Goal: Task Accomplishment & Management: Manage account settings

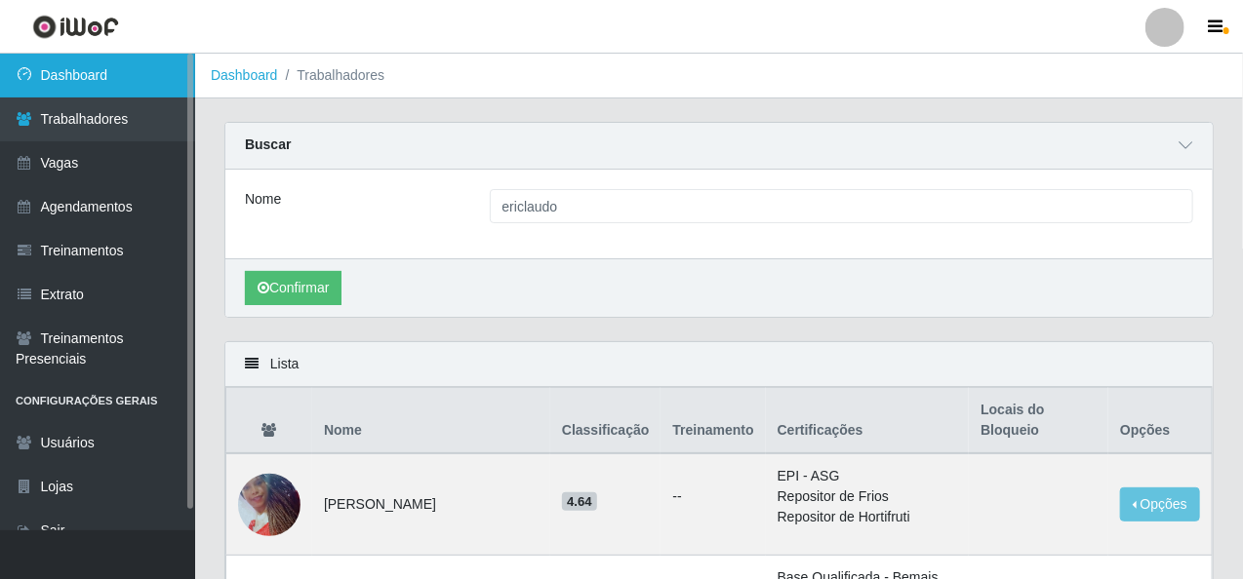
click at [51, 83] on link "Dashboard" at bounding box center [97, 76] width 195 height 44
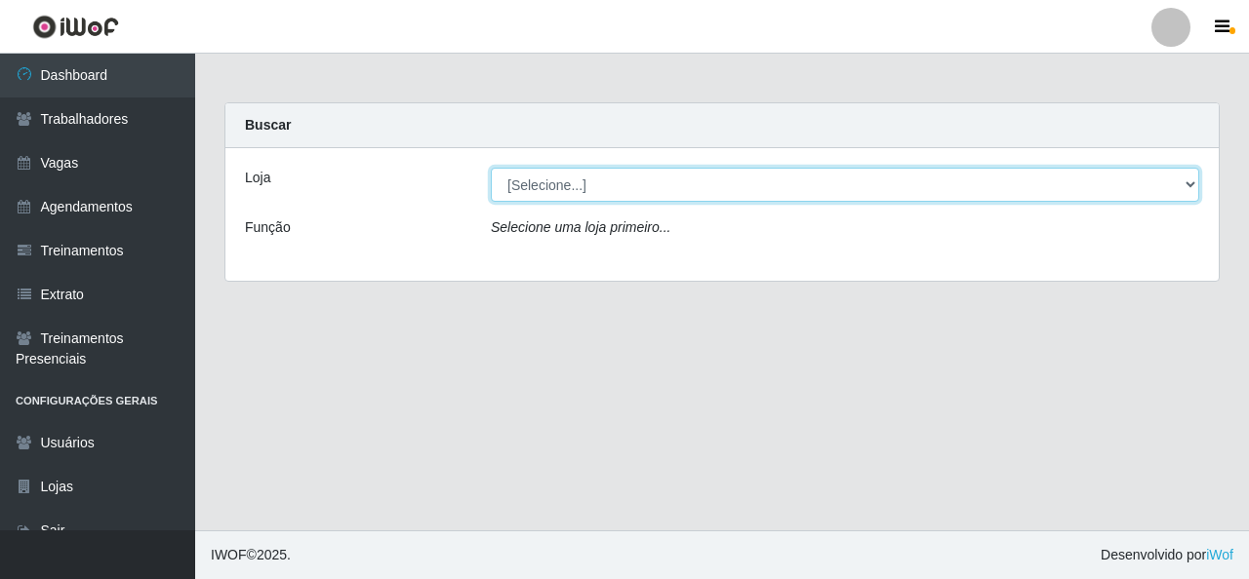
click at [872, 182] on select "[Selecione...] Rede Econômico - Malvinas Rede Econômico - Prata" at bounding box center [845, 185] width 708 height 34
select select "194"
click at [491, 168] on select "[Selecione...] Rede Econômico - Malvinas Rede Econômico - Prata" at bounding box center [845, 185] width 708 height 34
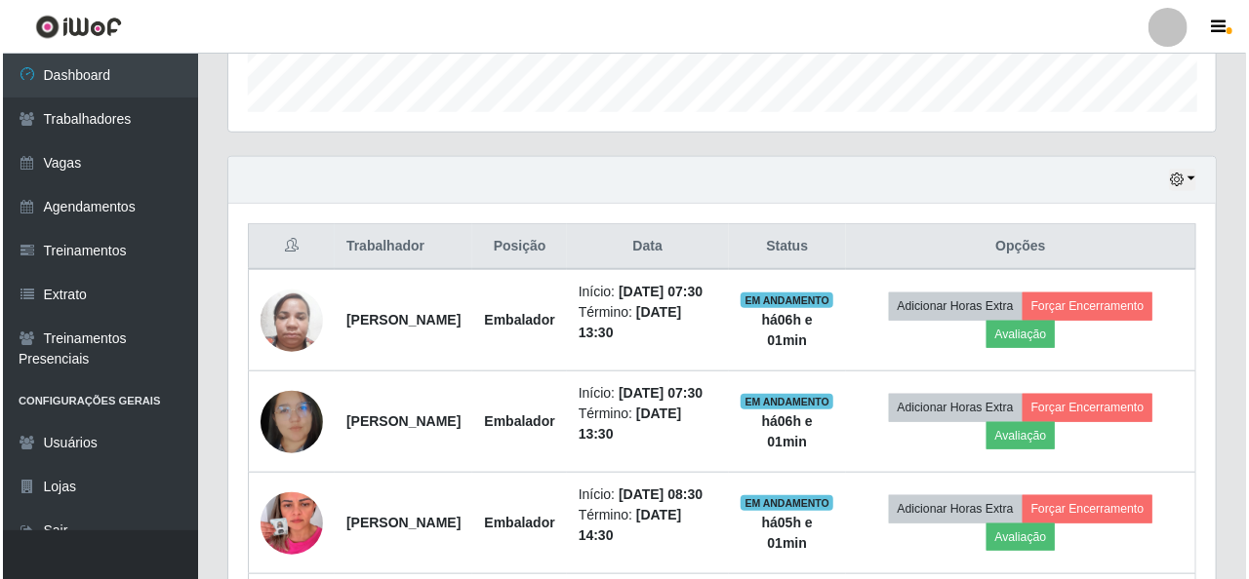
scroll to position [683, 0]
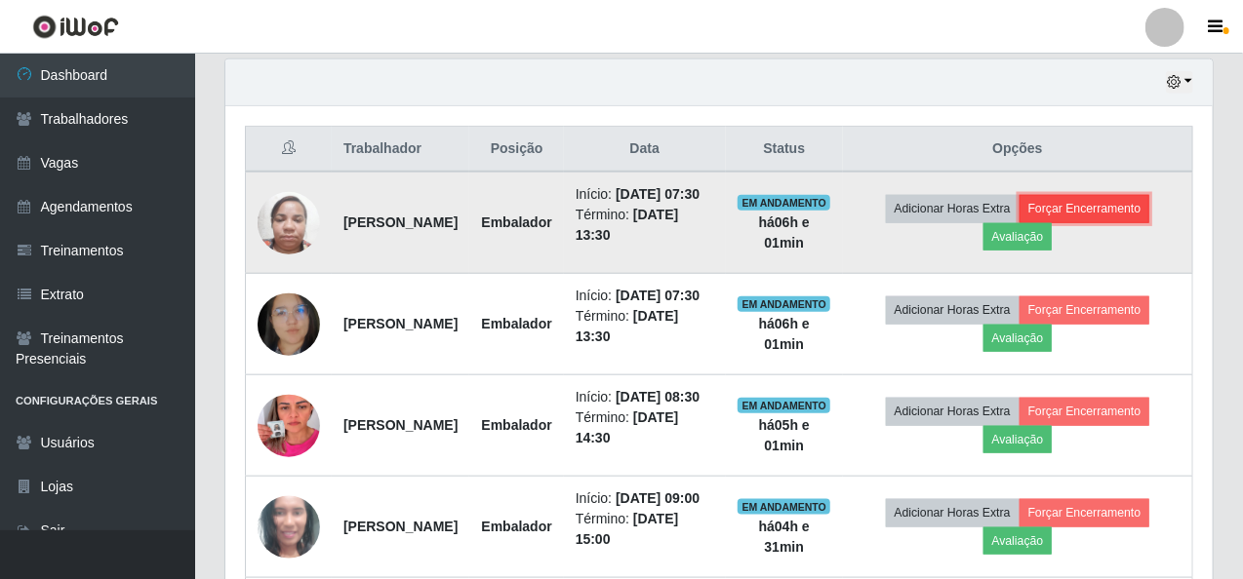
click at [1094, 216] on button "Forçar Encerramento" at bounding box center [1084, 208] width 131 height 27
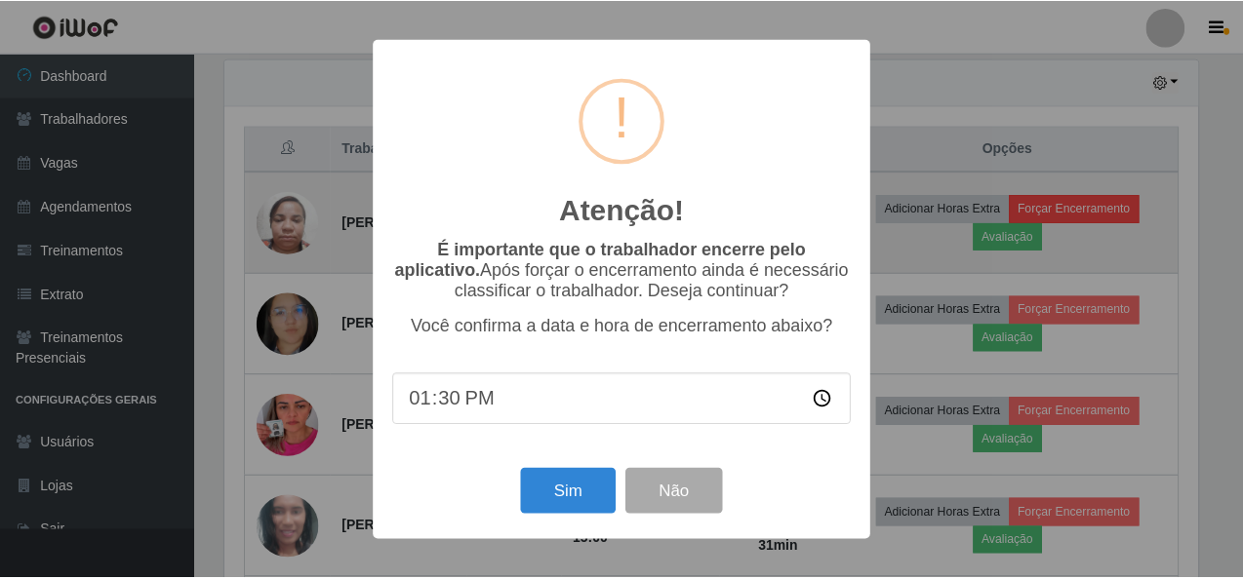
scroll to position [405, 979]
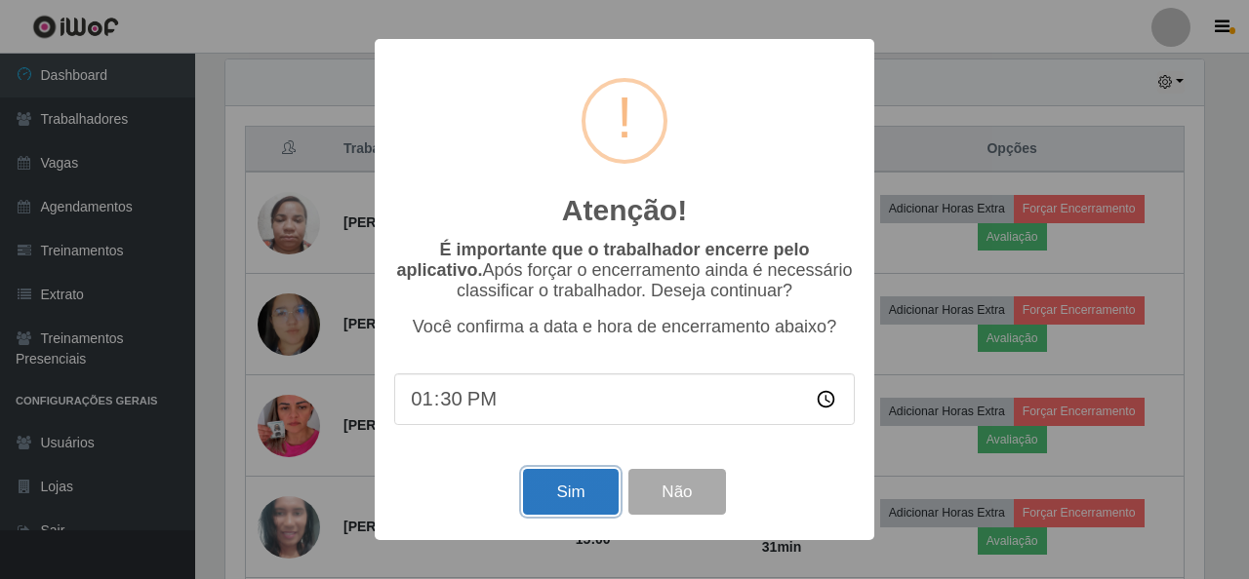
click at [553, 496] on button "Sim" at bounding box center [570, 492] width 95 height 46
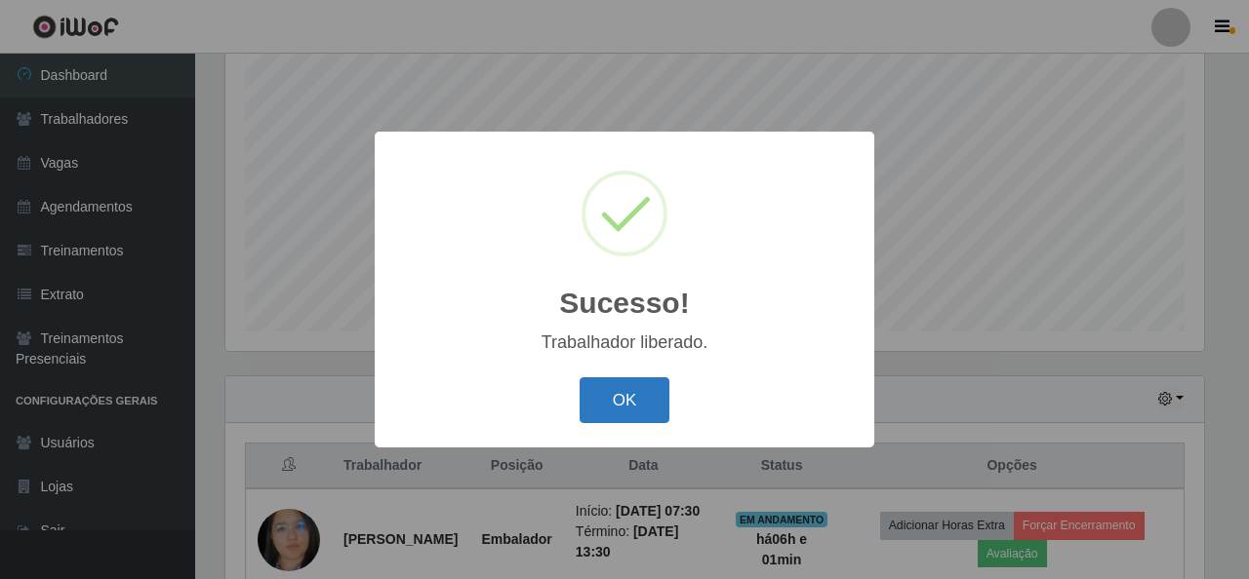
click at [626, 402] on button "OK" at bounding box center [624, 400] width 91 height 46
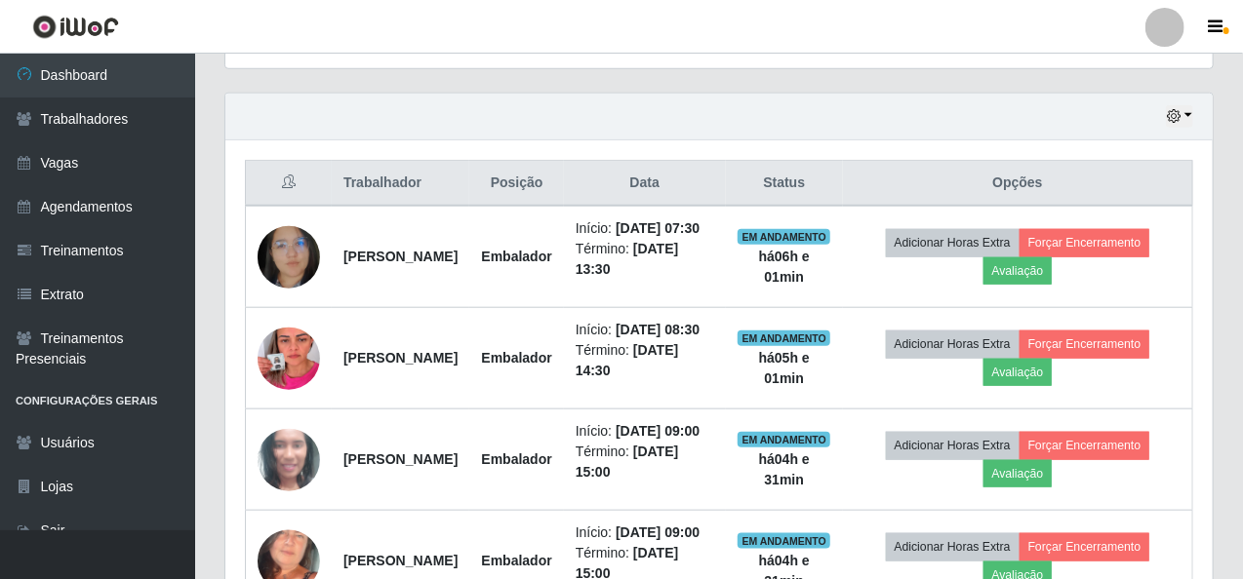
scroll to position [658, 0]
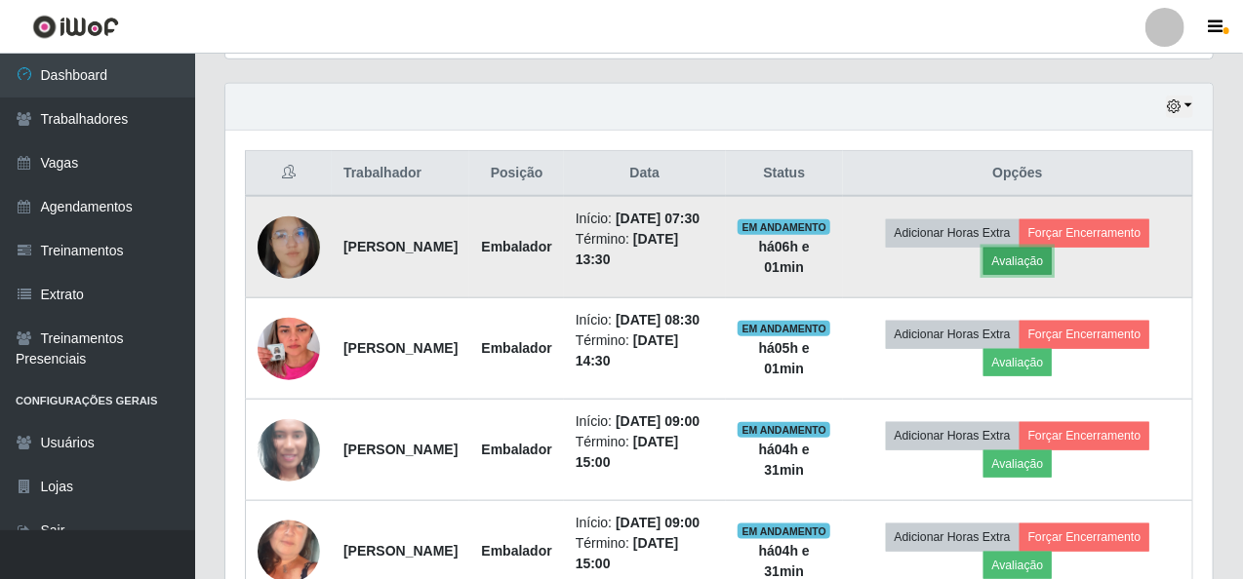
click at [1042, 266] on button "Avaliação" at bounding box center [1017, 261] width 69 height 27
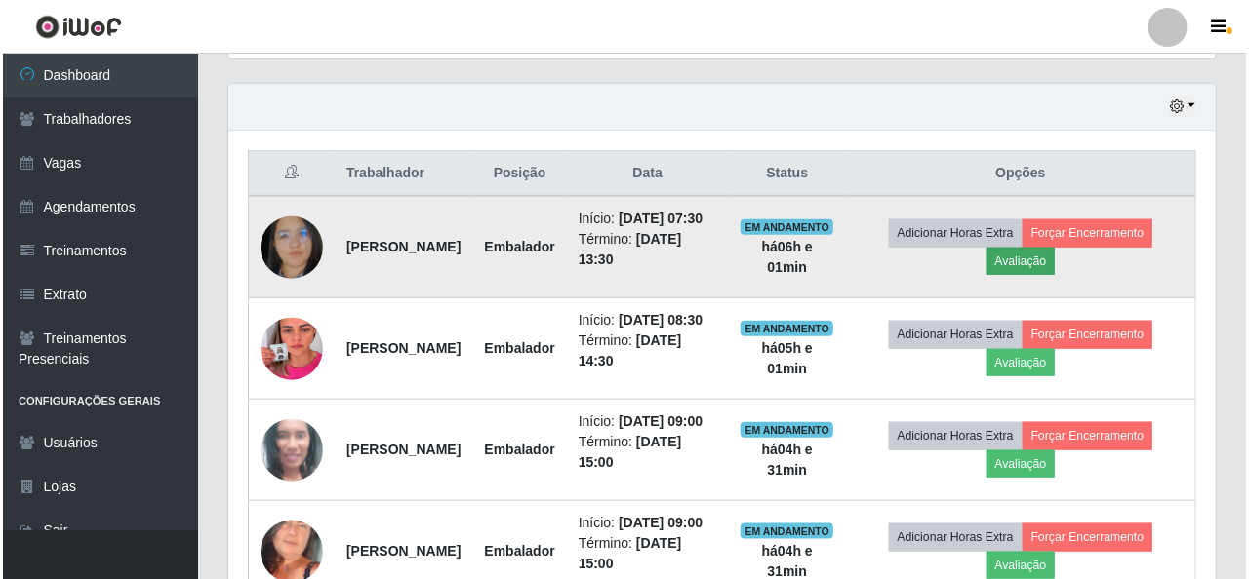
scroll to position [405, 979]
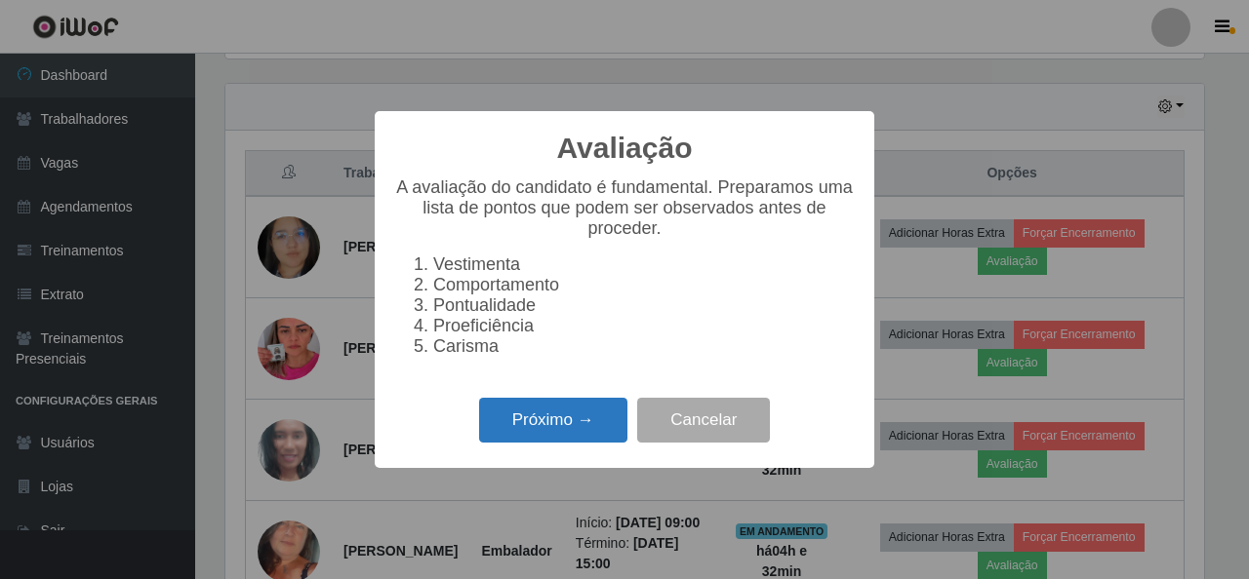
click at [523, 430] on button "Próximo →" at bounding box center [553, 421] width 148 height 46
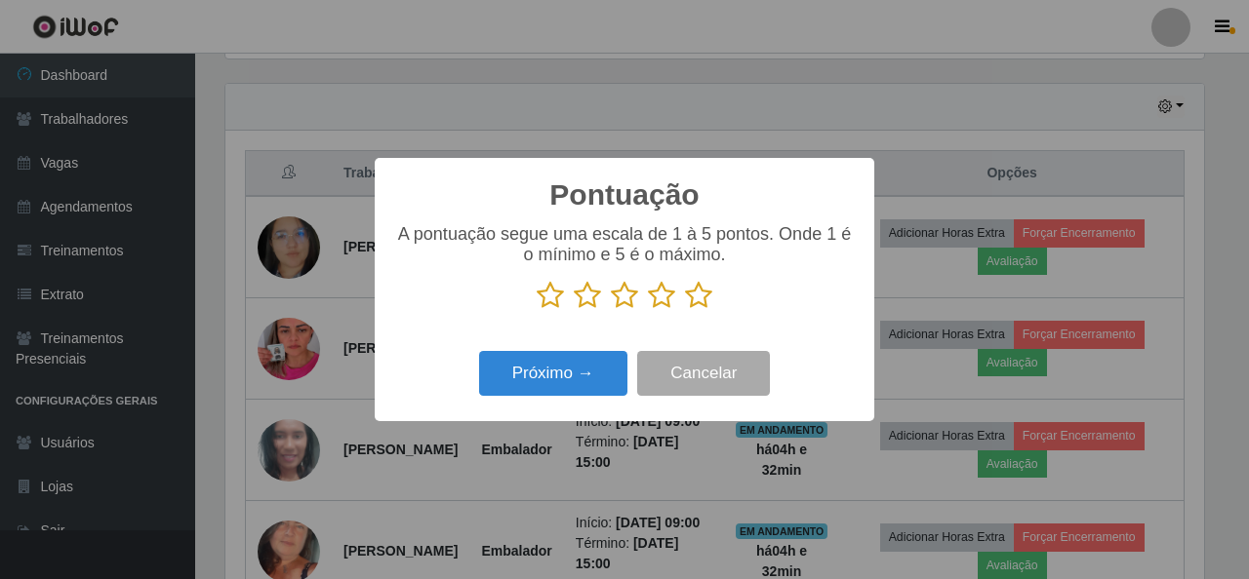
click at [695, 294] on icon at bounding box center [698, 295] width 27 height 29
click at [685, 310] on input "radio" at bounding box center [685, 310] width 0 height 0
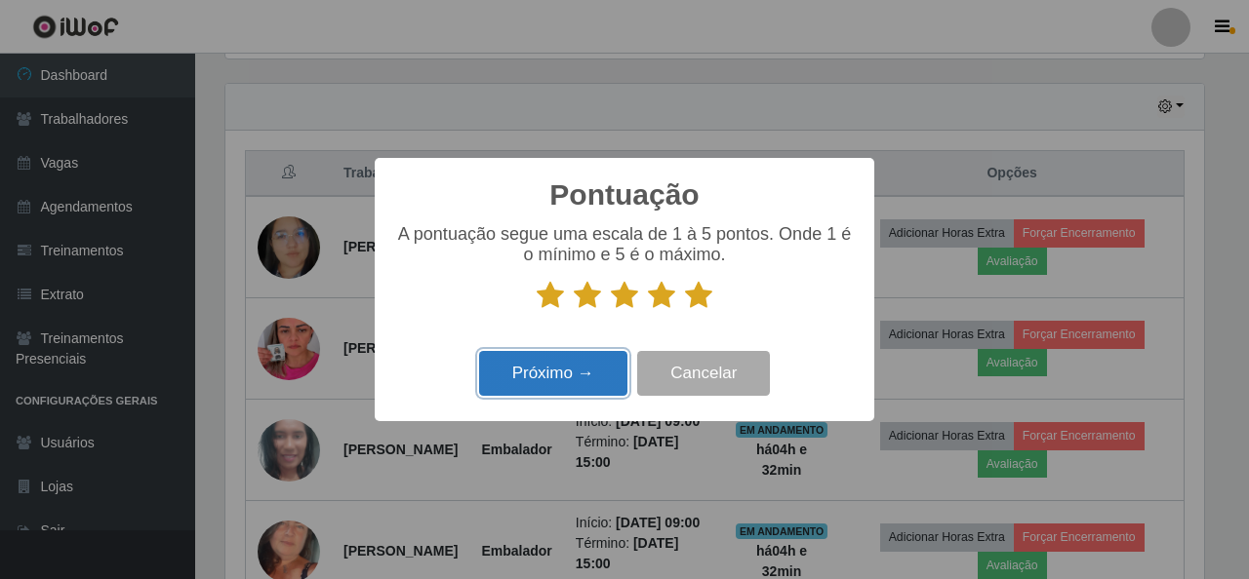
click at [549, 380] on button "Próximo →" at bounding box center [553, 374] width 148 height 46
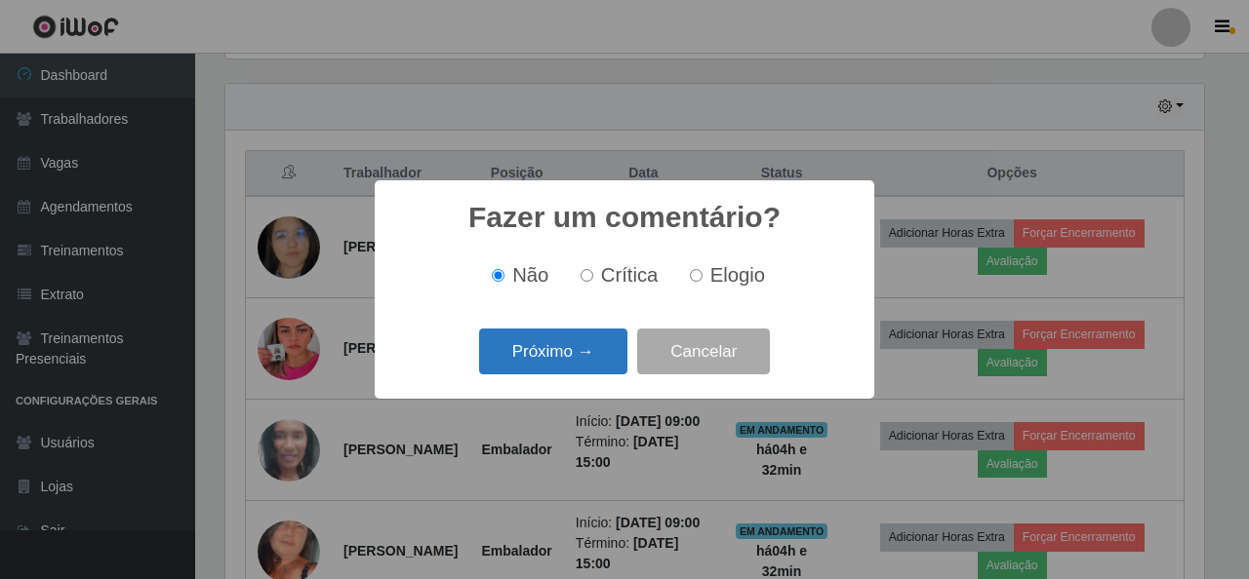
click at [603, 346] on button "Próximo →" at bounding box center [553, 352] width 148 height 46
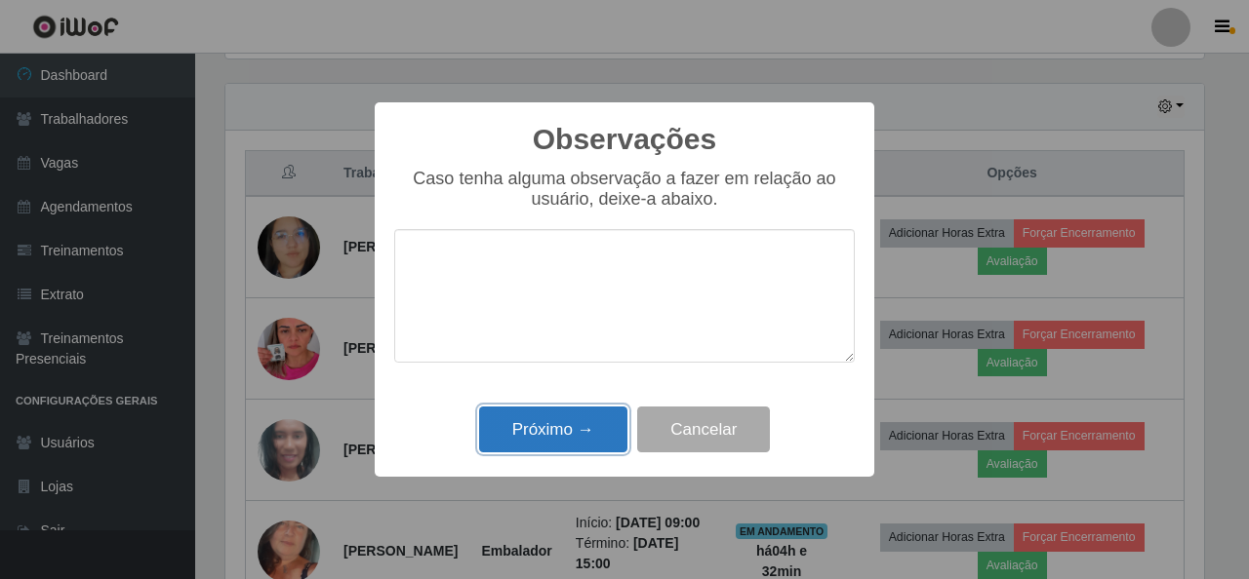
click at [574, 425] on button "Próximo →" at bounding box center [553, 430] width 148 height 46
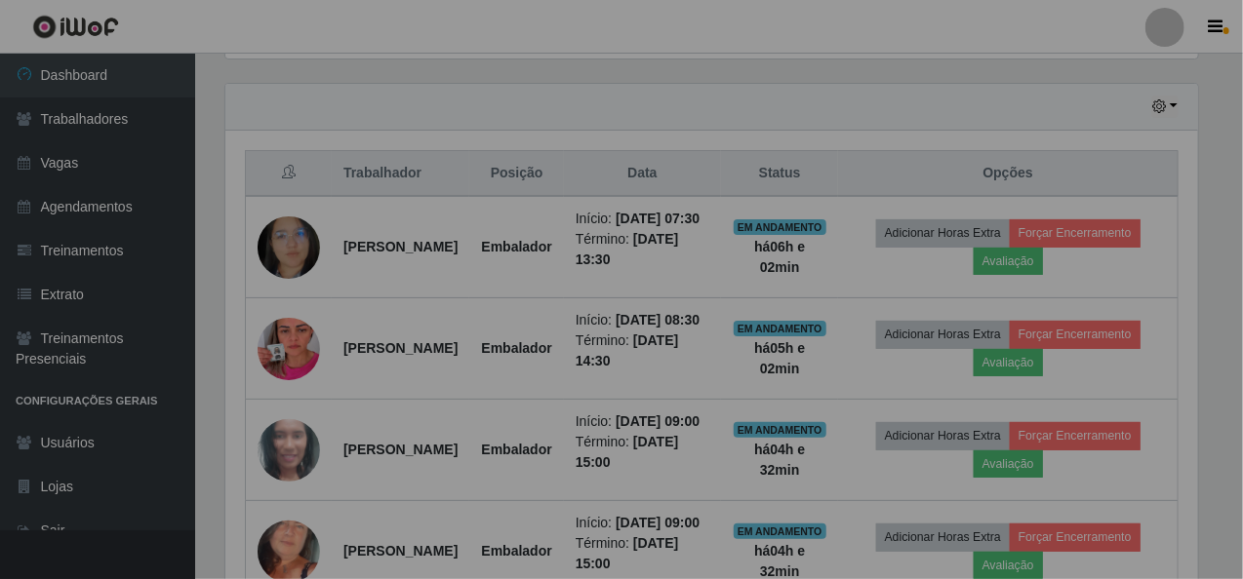
scroll to position [405, 987]
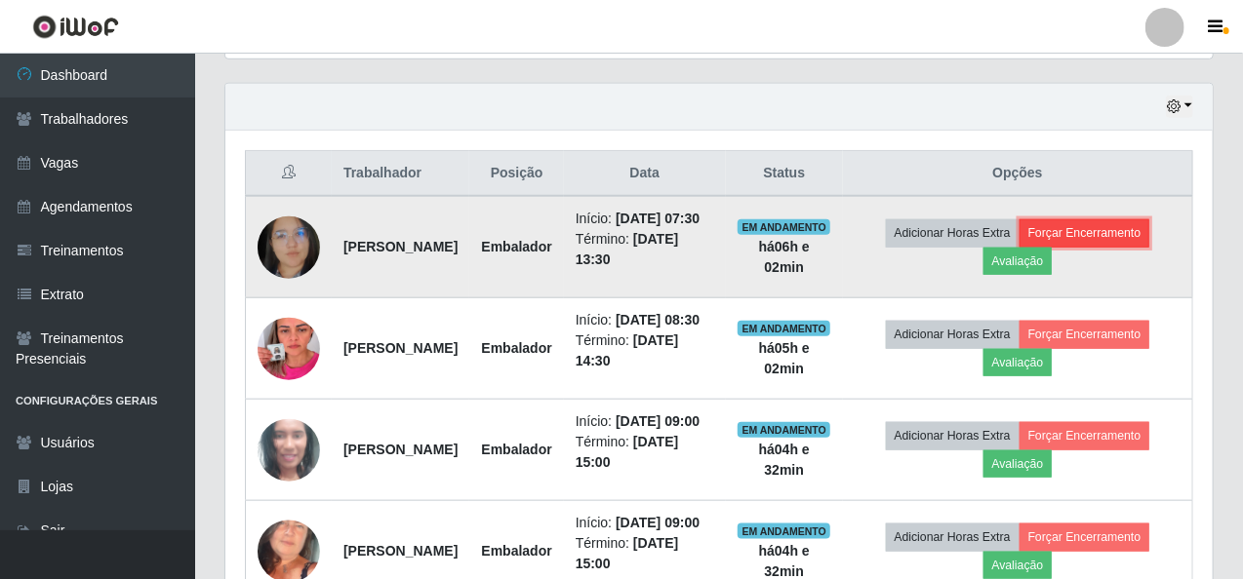
click at [1136, 239] on button "Forçar Encerramento" at bounding box center [1084, 232] width 131 height 27
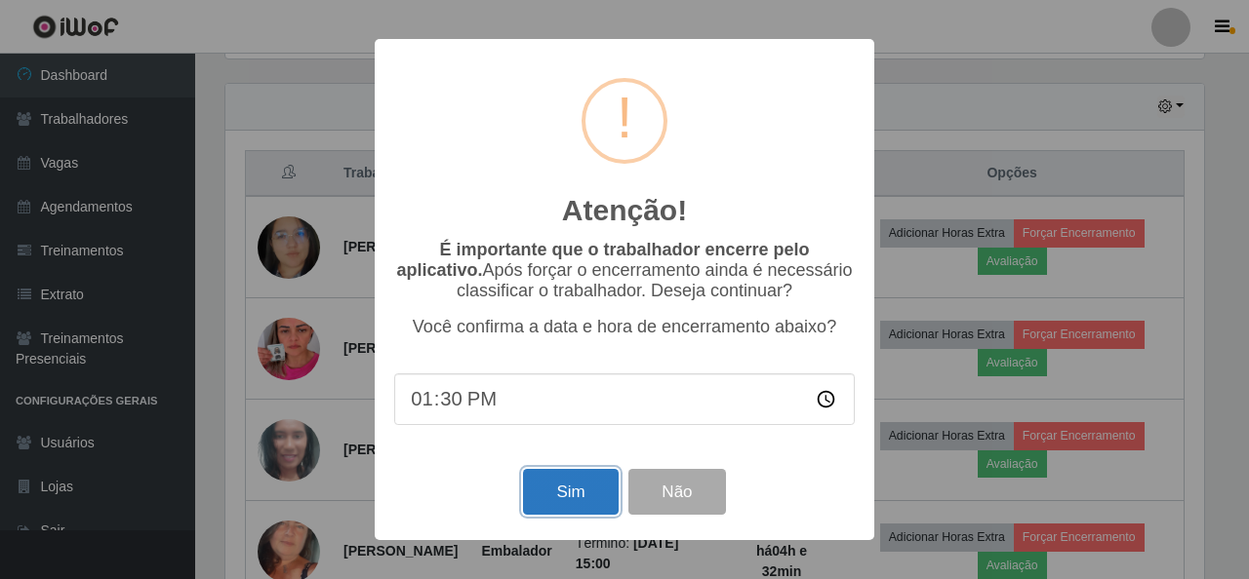
click at [560, 489] on button "Sim" at bounding box center [570, 492] width 95 height 46
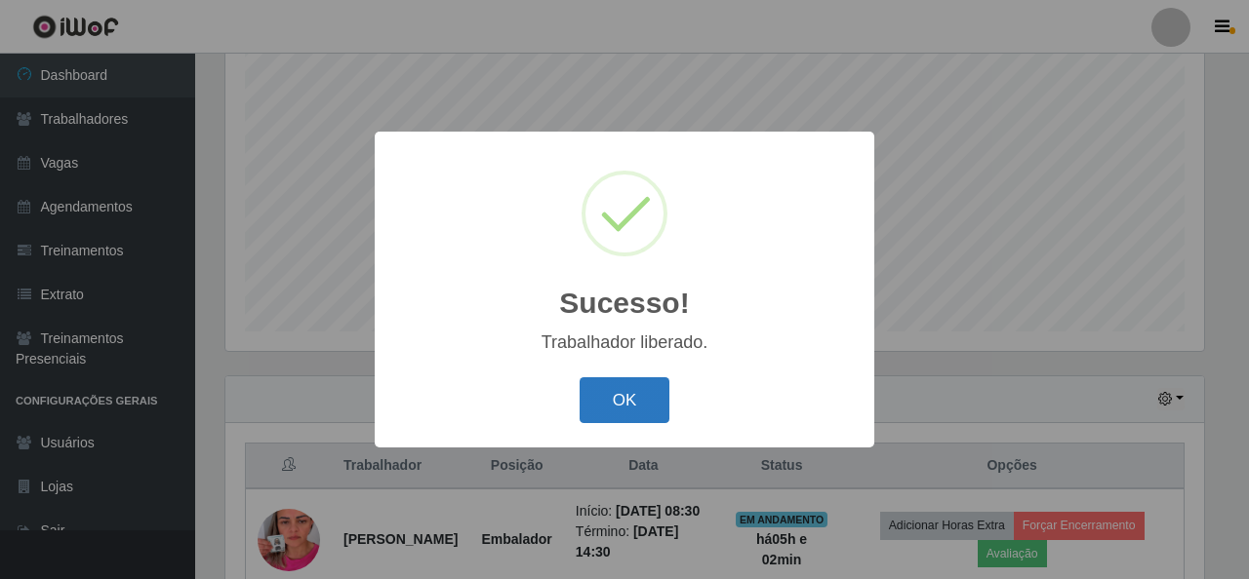
click at [624, 394] on button "OK" at bounding box center [624, 400] width 91 height 46
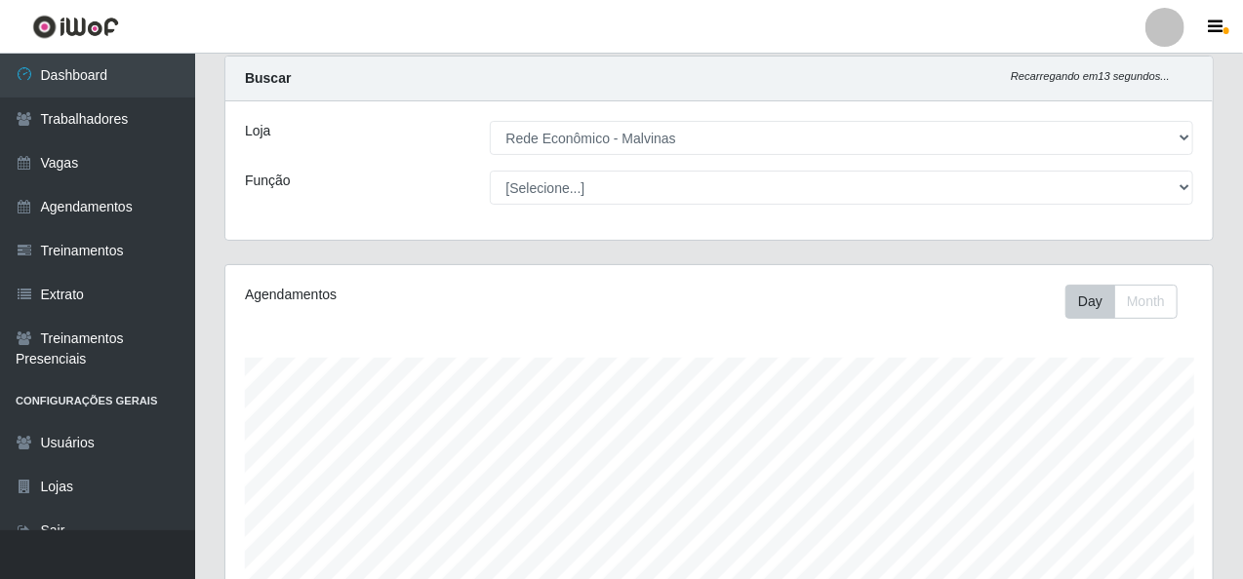
scroll to position [0, 0]
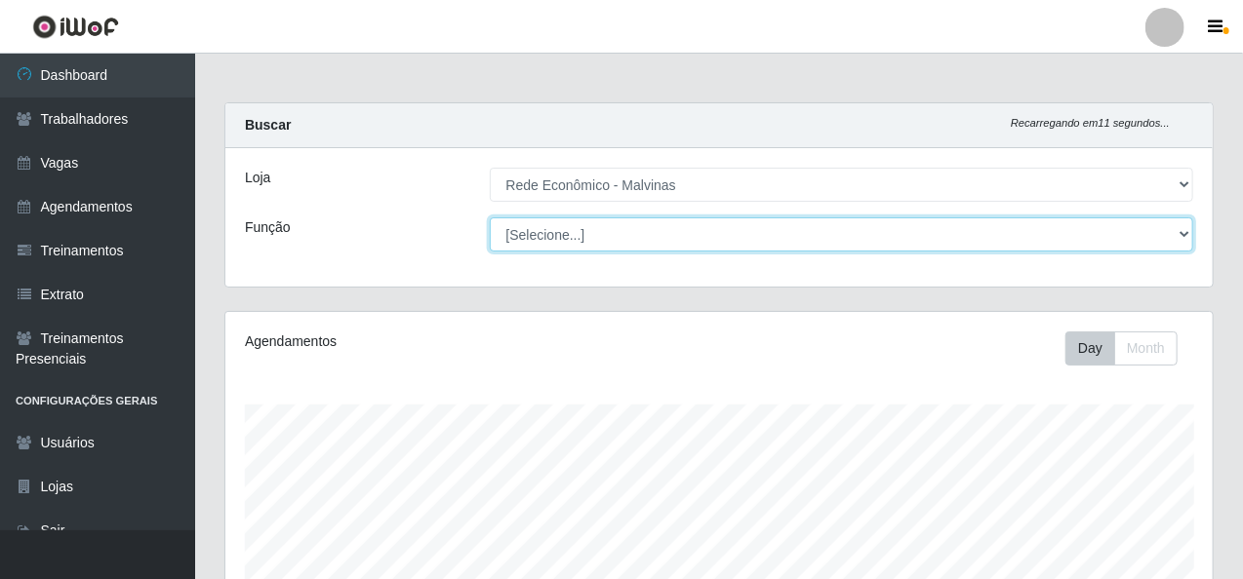
click at [1179, 237] on select "[Selecione...] Embalador Embalador + Embalador ++ Operador de Caixa Operador de…" at bounding box center [842, 235] width 704 height 34
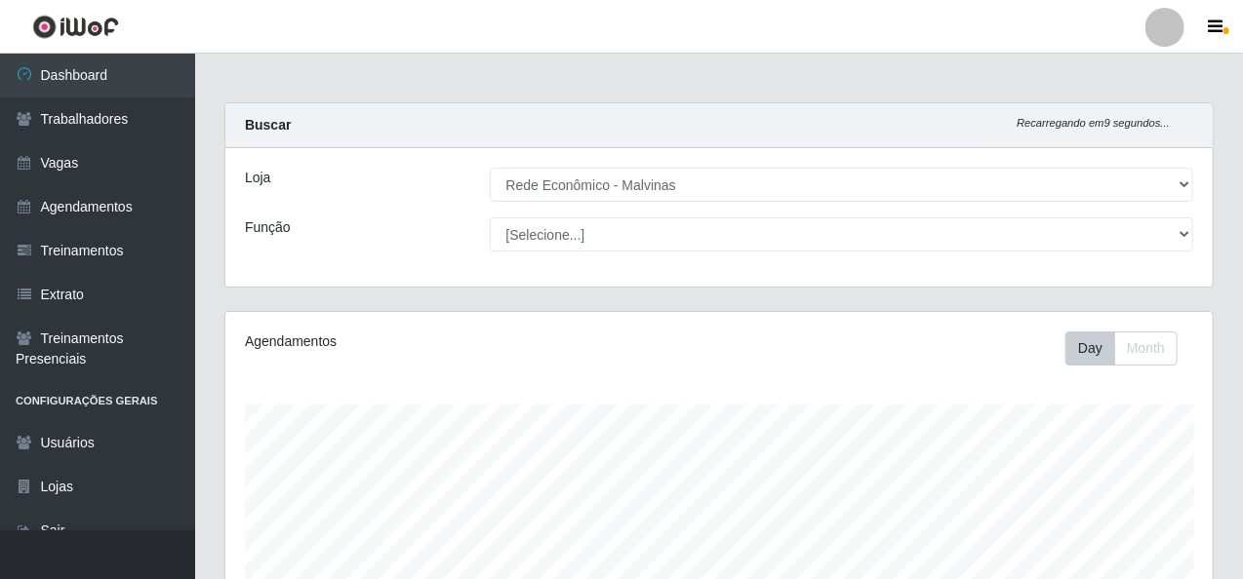
click at [393, 227] on div "Função" at bounding box center [352, 235] width 245 height 34
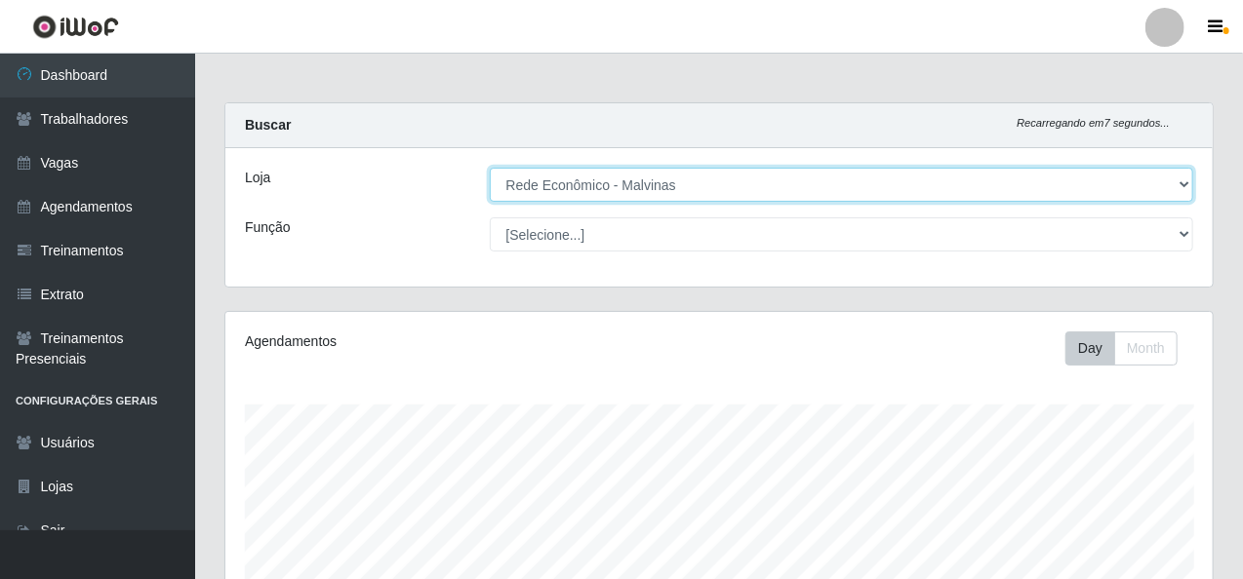
click at [1183, 181] on select "[Selecione...] Rede Econômico - Malvinas Rede Econômico - Prata" at bounding box center [842, 185] width 704 height 34
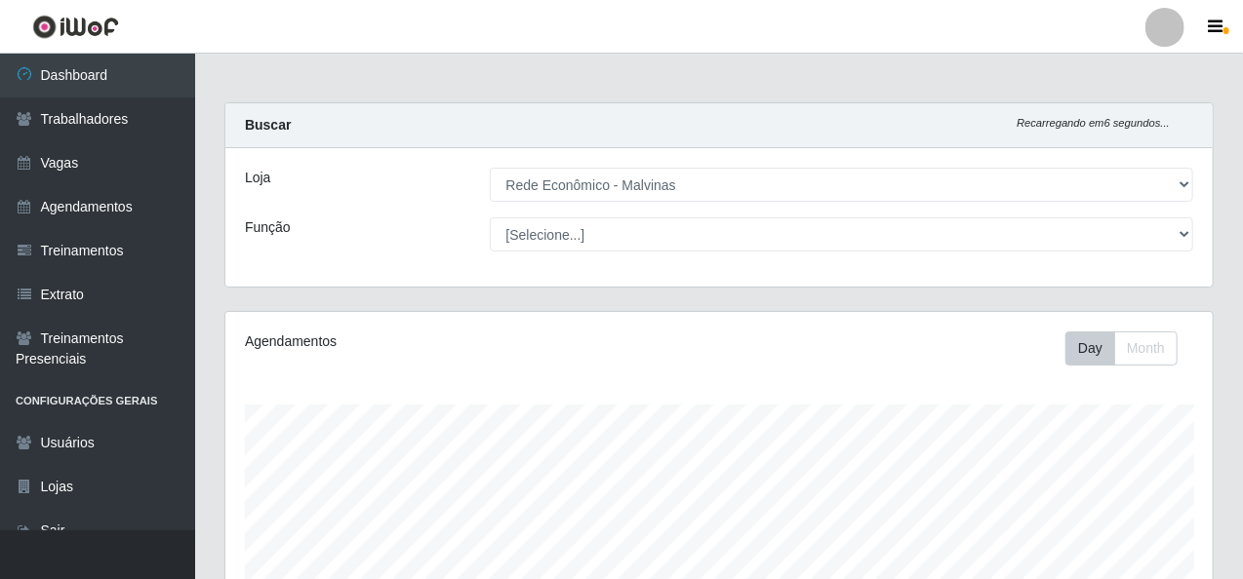
click at [321, 193] on div "Loja" at bounding box center [352, 185] width 245 height 34
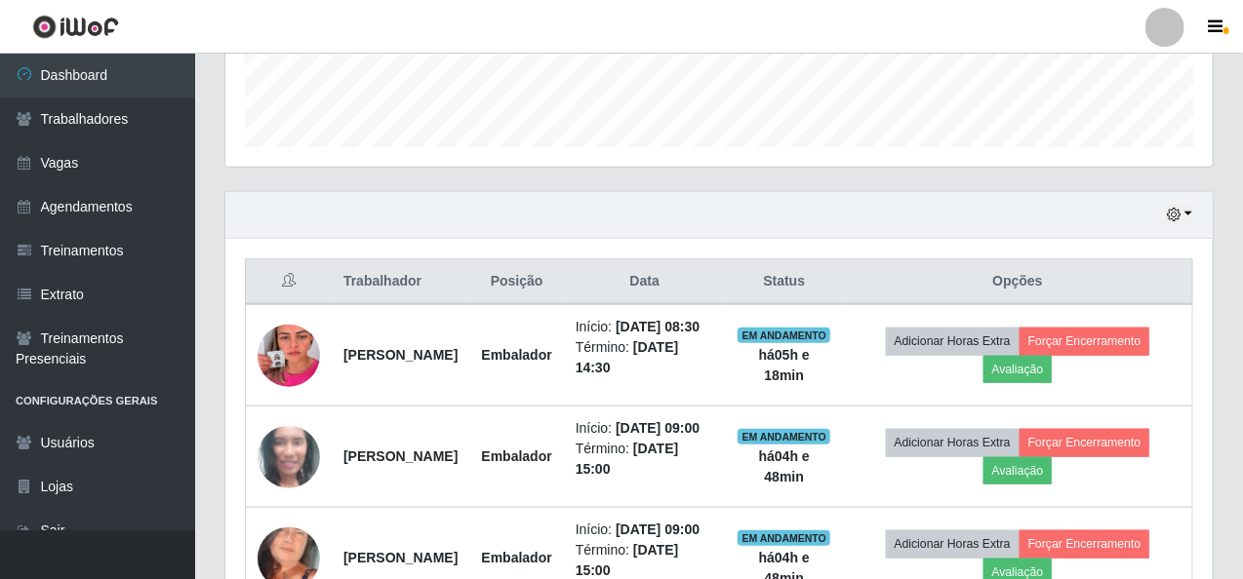
scroll to position [585, 0]
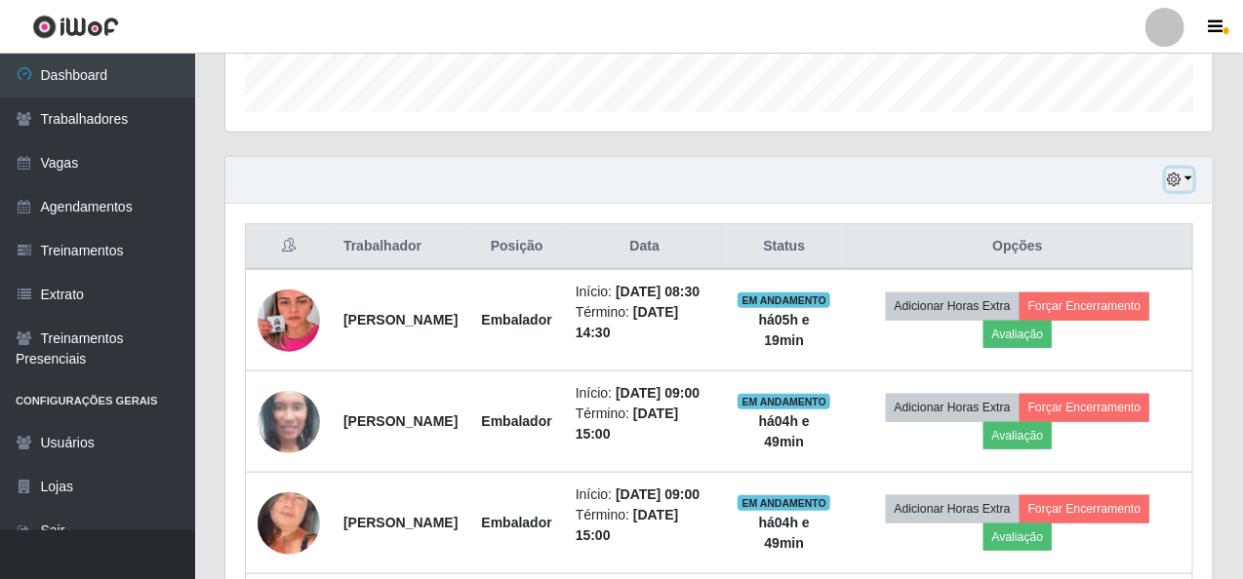
click at [1189, 179] on button "button" at bounding box center [1179, 180] width 27 height 22
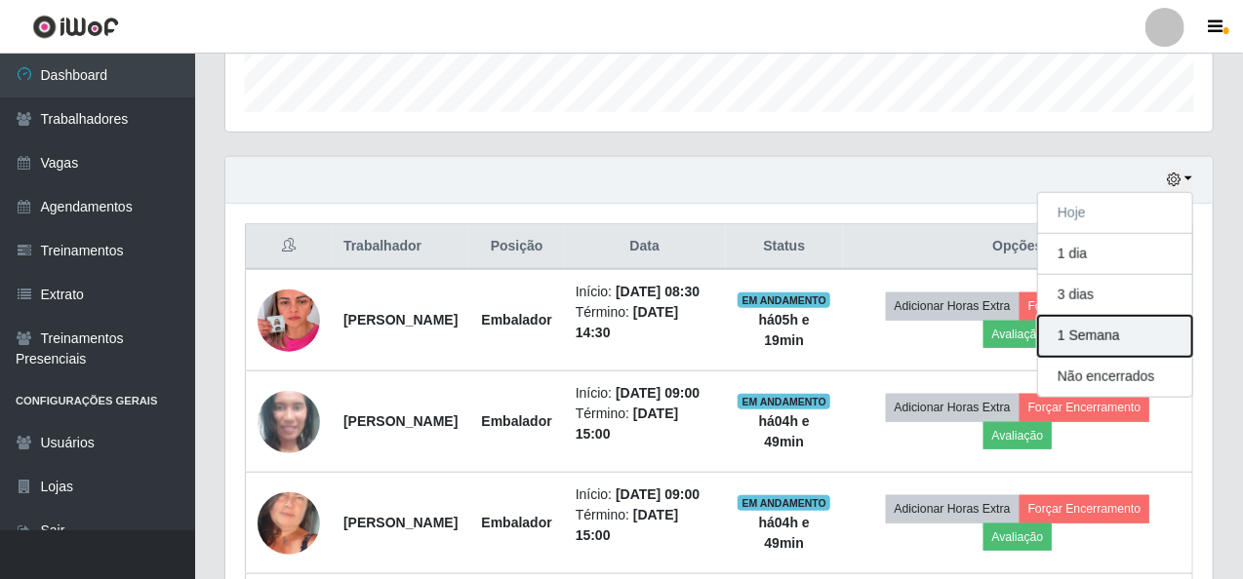
click at [1104, 331] on button "1 Semana" at bounding box center [1115, 336] width 154 height 41
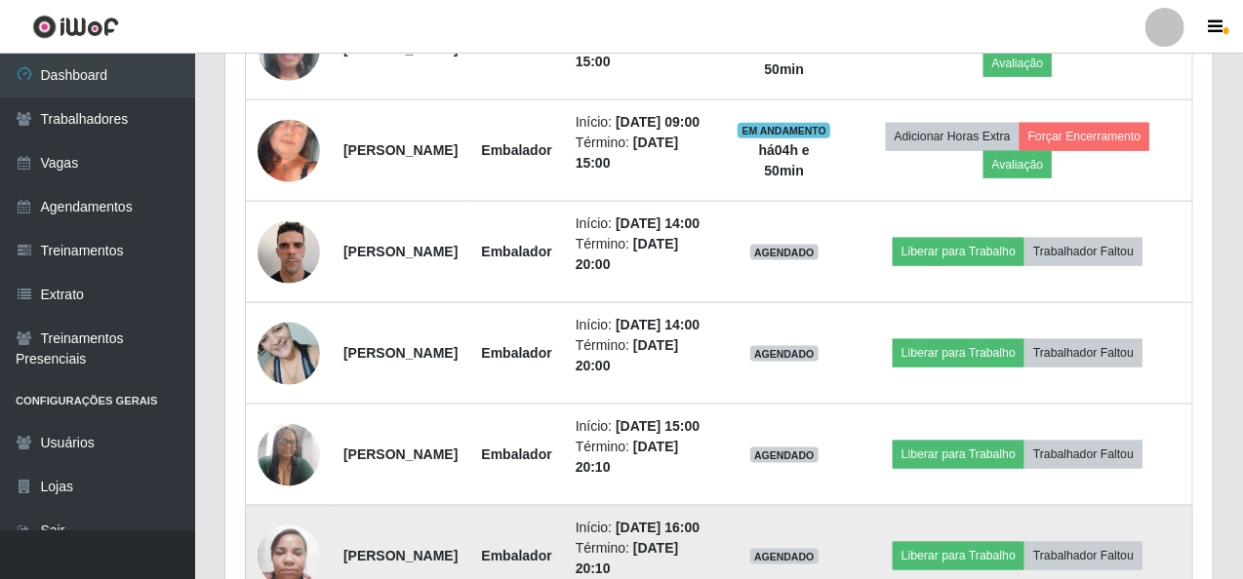
scroll to position [632, 0]
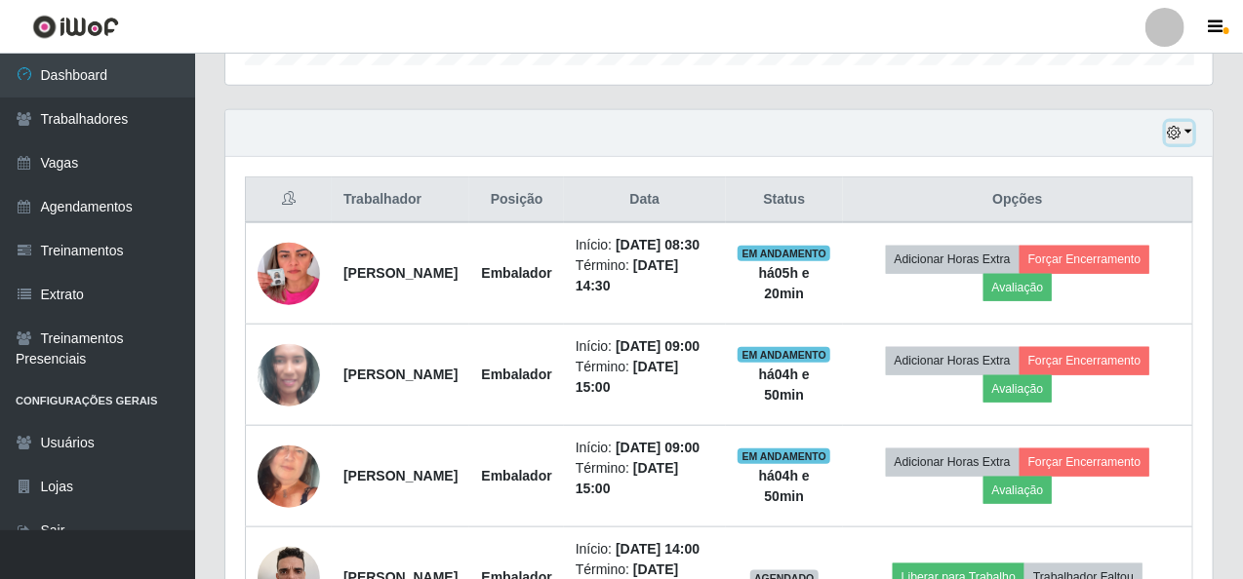
click at [1190, 132] on button "button" at bounding box center [1179, 133] width 27 height 22
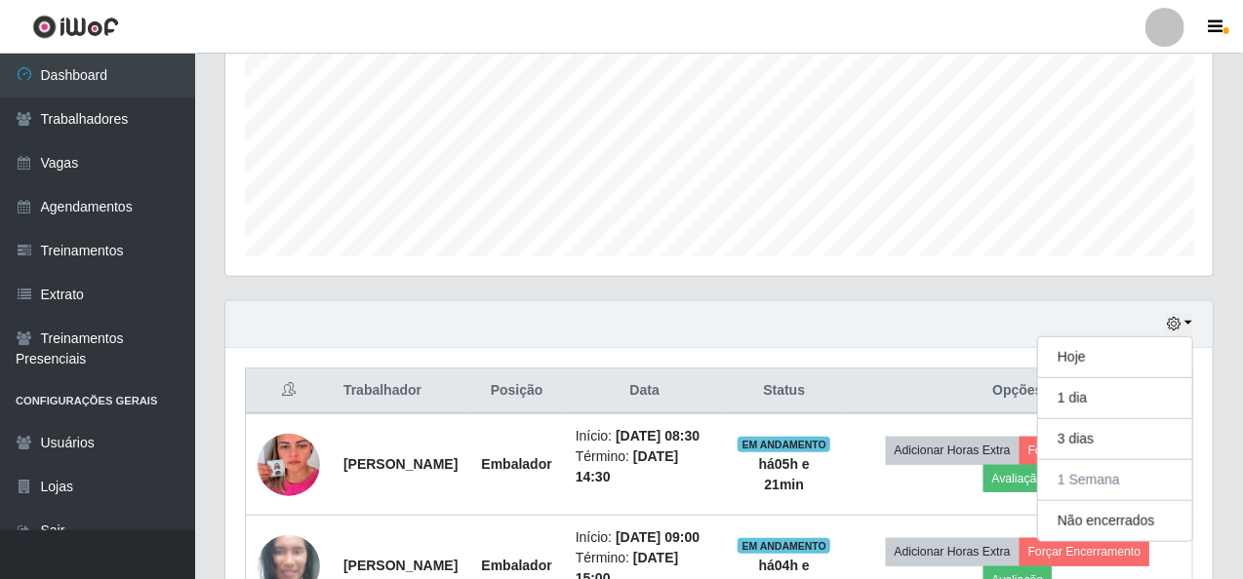
scroll to position [730, 0]
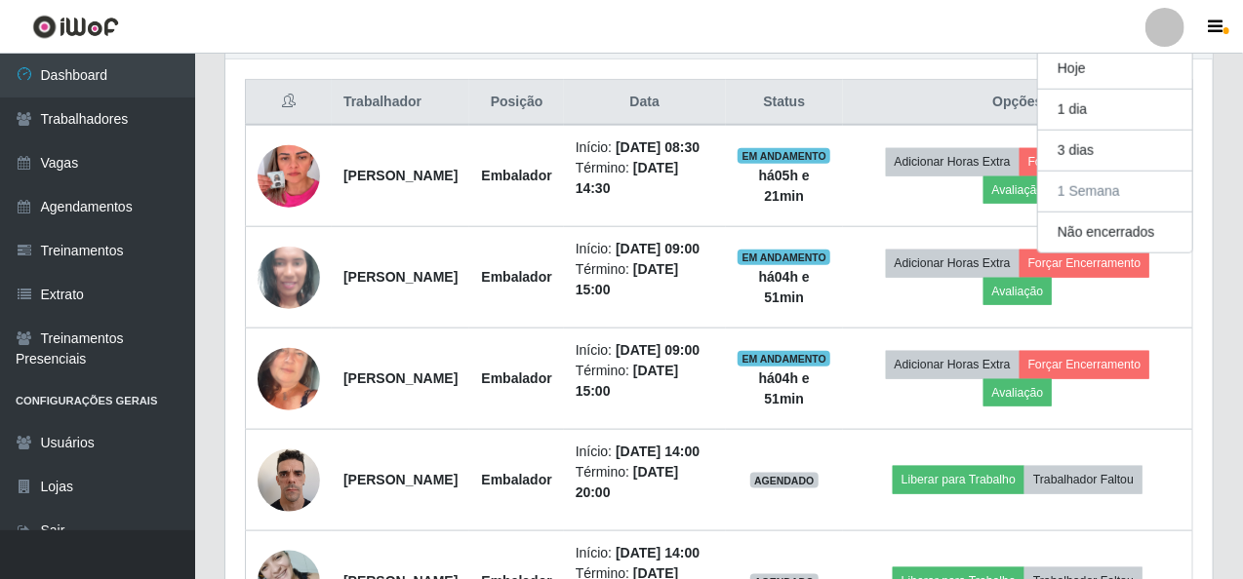
click at [739, 20] on header "Perfil Alterar Senha Sair" at bounding box center [621, 27] width 1243 height 54
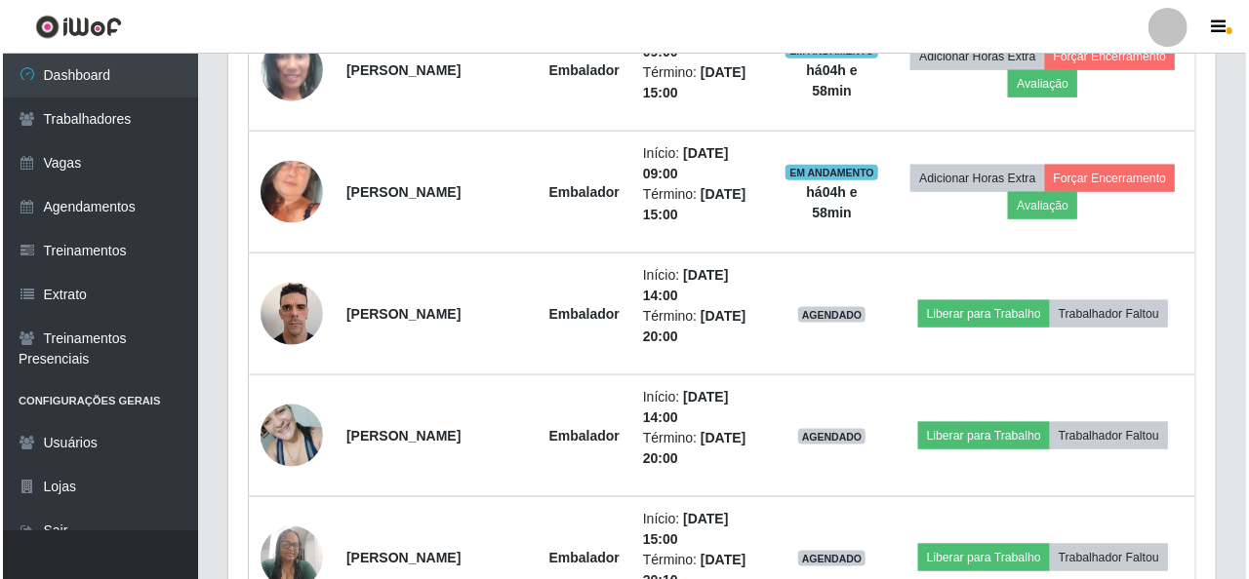
scroll to position [925, 0]
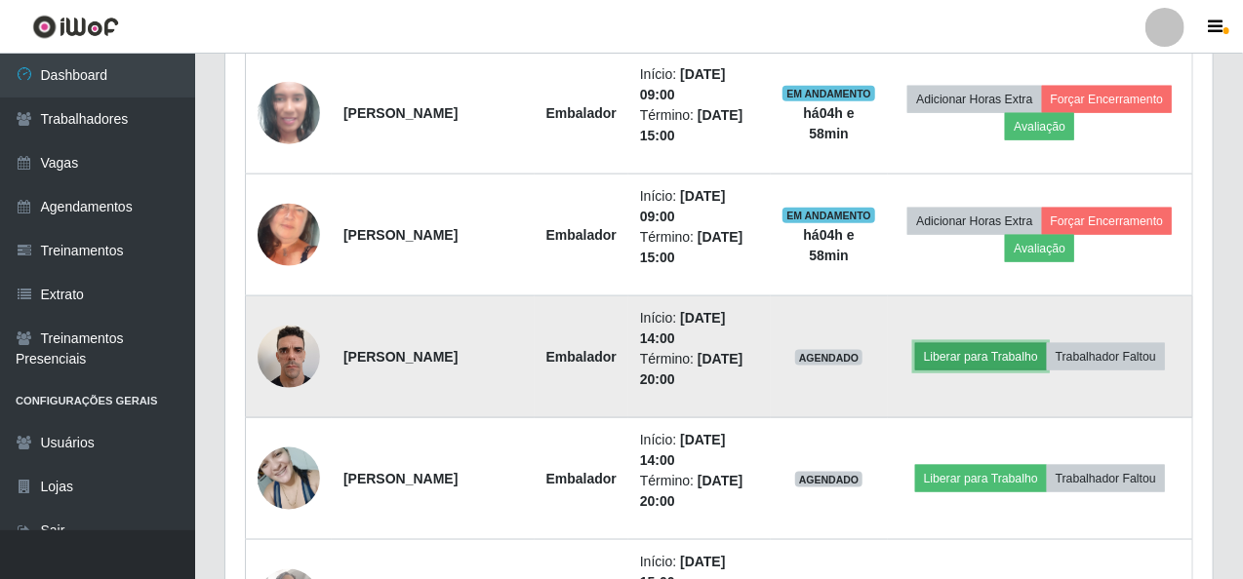
click at [954, 343] on button "Liberar para Trabalho" at bounding box center [981, 356] width 132 height 27
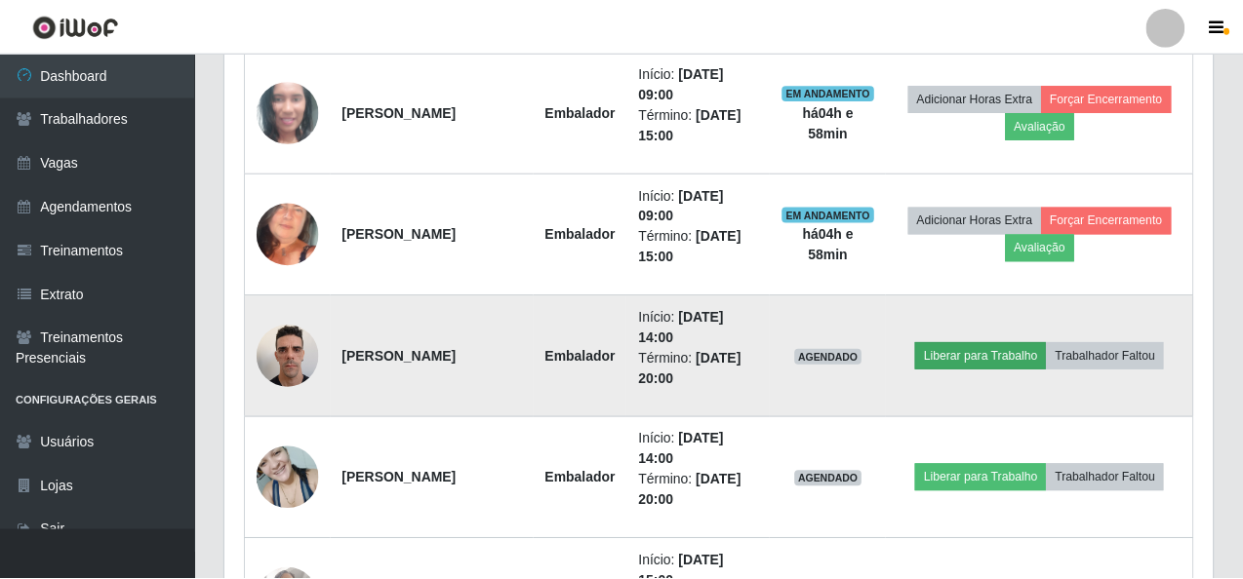
scroll to position [405, 979]
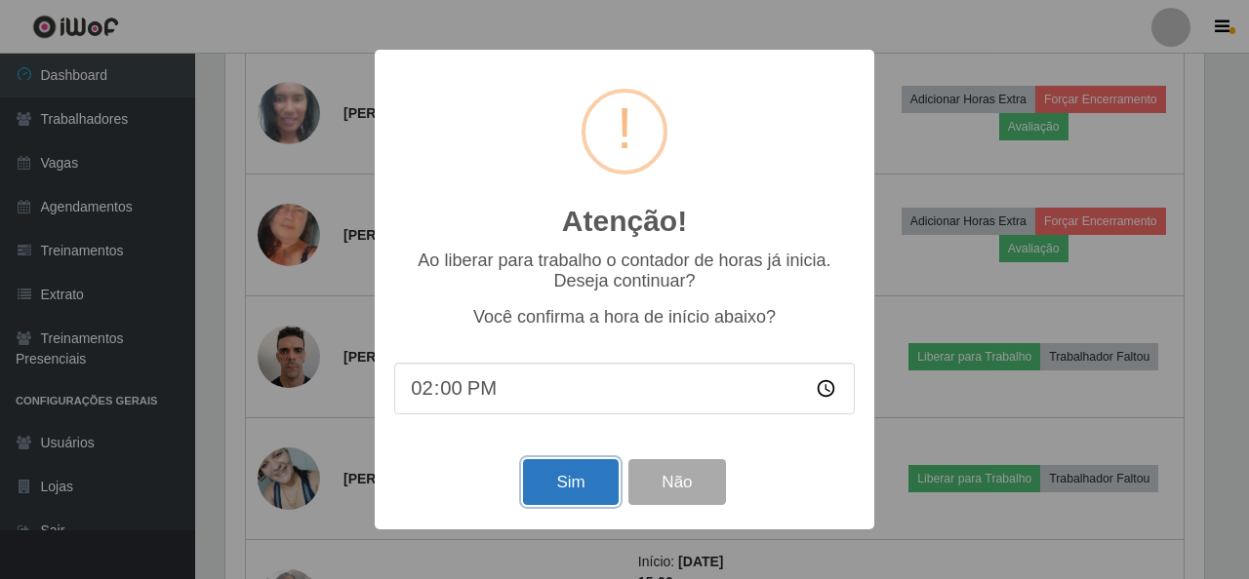
click at [554, 482] on button "Sim" at bounding box center [570, 482] width 95 height 46
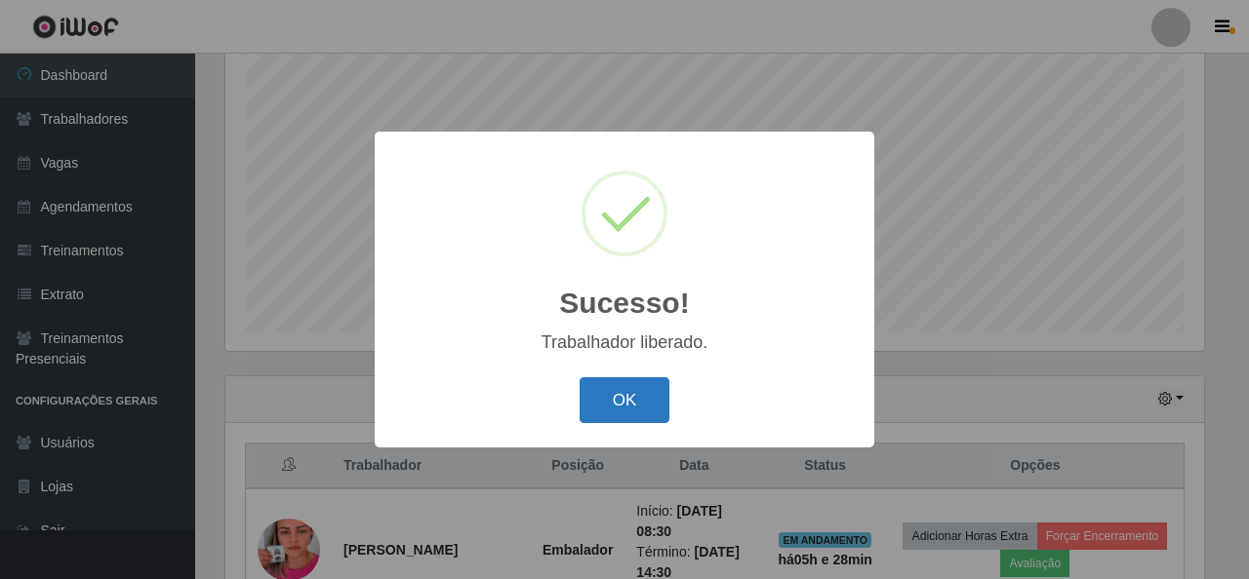
click at [654, 391] on button "OK" at bounding box center [624, 400] width 91 height 46
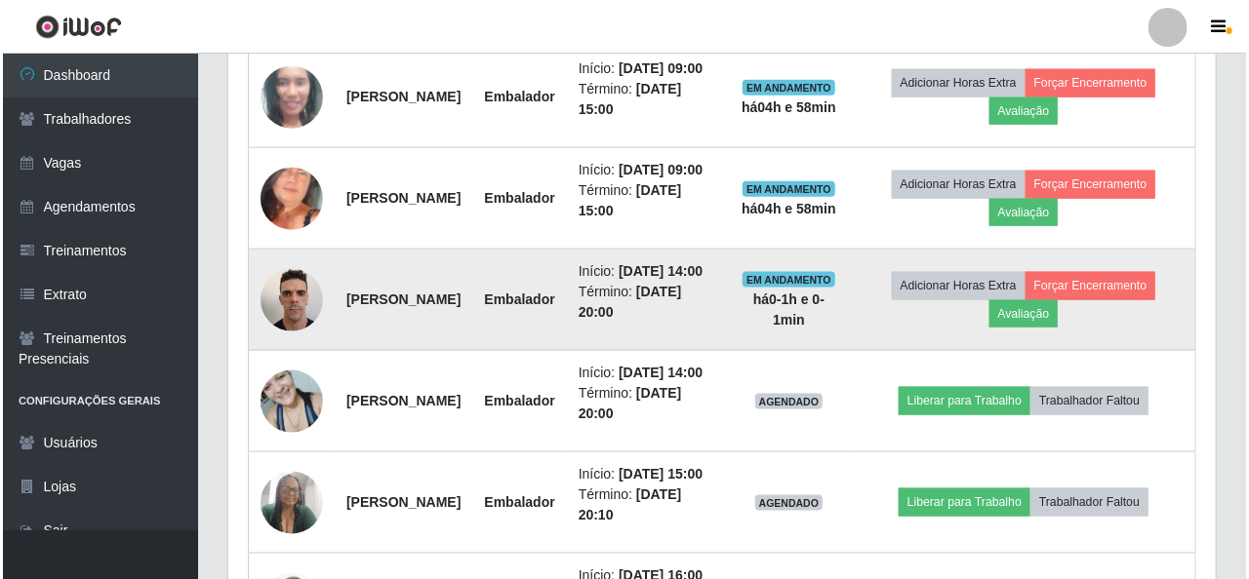
scroll to position [1073, 0]
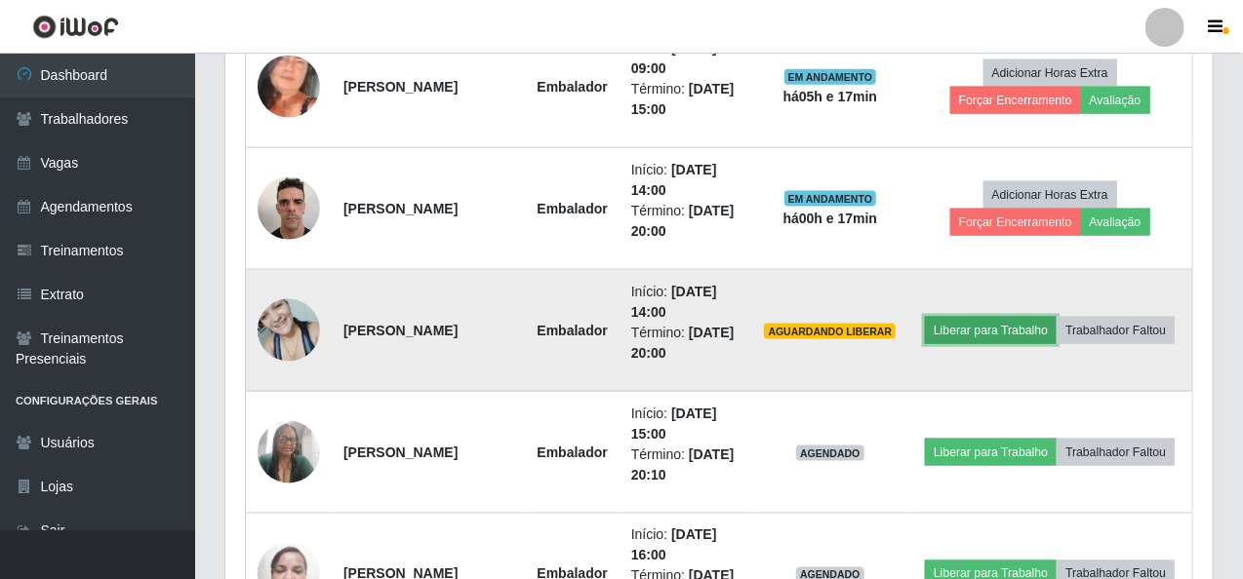
click at [1038, 317] on button "Liberar para Trabalho" at bounding box center [991, 330] width 132 height 27
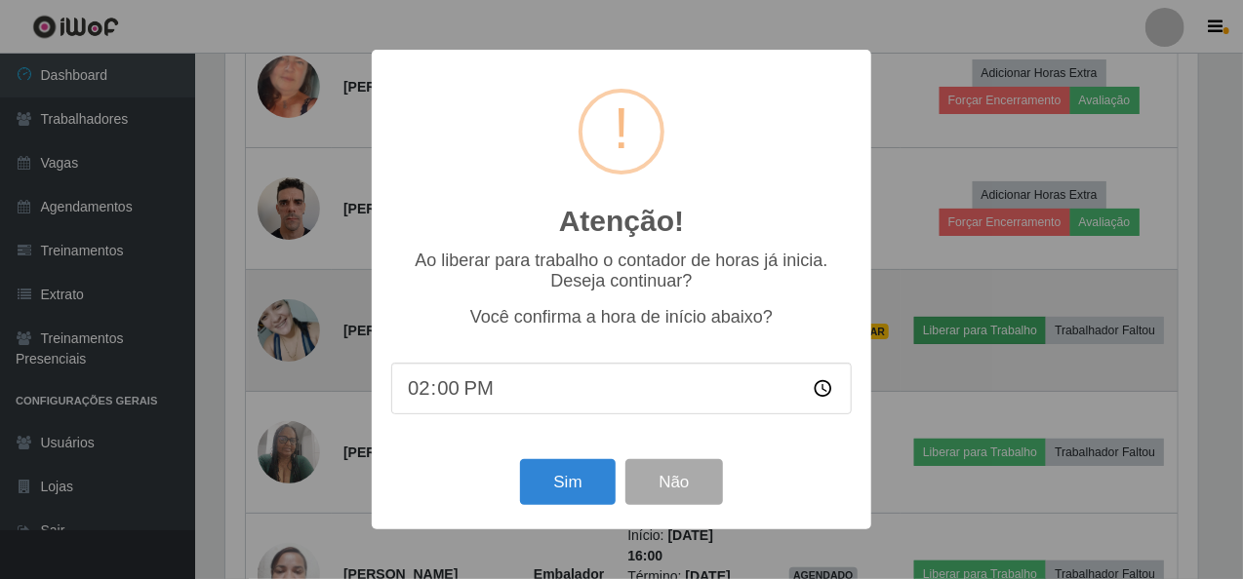
scroll to position [405, 979]
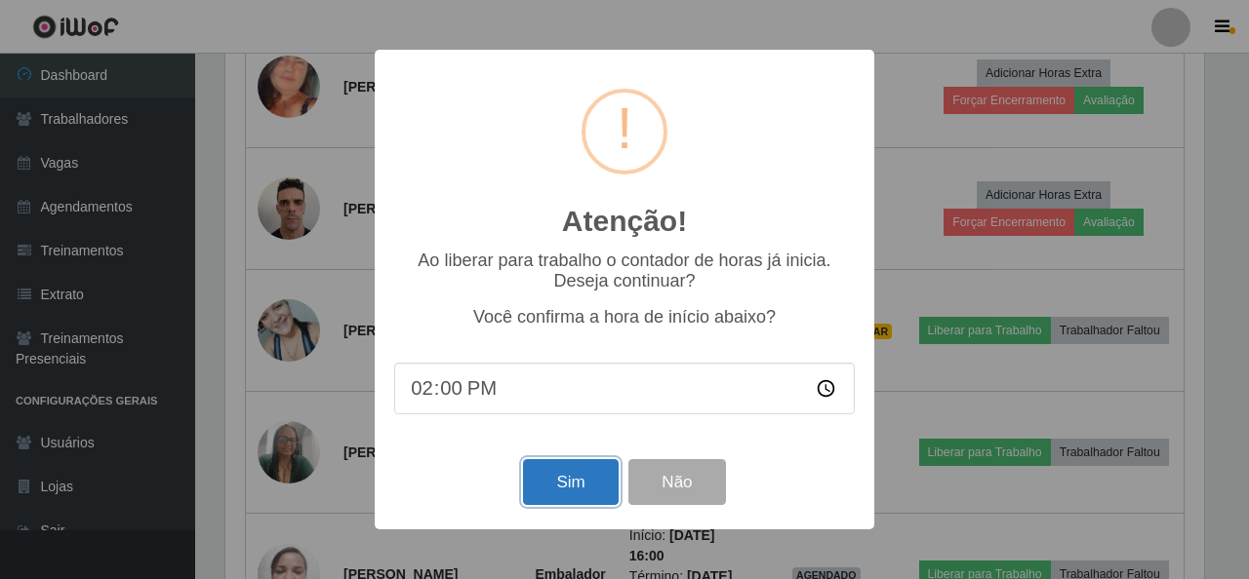
click at [562, 476] on button "Sim" at bounding box center [570, 482] width 95 height 46
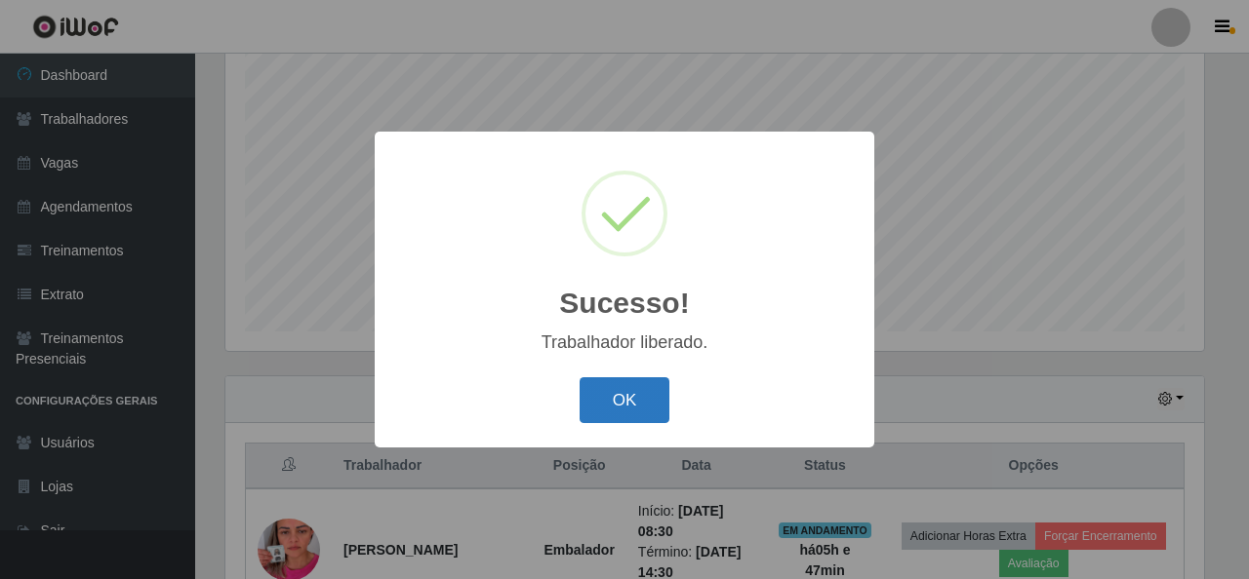
click at [614, 407] on button "OK" at bounding box center [624, 400] width 91 height 46
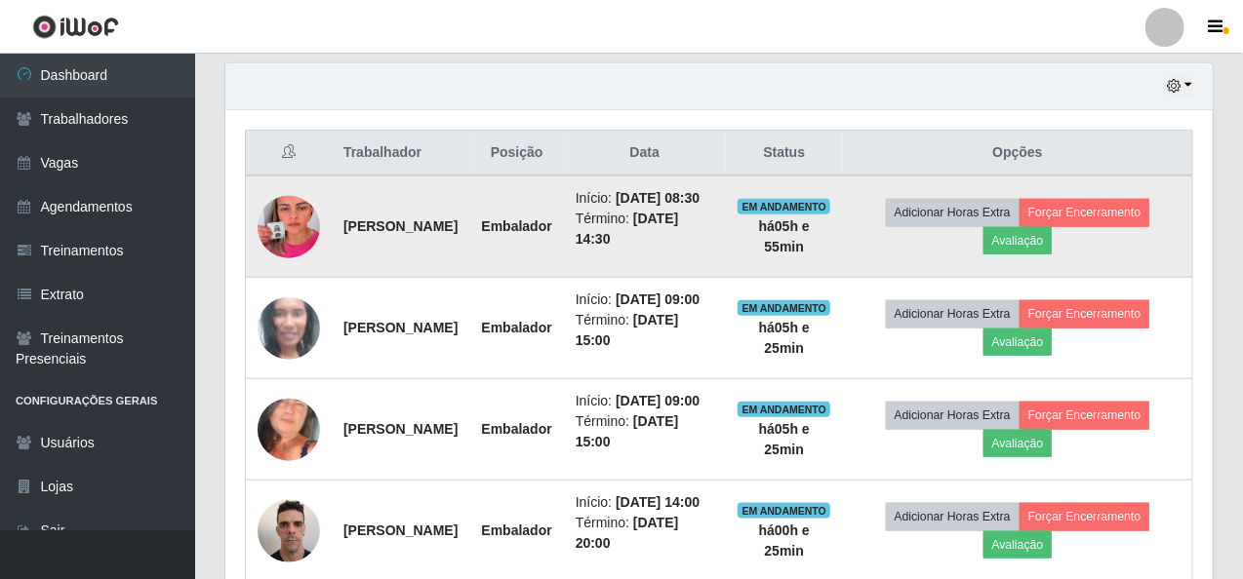
scroll to position [561, 0]
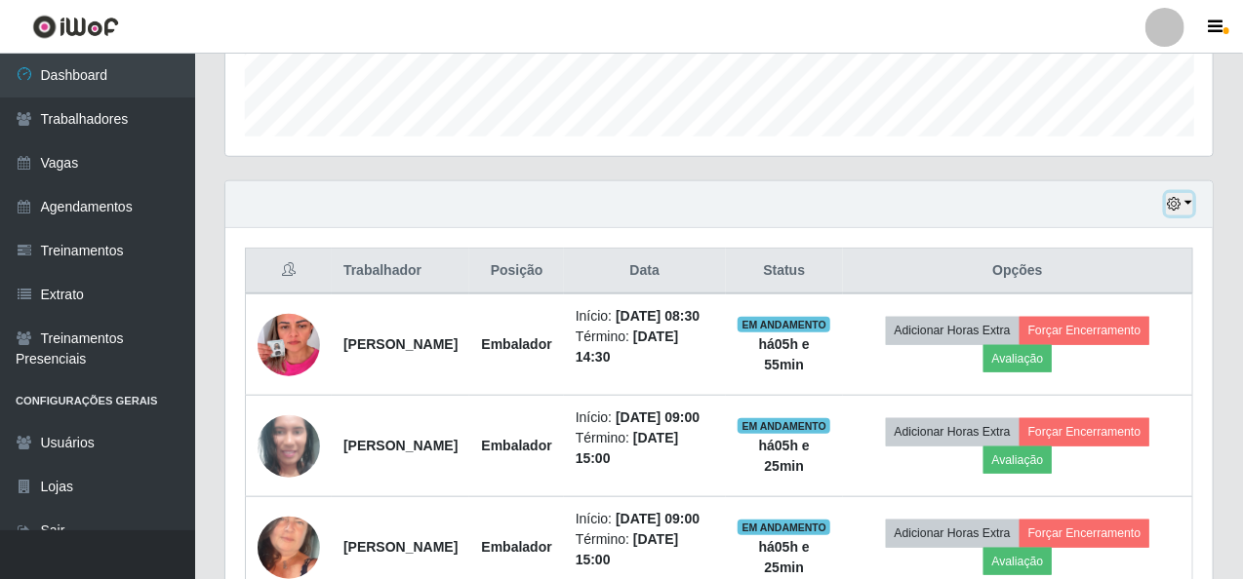
click at [1192, 205] on button "button" at bounding box center [1179, 204] width 27 height 22
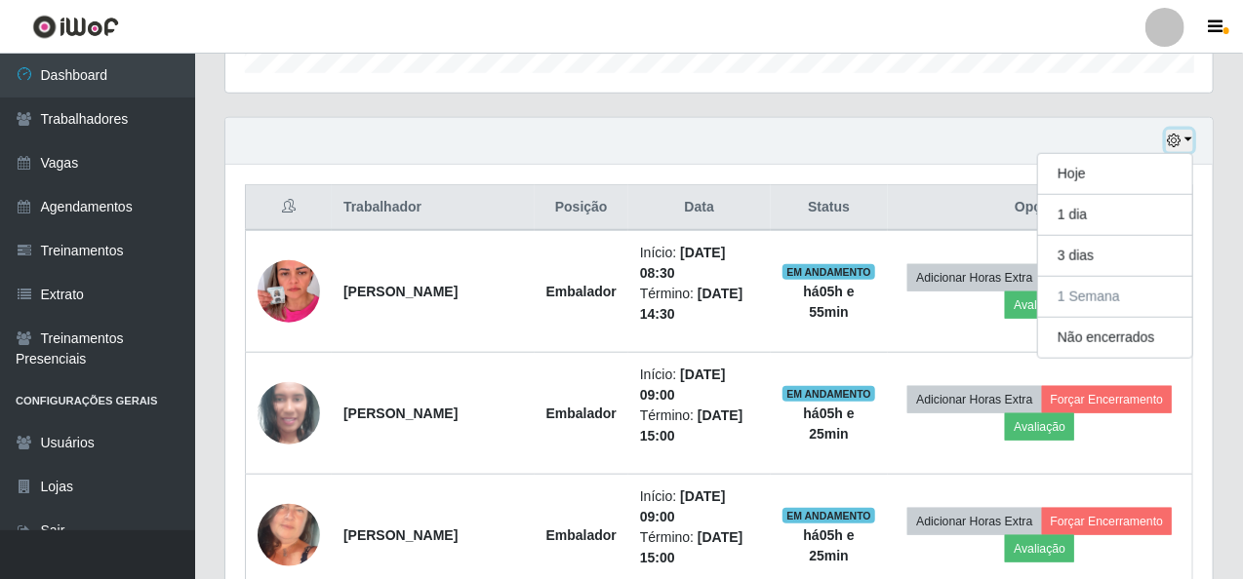
scroll to position [658, 0]
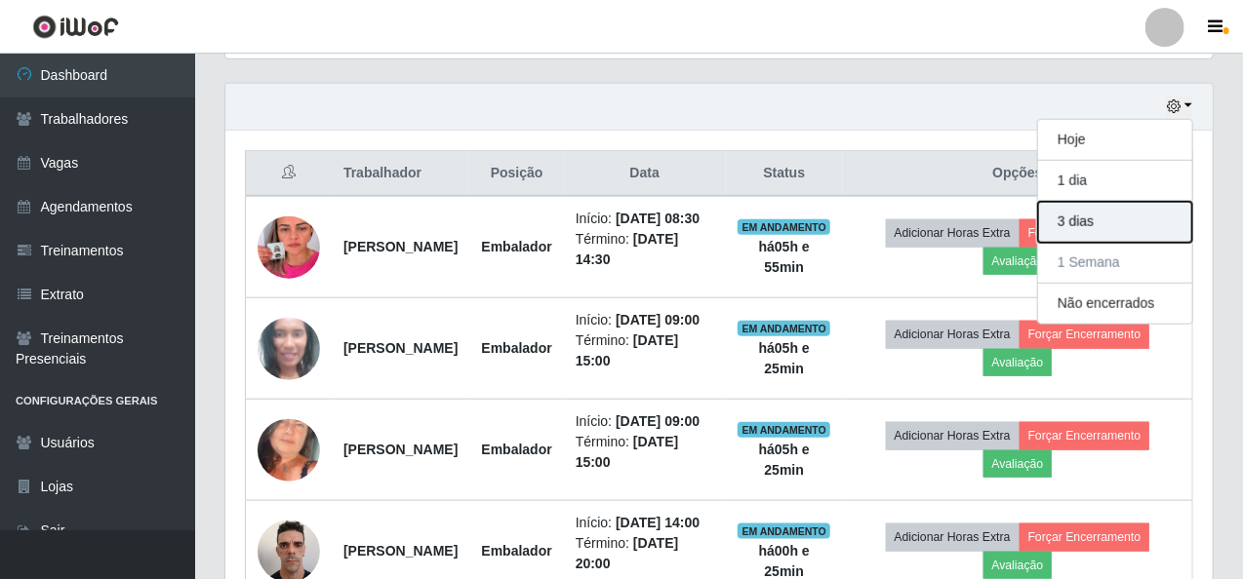
click at [1104, 219] on button "3 dias" at bounding box center [1115, 222] width 154 height 41
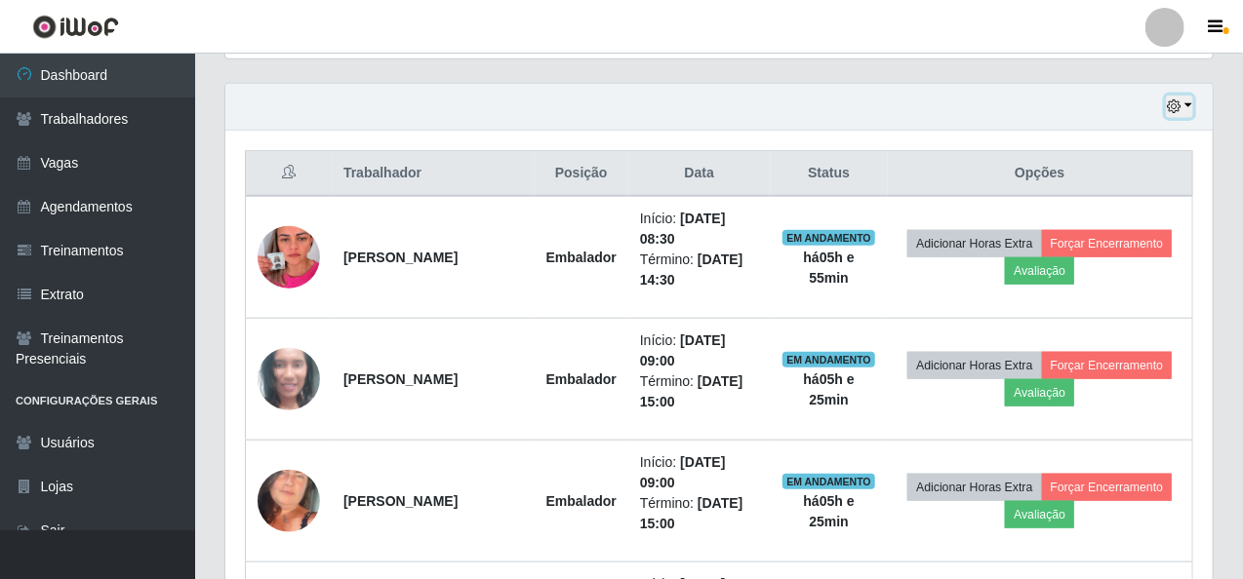
click at [1193, 110] on button "button" at bounding box center [1179, 107] width 27 height 22
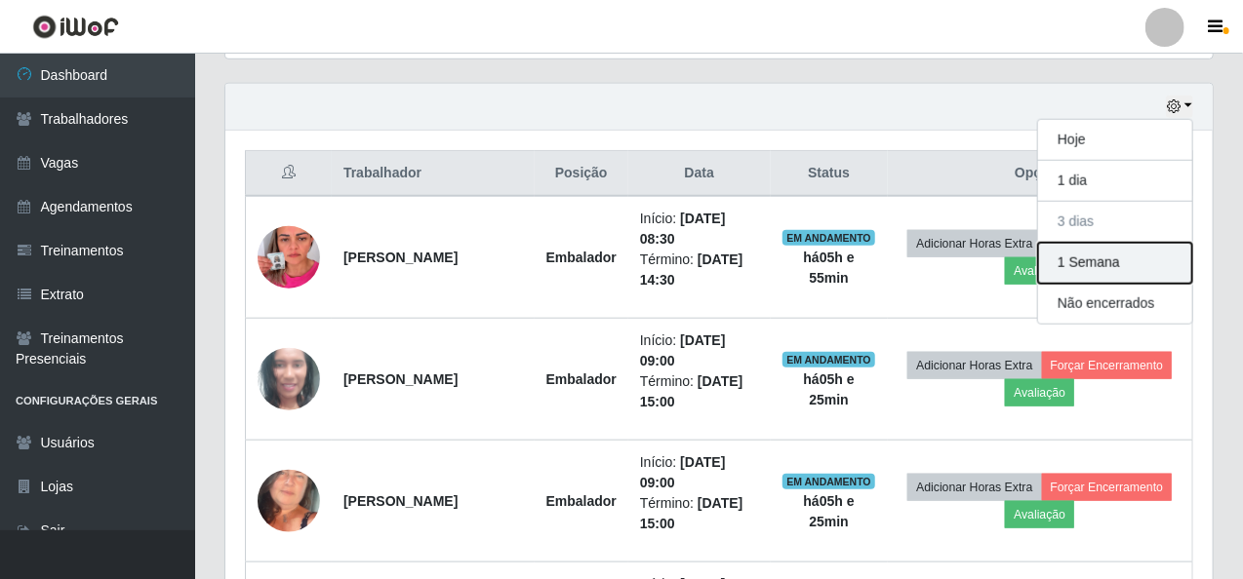
click at [1150, 266] on button "1 Semana" at bounding box center [1115, 263] width 154 height 41
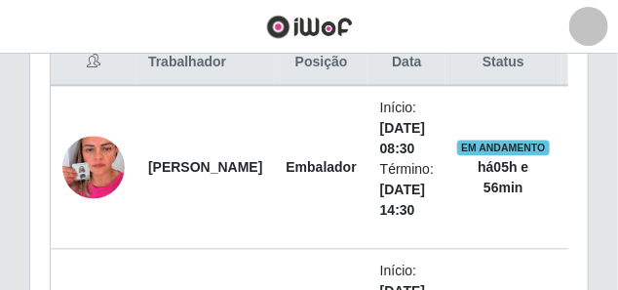
scroll to position [665, 0]
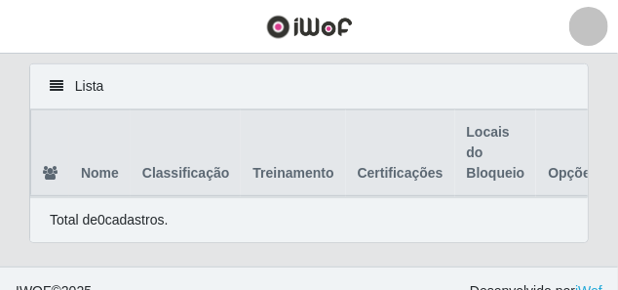
scroll to position [16, 0]
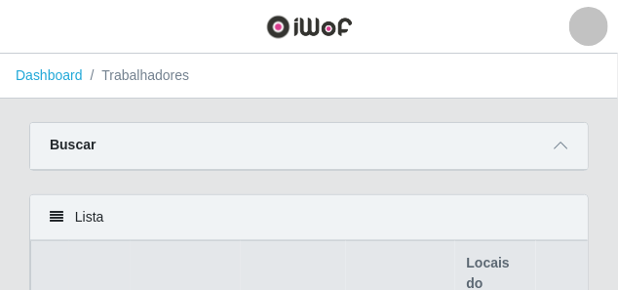
click at [578, 18] on div at bounding box center [589, 26] width 39 height 39
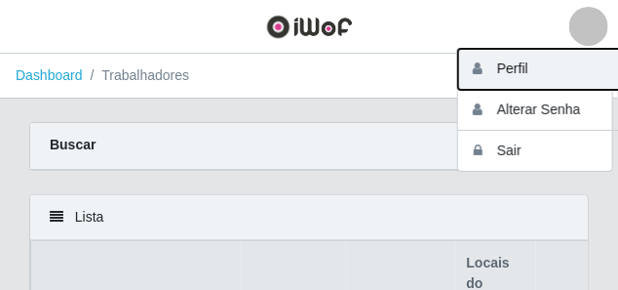
click at [539, 68] on button "Perfil" at bounding box center [546, 69] width 176 height 41
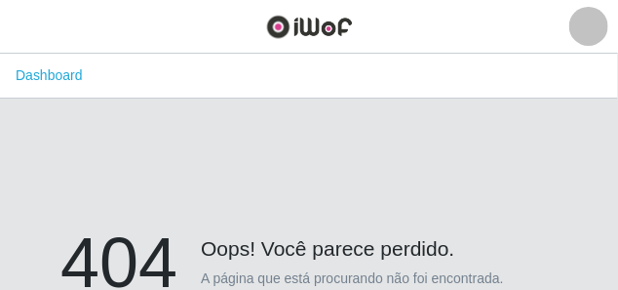
click at [590, 36] on div at bounding box center [589, 26] width 39 height 39
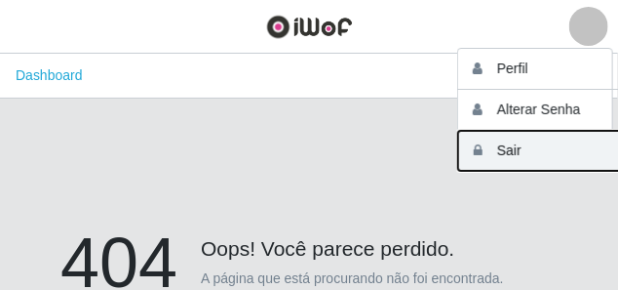
click at [550, 143] on button "Sair" at bounding box center [546, 151] width 176 height 40
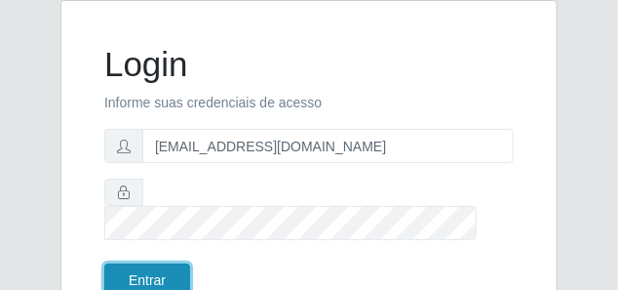
click at [164, 263] on button "Entrar" at bounding box center [147, 280] width 86 height 34
click at [168, 263] on button "Entrar" at bounding box center [147, 280] width 86 height 34
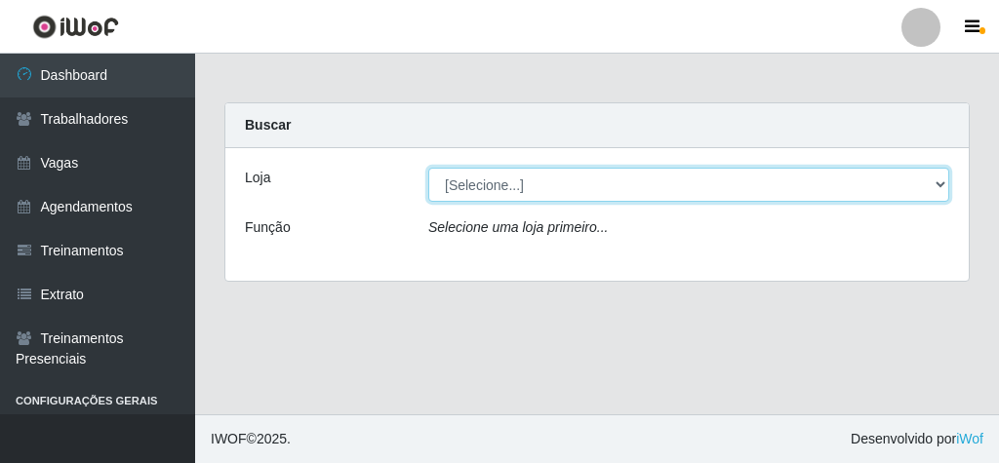
click at [929, 182] on select "[Selecione...] Rede Econômico - Malvinas Rede Econômico - Prata" at bounding box center [688, 185] width 521 height 34
select select "194"
click at [428, 168] on select "[Selecione...] Rede Econômico - Malvinas Rede Econômico - Prata" at bounding box center [688, 185] width 521 height 34
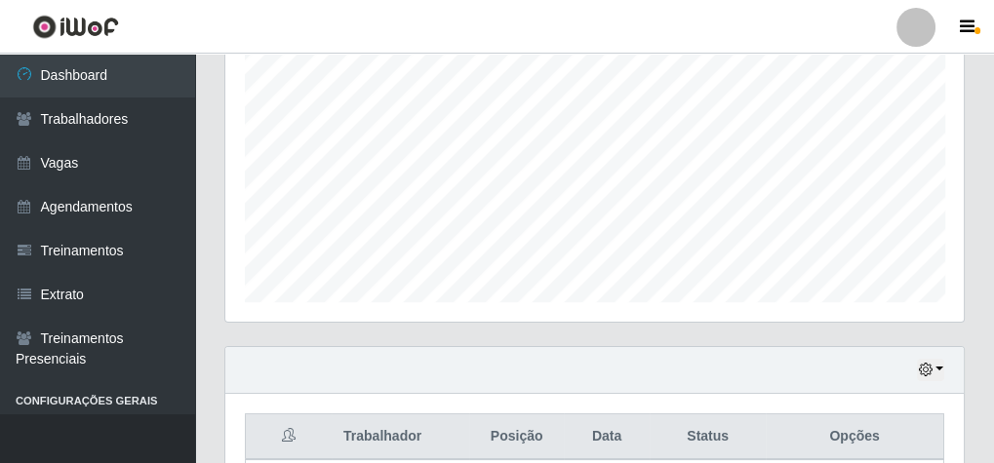
scroll to position [390, 0]
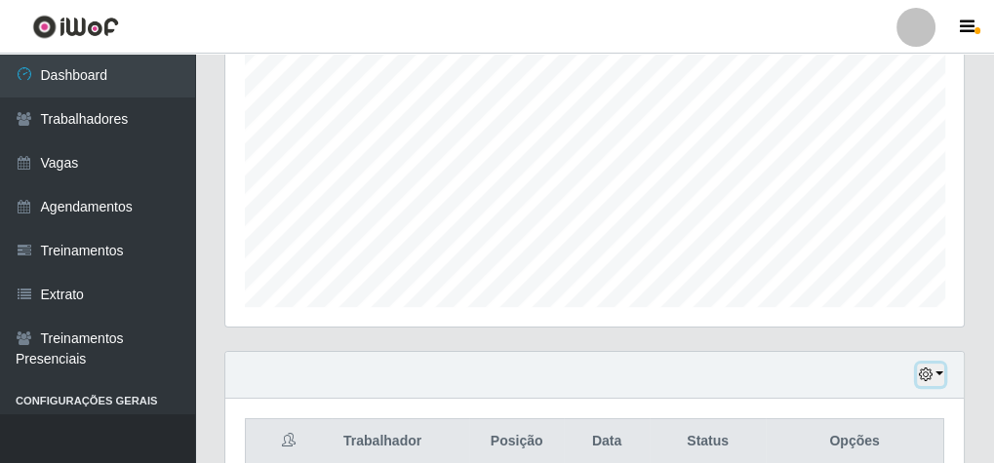
click at [939, 370] on button "button" at bounding box center [930, 375] width 27 height 22
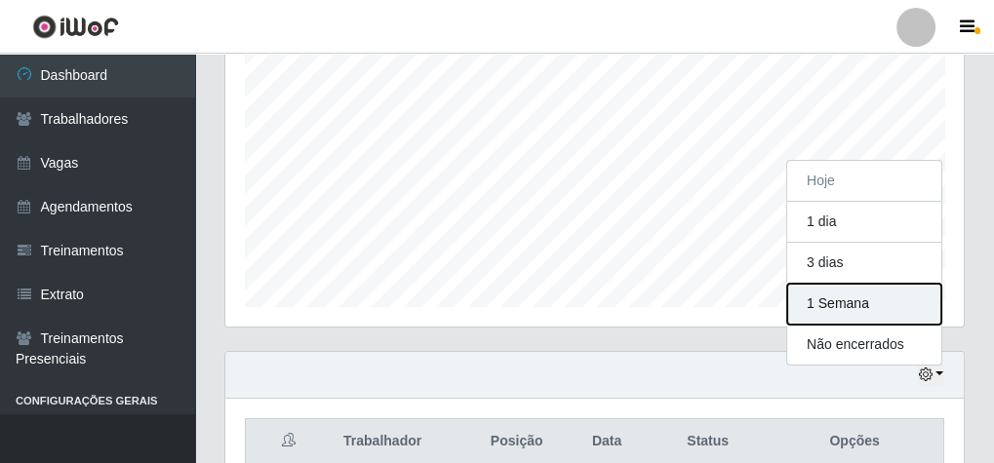
click at [882, 298] on button "1 Semana" at bounding box center [864, 304] width 154 height 41
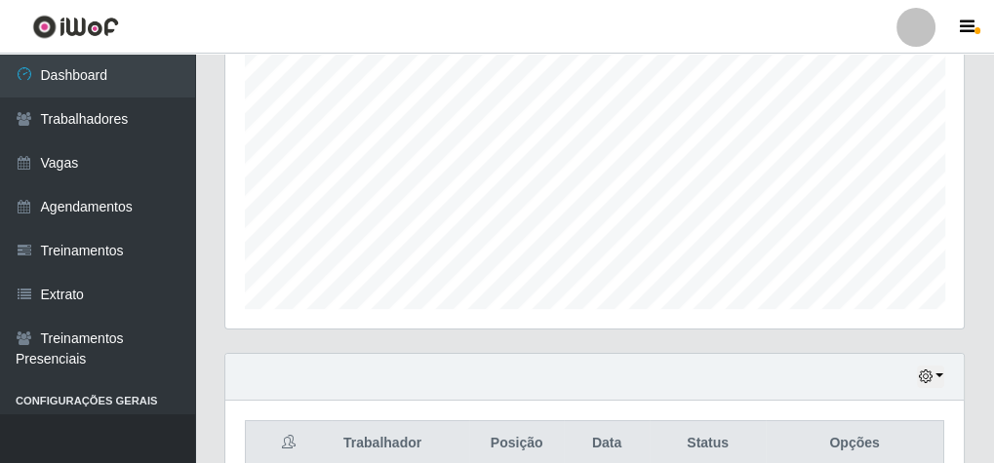
scroll to position [447, 0]
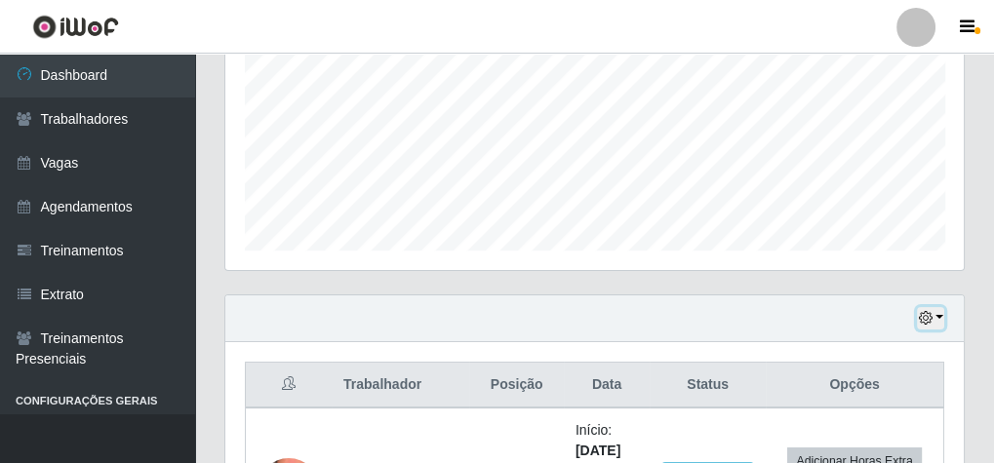
click at [941, 310] on button "button" at bounding box center [930, 318] width 27 height 22
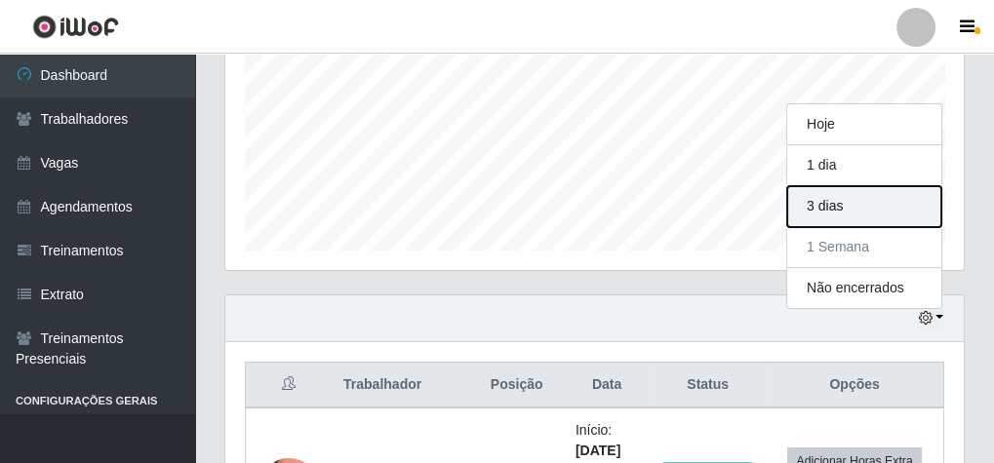
click at [864, 198] on button "3 dias" at bounding box center [864, 206] width 154 height 41
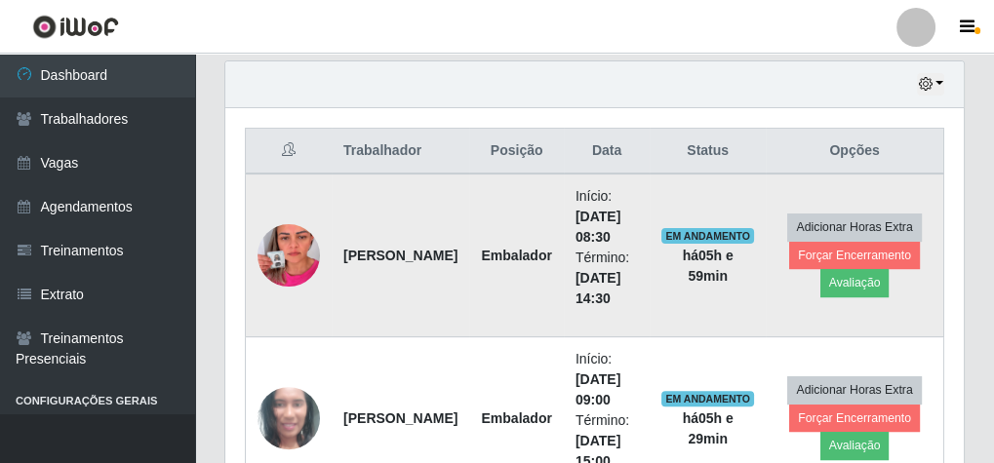
scroll to position [759, 0]
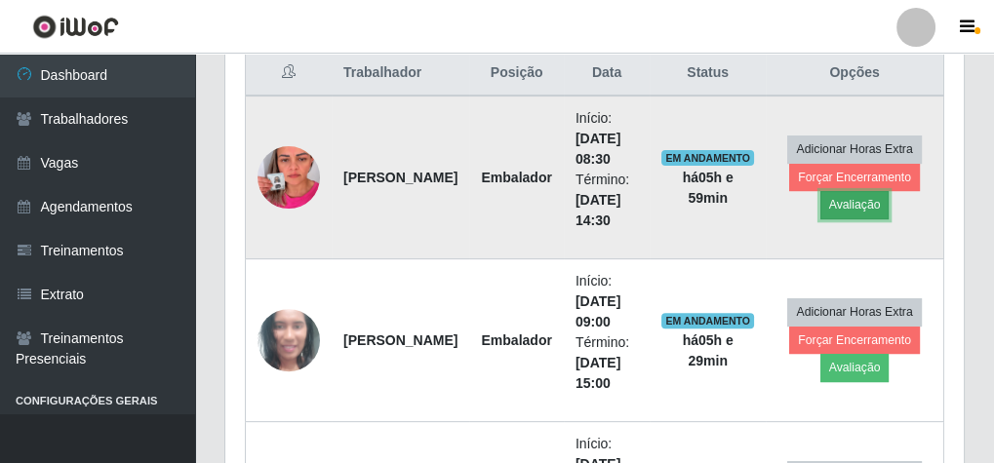
click at [845, 203] on button "Avaliação" at bounding box center [854, 204] width 69 height 27
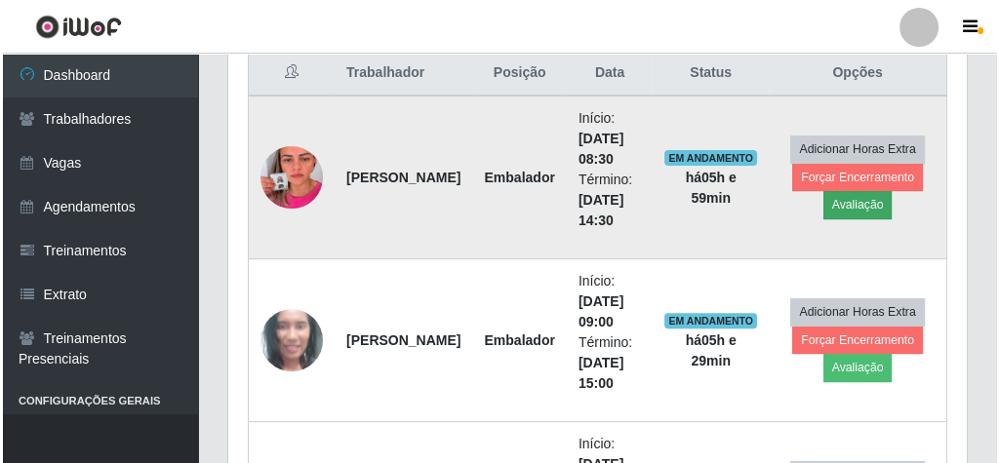
scroll to position [404, 732]
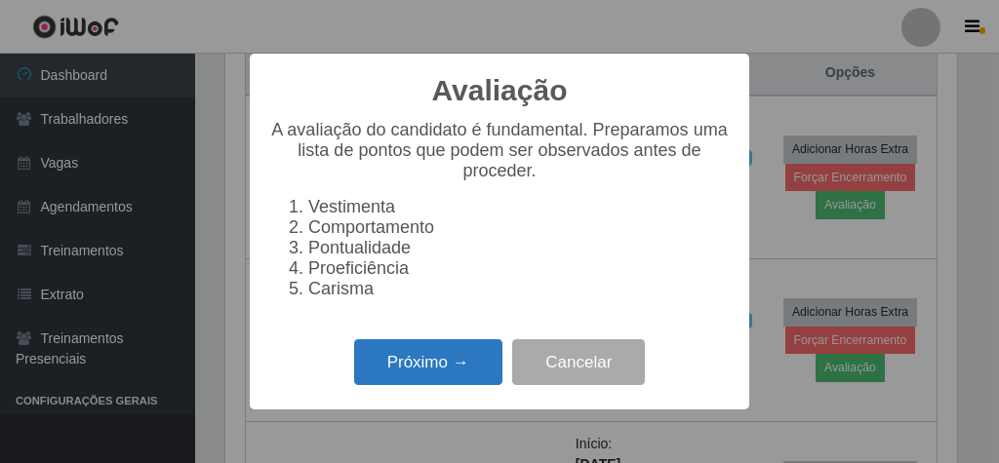
click at [481, 378] on button "Próximo →" at bounding box center [428, 362] width 148 height 46
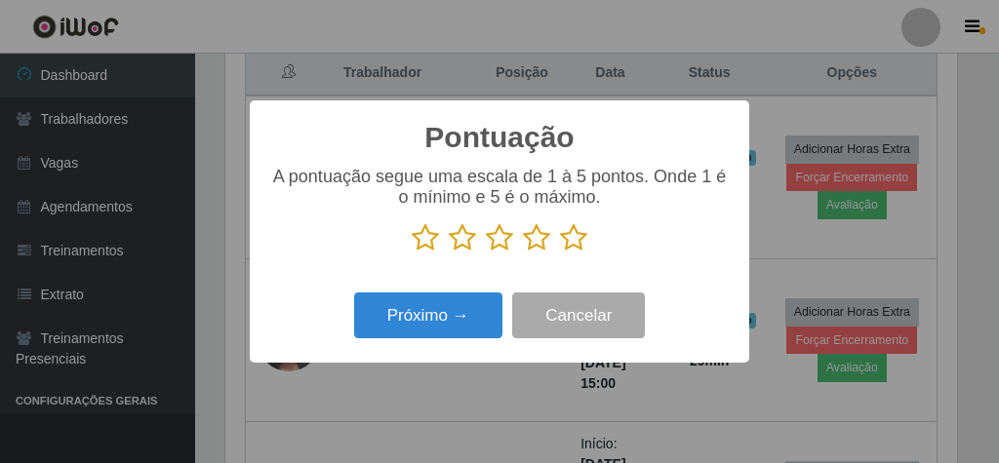
scroll to position [974991, 974663]
click at [565, 244] on icon at bounding box center [573, 237] width 27 height 29
click at [560, 253] on input "radio" at bounding box center [560, 253] width 0 height 0
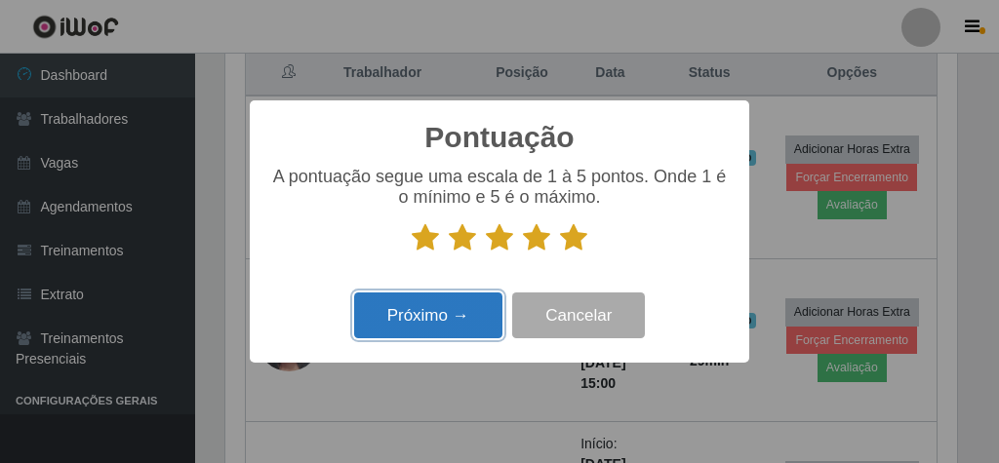
click at [471, 304] on button "Próximo →" at bounding box center [428, 316] width 148 height 46
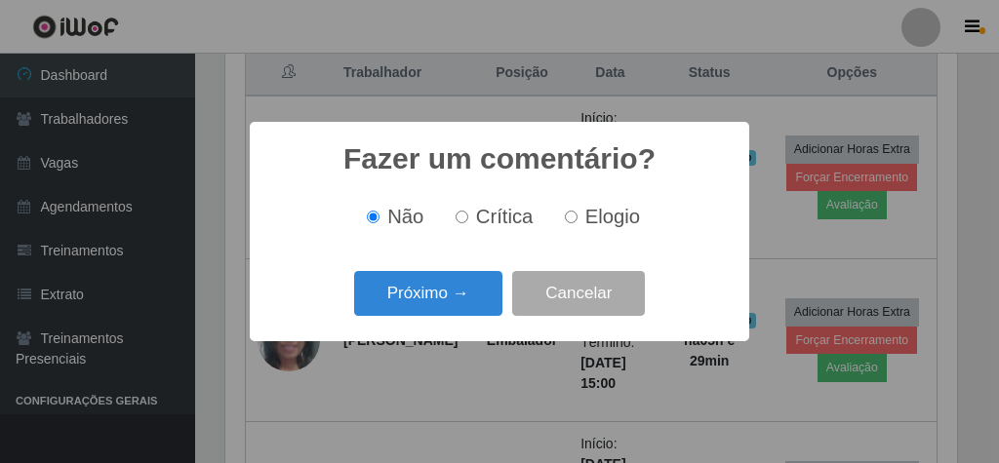
click at [565, 216] on input "Elogio" at bounding box center [571, 217] width 13 height 13
radio input "true"
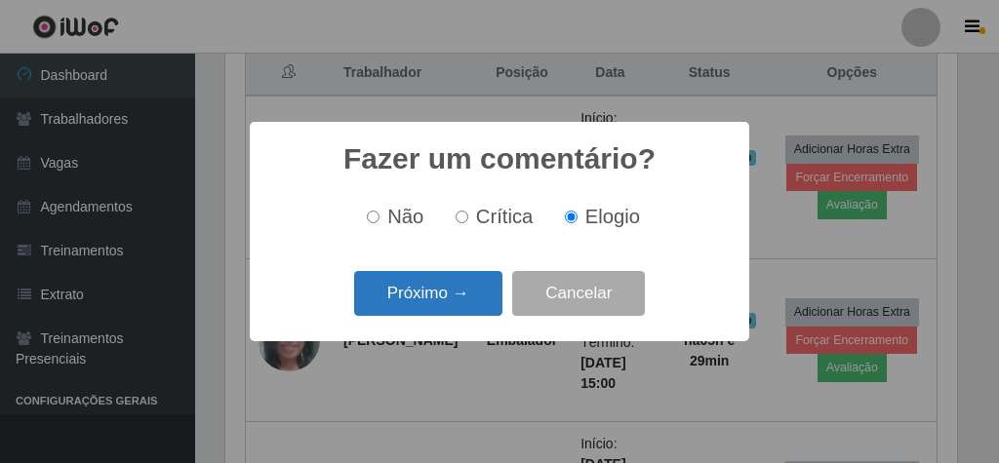
drag, startPoint x: 500, startPoint y: 274, endPoint x: 476, endPoint y: 284, distance: 26.3
click at [482, 283] on div "Próximo → Cancelar" at bounding box center [499, 293] width 460 height 56
click at [473, 285] on button "Próximo →" at bounding box center [428, 294] width 148 height 46
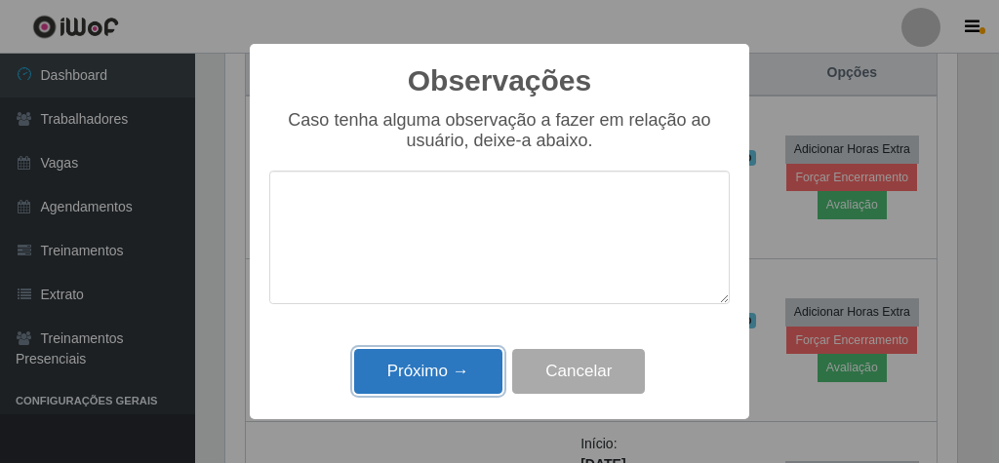
click at [462, 367] on button "Próximo →" at bounding box center [428, 372] width 148 height 46
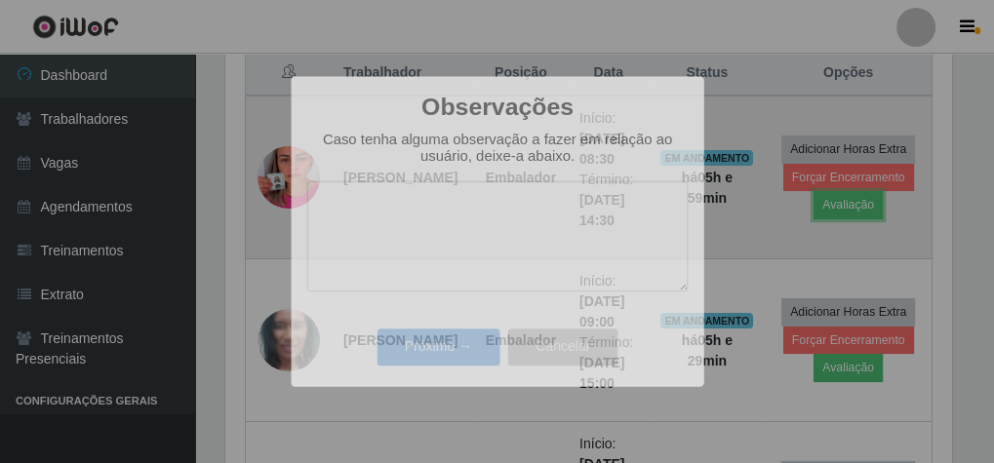
scroll to position [404, 738]
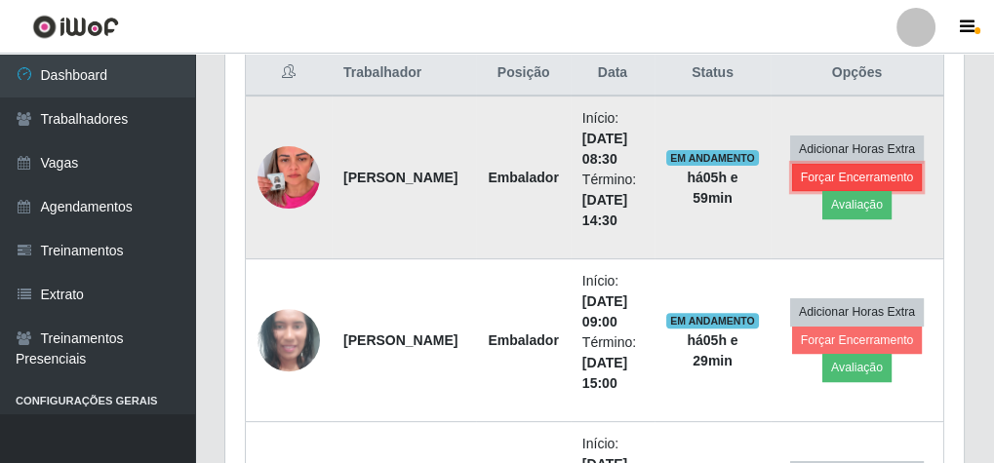
click at [857, 171] on button "Forçar Encerramento" at bounding box center [857, 177] width 131 height 27
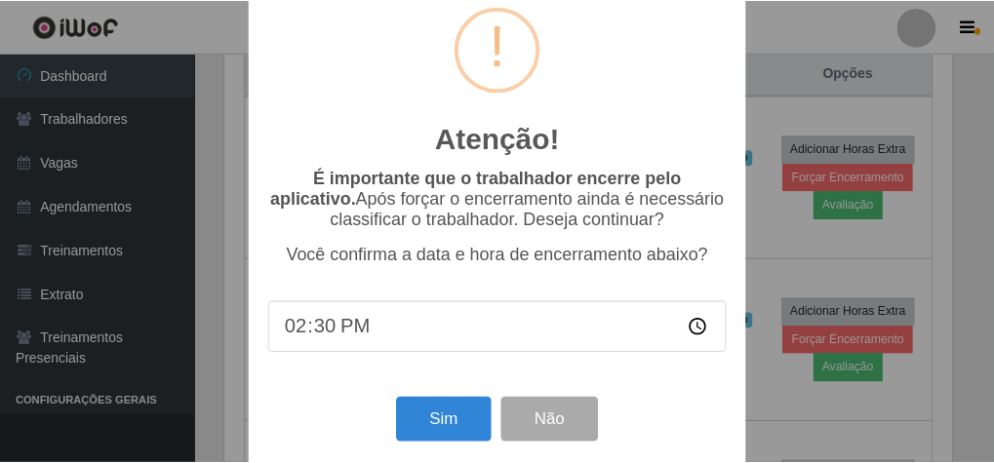
scroll to position [63, 0]
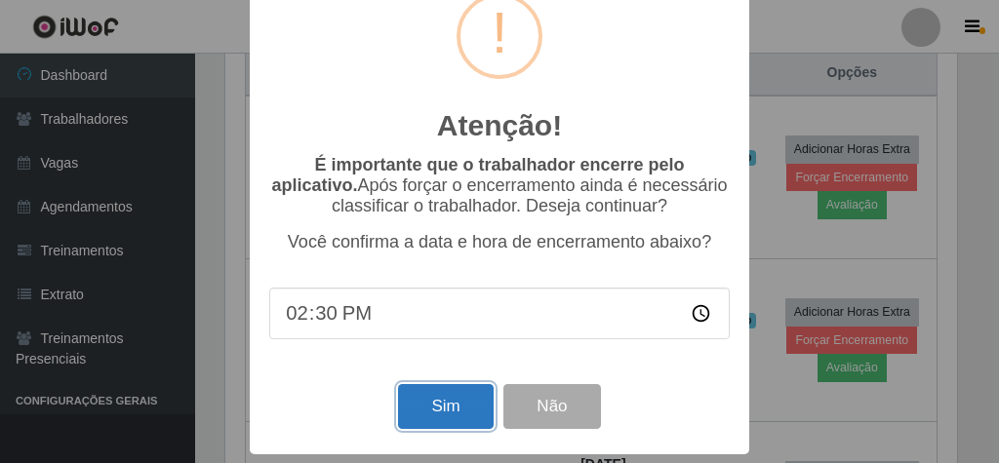
click at [459, 394] on button "Sim" at bounding box center [445, 407] width 95 height 46
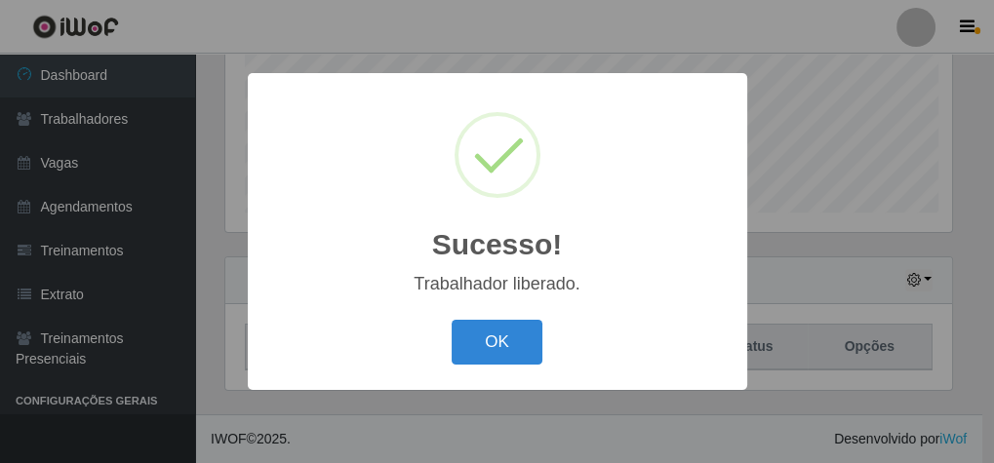
scroll to position [404, 732]
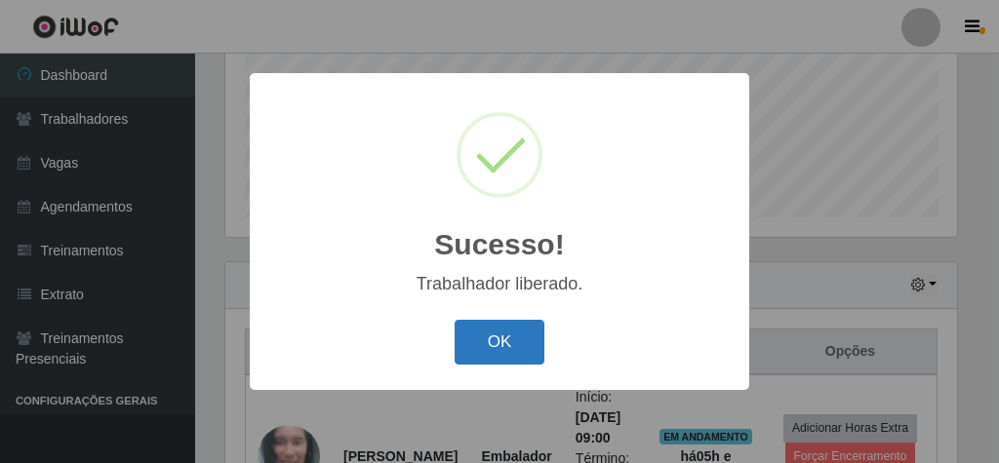
click at [515, 345] on button "OK" at bounding box center [500, 343] width 91 height 46
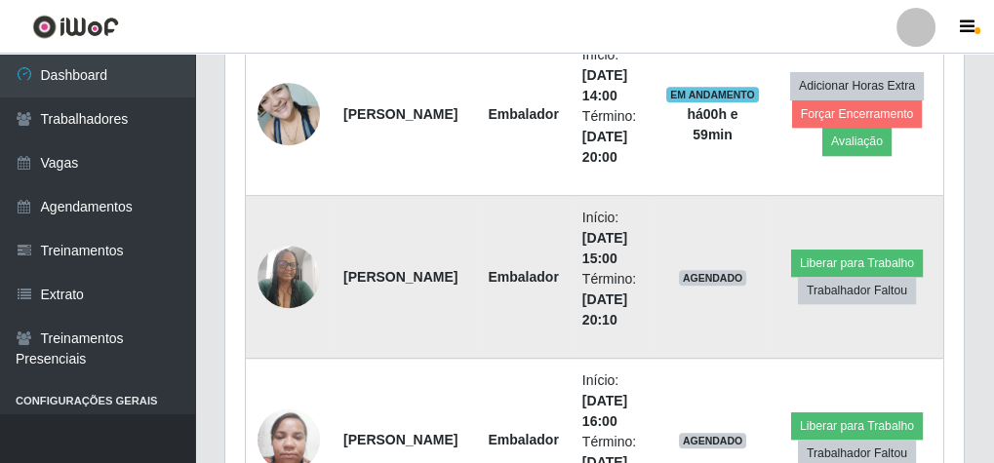
scroll to position [1338, 0]
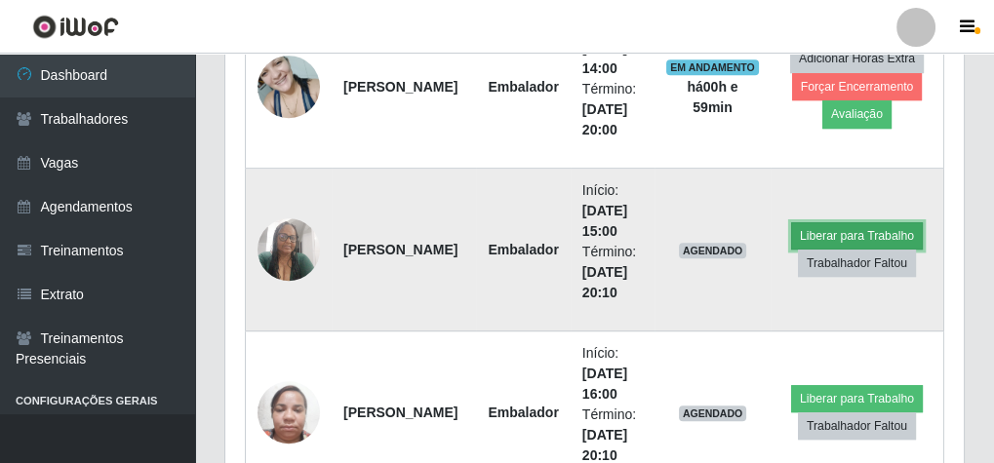
click at [888, 229] on button "Liberar para Trabalho" at bounding box center [857, 235] width 132 height 27
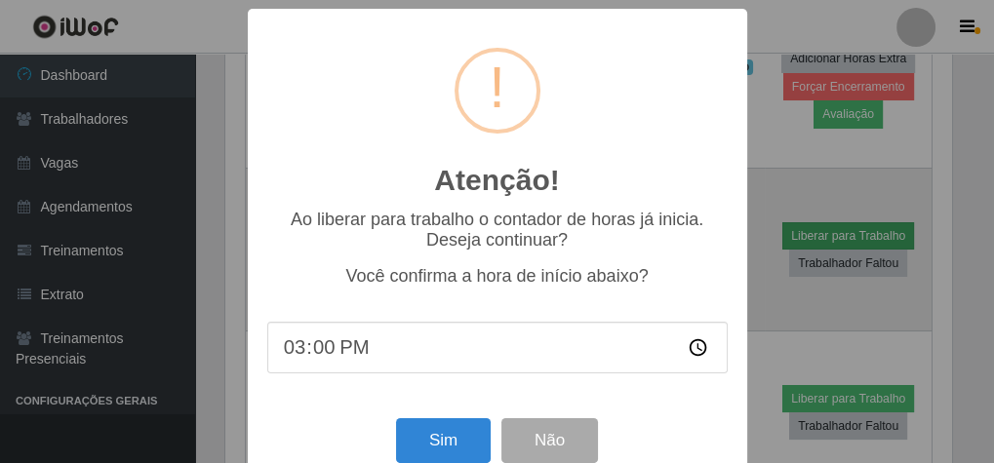
scroll to position [404, 732]
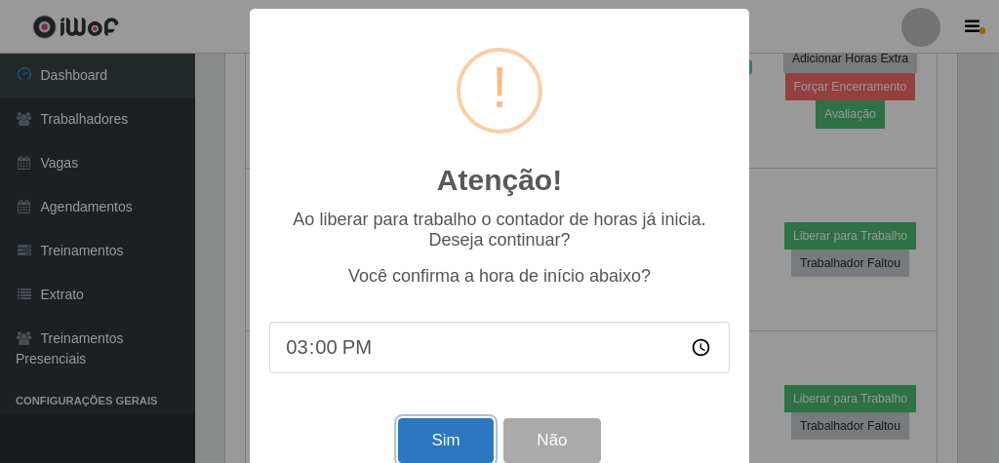
click at [447, 439] on button "Sim" at bounding box center [445, 441] width 95 height 46
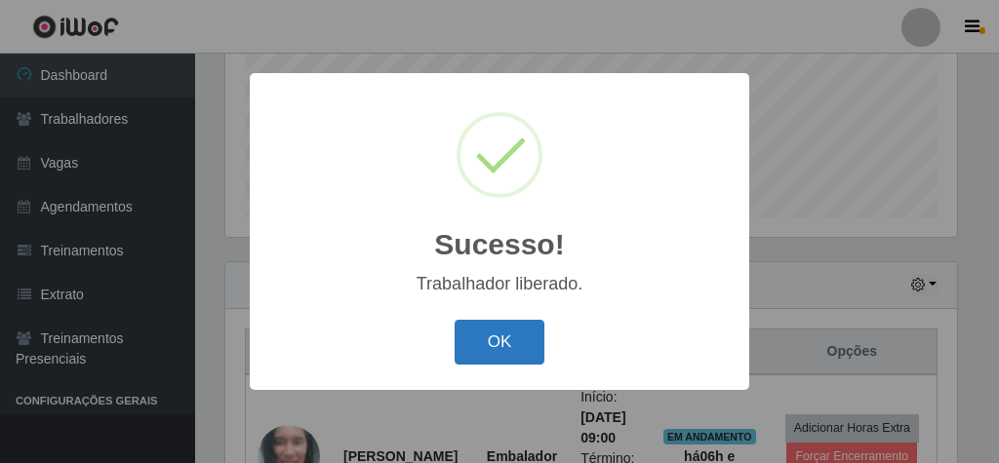
click at [483, 351] on button "OK" at bounding box center [500, 343] width 91 height 46
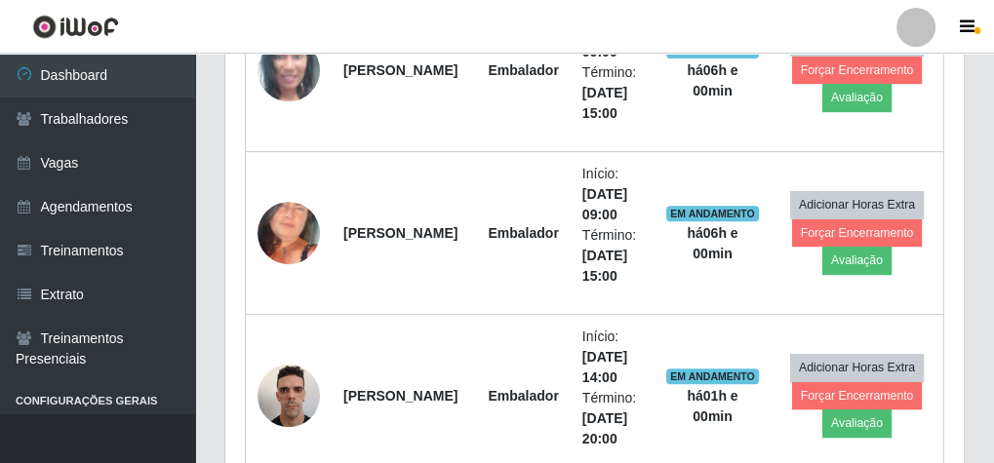
scroll to position [870, 0]
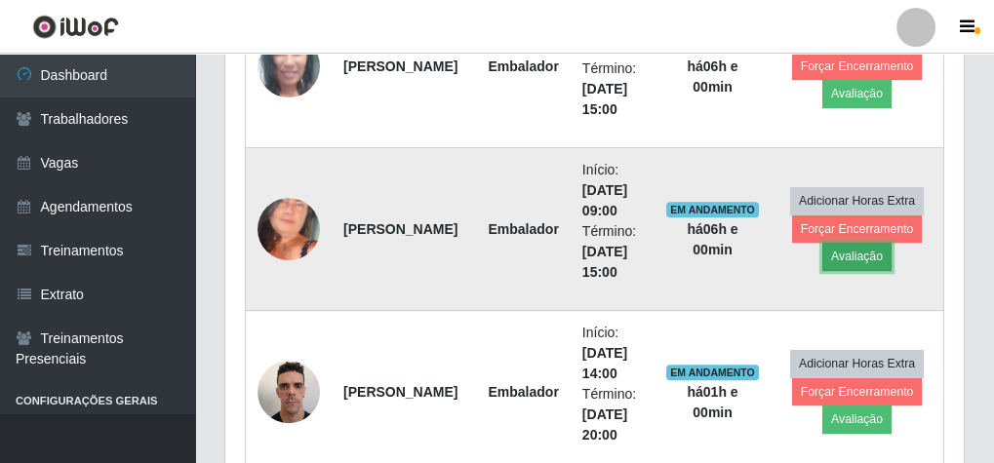
click at [852, 246] on button "Avaliação" at bounding box center [856, 256] width 69 height 27
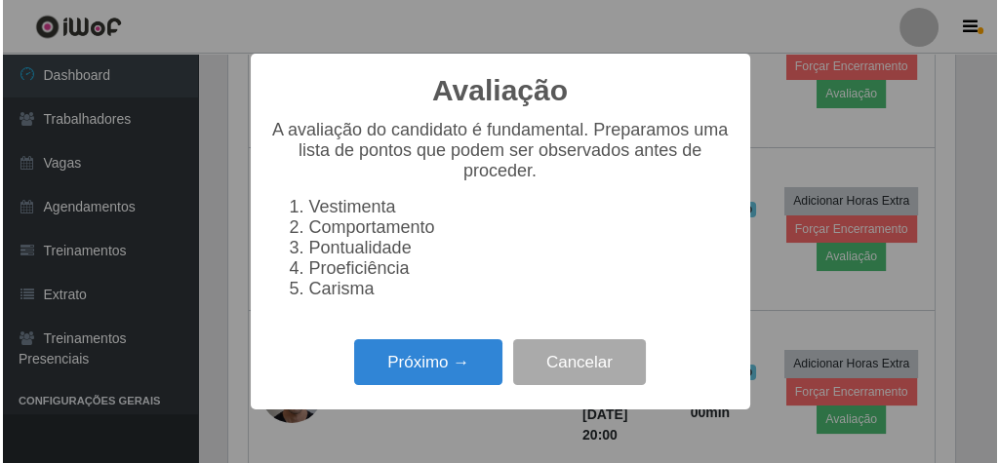
scroll to position [404, 732]
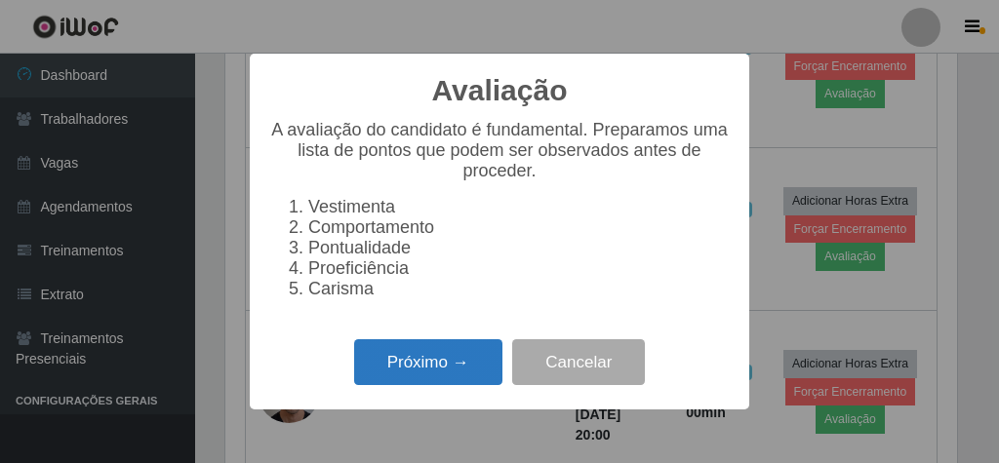
click at [451, 356] on button "Próximo →" at bounding box center [428, 362] width 148 height 46
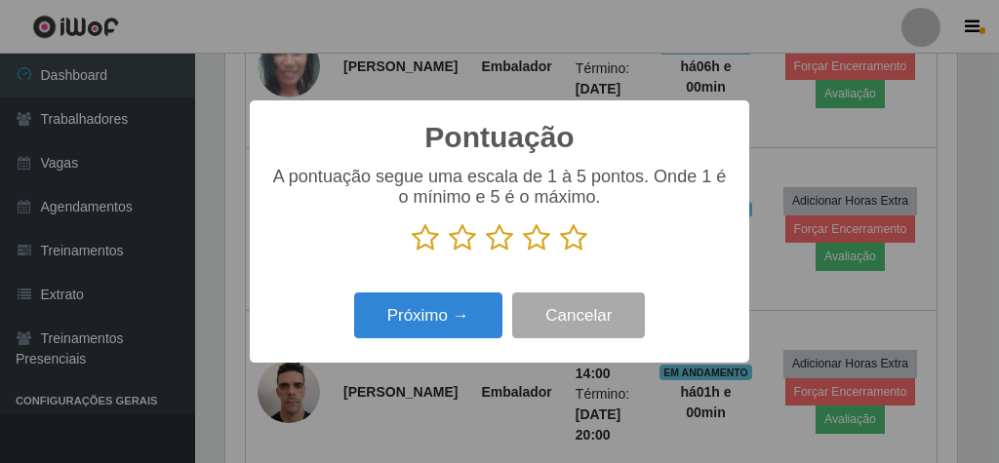
click at [579, 245] on icon at bounding box center [573, 237] width 27 height 29
click at [560, 253] on input "radio" at bounding box center [560, 253] width 0 height 0
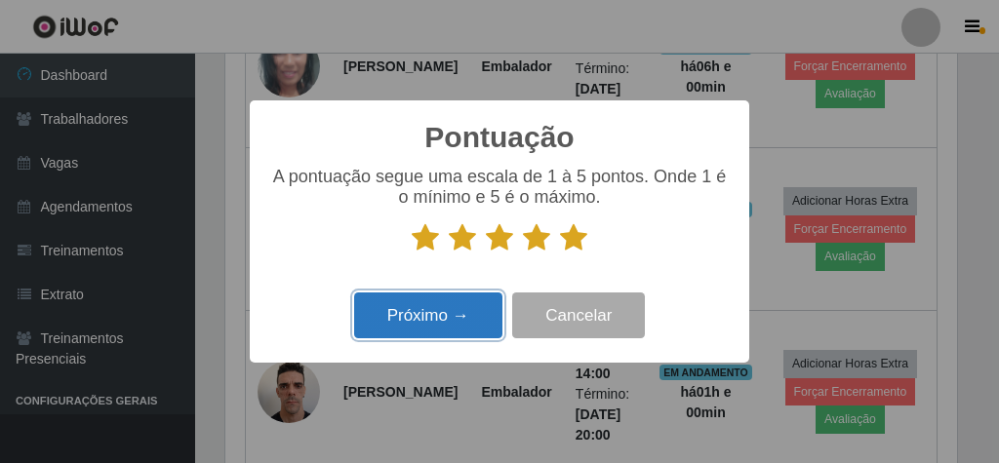
click at [424, 316] on button "Próximo →" at bounding box center [428, 316] width 148 height 46
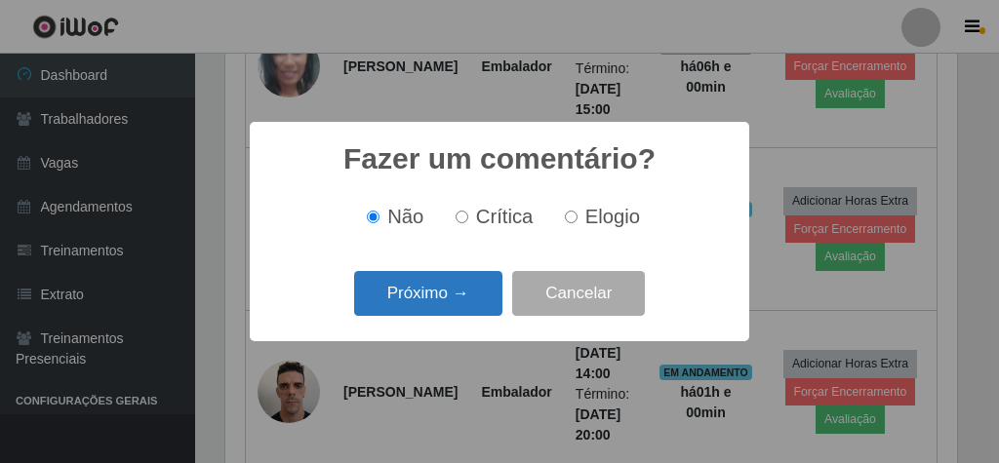
click at [442, 306] on button "Próximo →" at bounding box center [428, 294] width 148 height 46
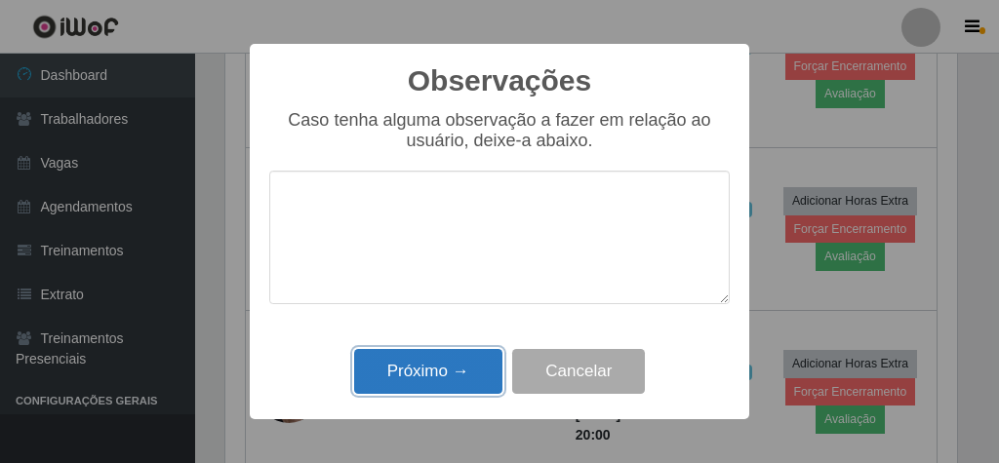
click at [431, 375] on button "Próximo →" at bounding box center [428, 372] width 148 height 46
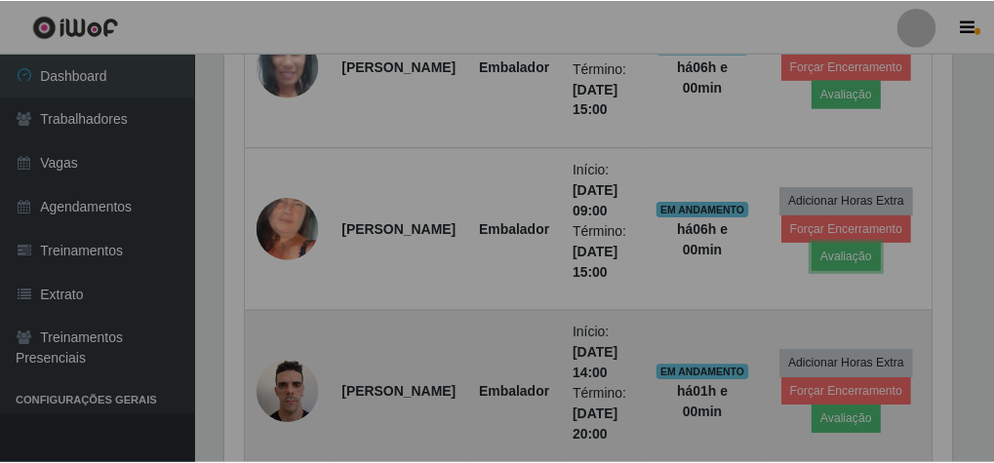
scroll to position [404, 738]
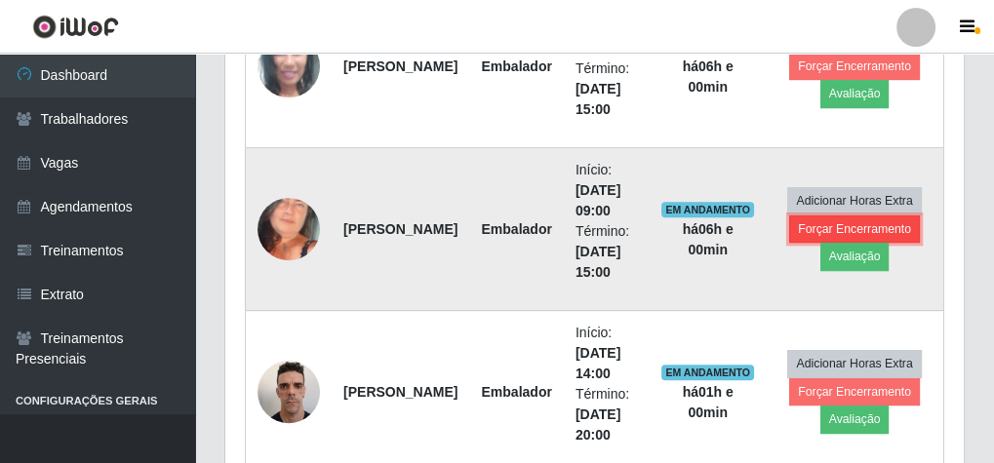
click at [894, 216] on button "Forçar Encerramento" at bounding box center [854, 229] width 131 height 27
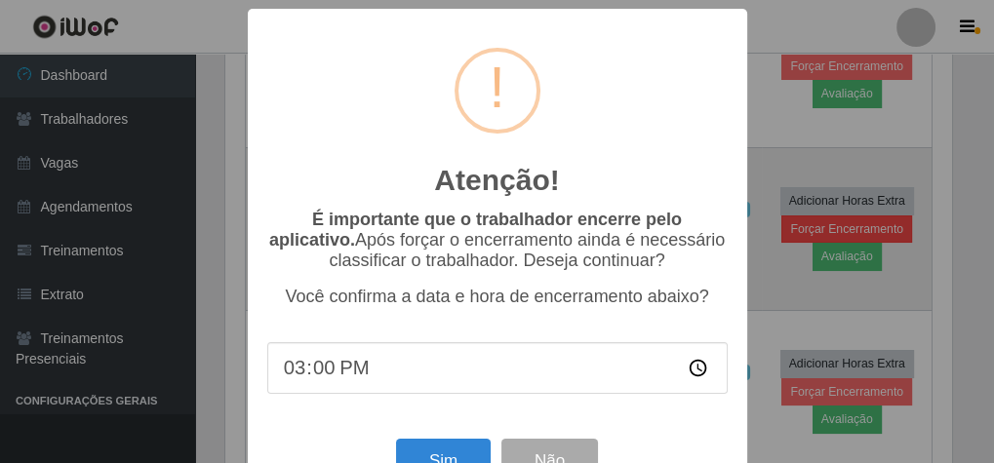
scroll to position [404, 732]
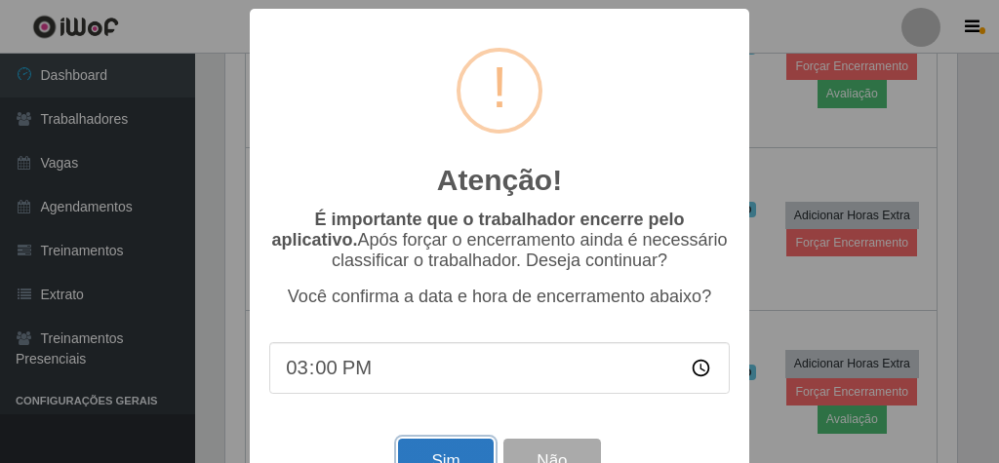
click at [406, 449] on button "Sim" at bounding box center [445, 462] width 95 height 46
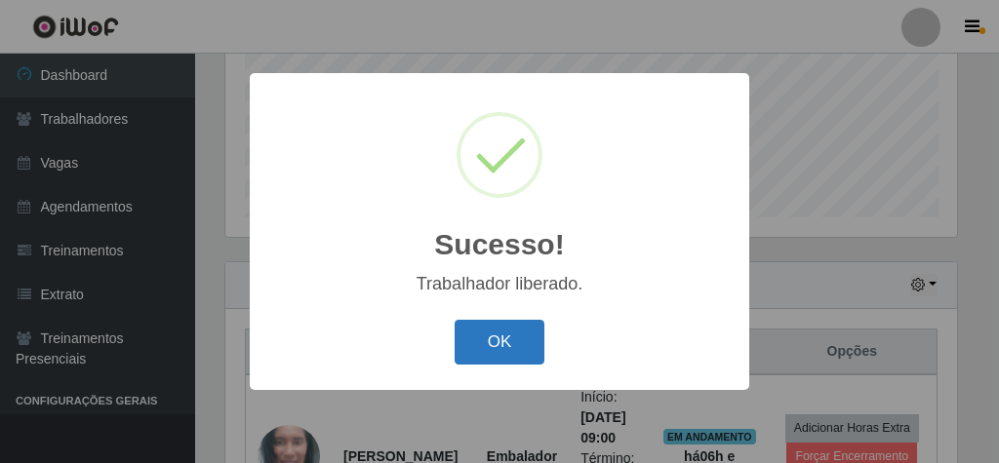
click at [480, 342] on button "OK" at bounding box center [500, 343] width 91 height 46
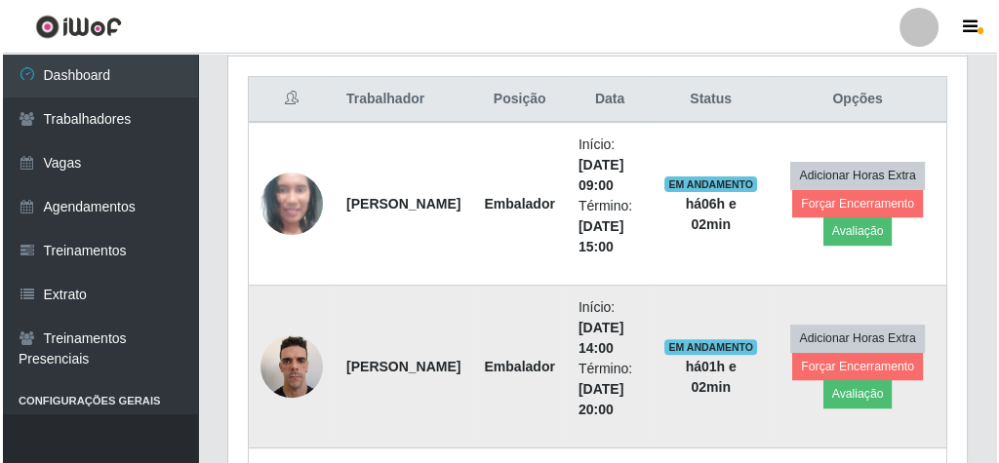
scroll to position [792, 0]
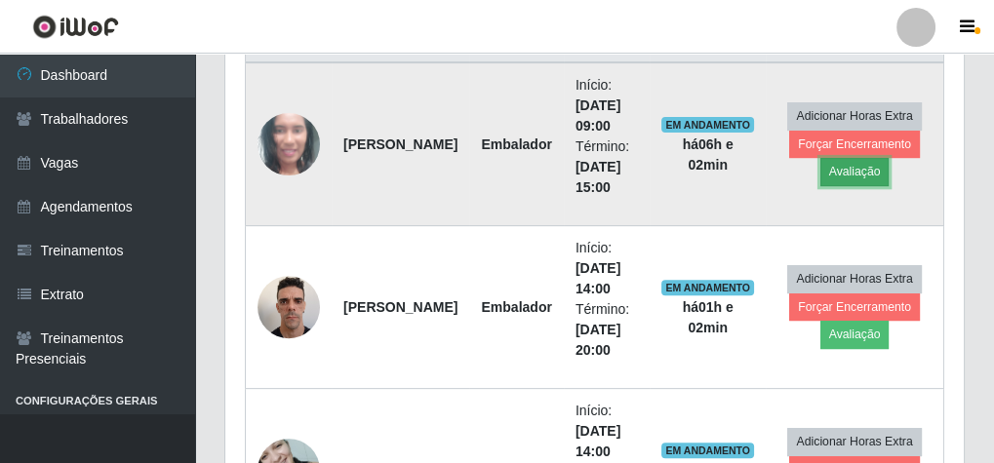
click at [827, 164] on button "Avaliação" at bounding box center [854, 171] width 69 height 27
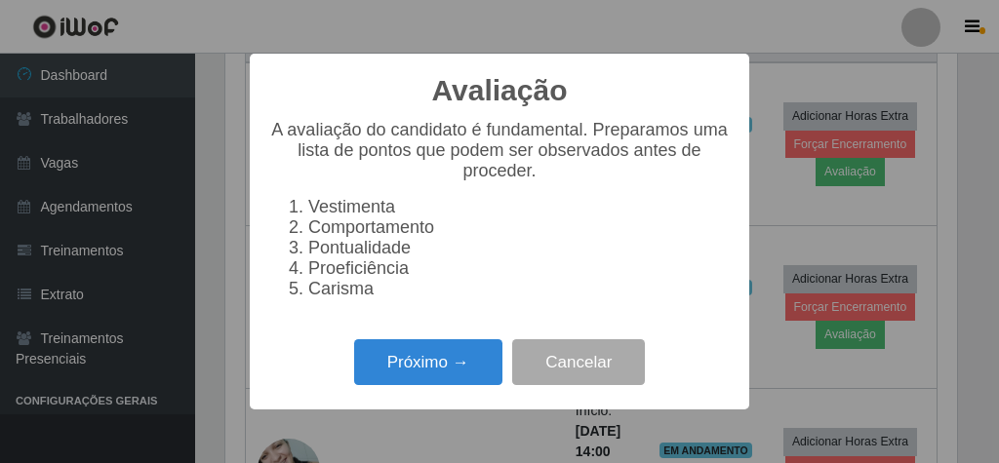
scroll to position [404, 732]
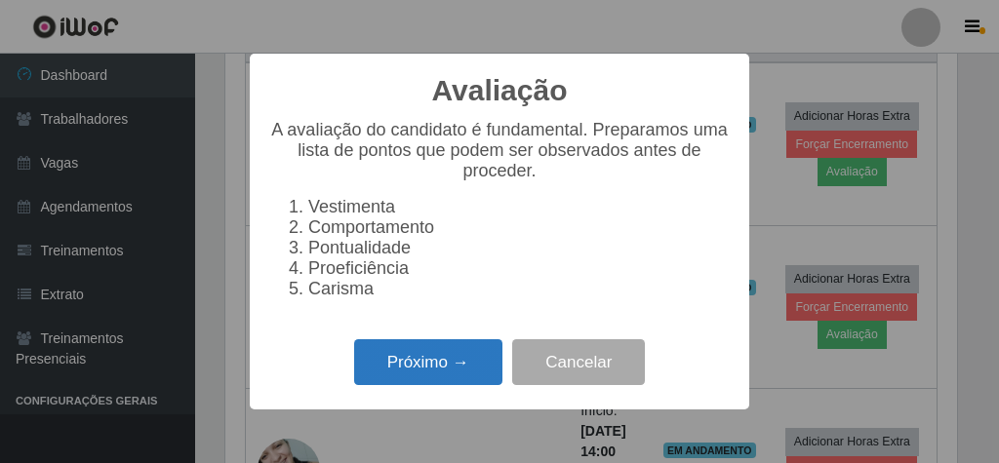
click at [435, 377] on button "Próximo →" at bounding box center [428, 362] width 148 height 46
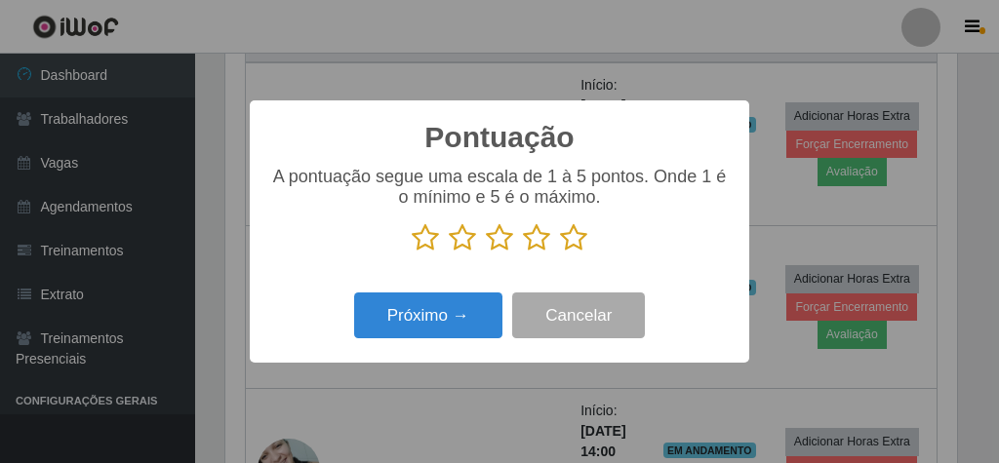
scroll to position [974991, 974663]
click at [565, 234] on icon at bounding box center [573, 237] width 27 height 29
click at [560, 253] on input "radio" at bounding box center [560, 253] width 0 height 0
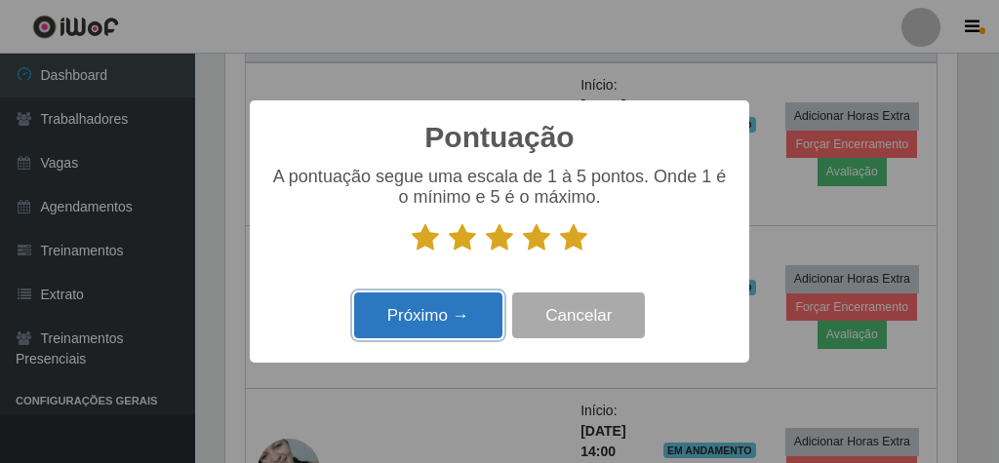
click at [472, 312] on button "Próximo →" at bounding box center [428, 316] width 148 height 46
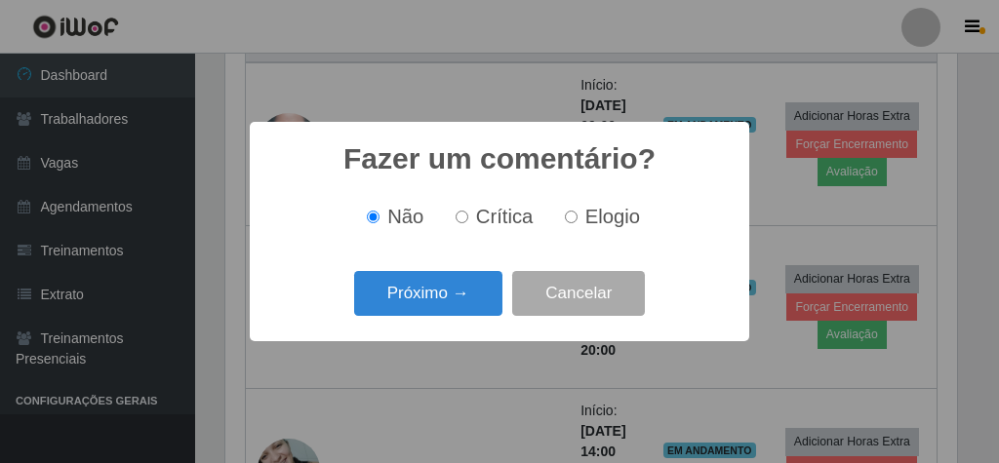
click at [567, 215] on input "Elogio" at bounding box center [571, 217] width 13 height 13
radio input "true"
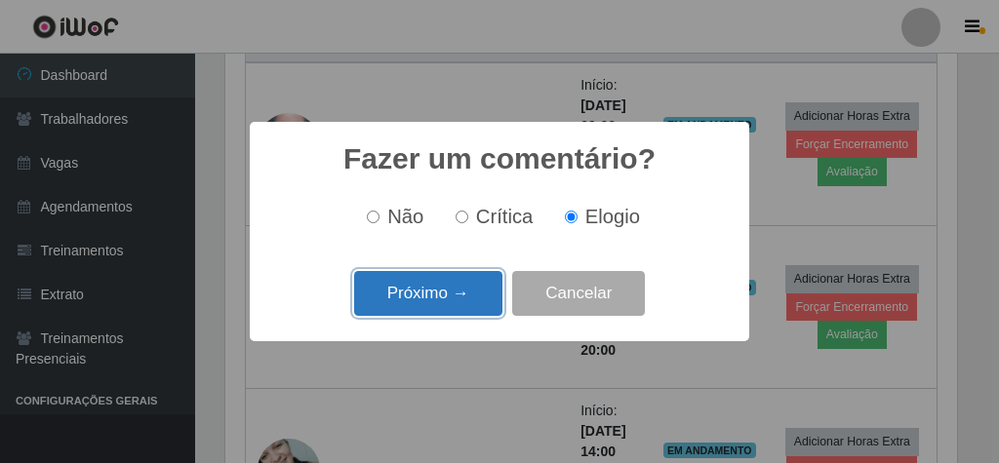
click at [444, 300] on button "Próximo →" at bounding box center [428, 294] width 148 height 46
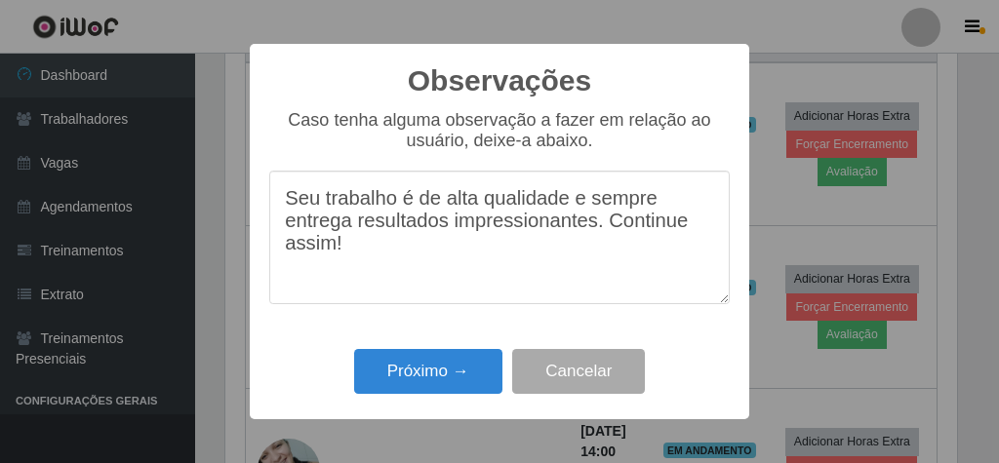
click at [690, 231] on textarea "Seu trabalho é de alta qualidade e sempre entrega resultados impressionantes. C…" at bounding box center [499, 238] width 460 height 134
click at [351, 264] on textarea "Seu trabalho é de alta qualidade e sempre entrega resultados impressionantes. C…" at bounding box center [499, 238] width 460 height 134
click at [663, 207] on textarea "Seu trabalho é de alta qualidade e sempre entrega resultados impressionantes. e…" at bounding box center [499, 238] width 460 height 134
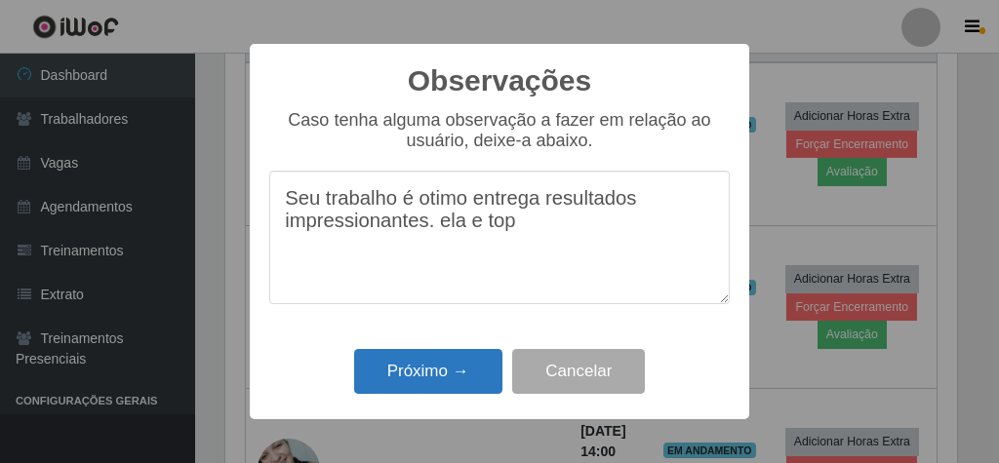
type textarea "Seu trabalho é otimo entrega resultados impressionantes. ela e top"
click at [453, 378] on button "Próximo →" at bounding box center [428, 372] width 148 height 46
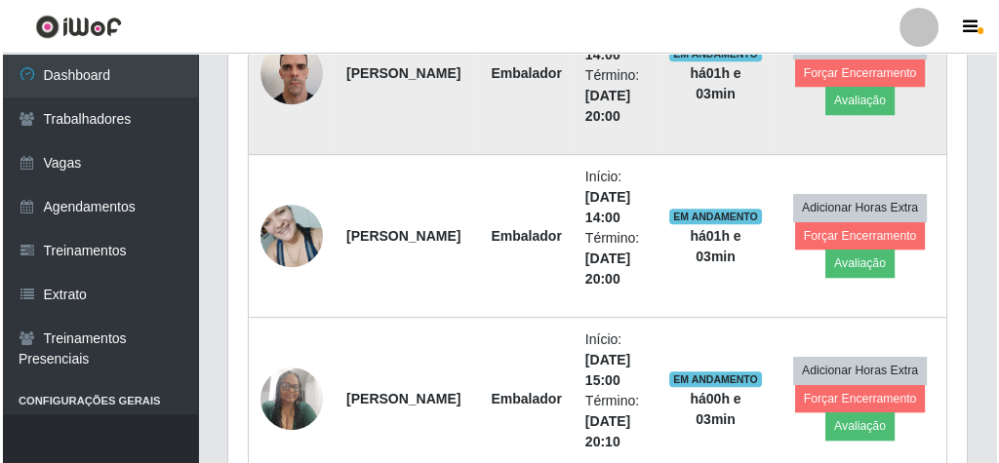
scroll to position [792, 0]
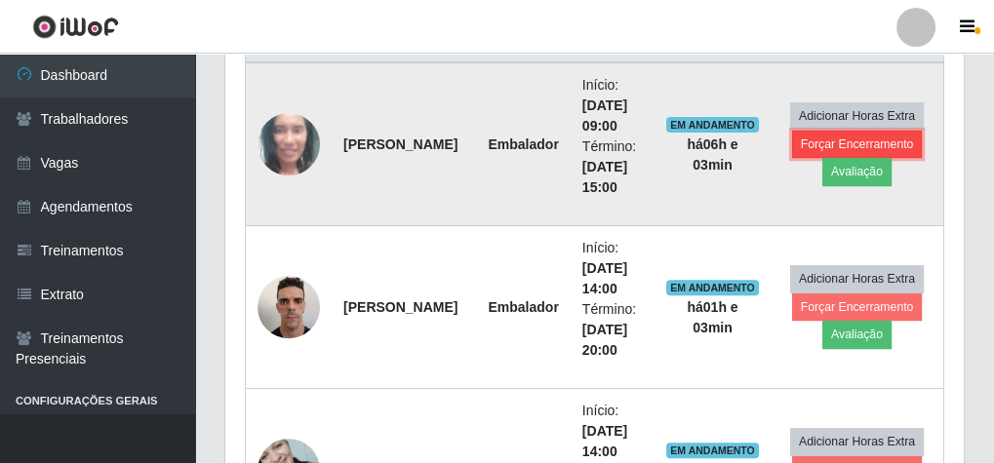
click at [839, 136] on button "Forçar Encerramento" at bounding box center [857, 144] width 131 height 27
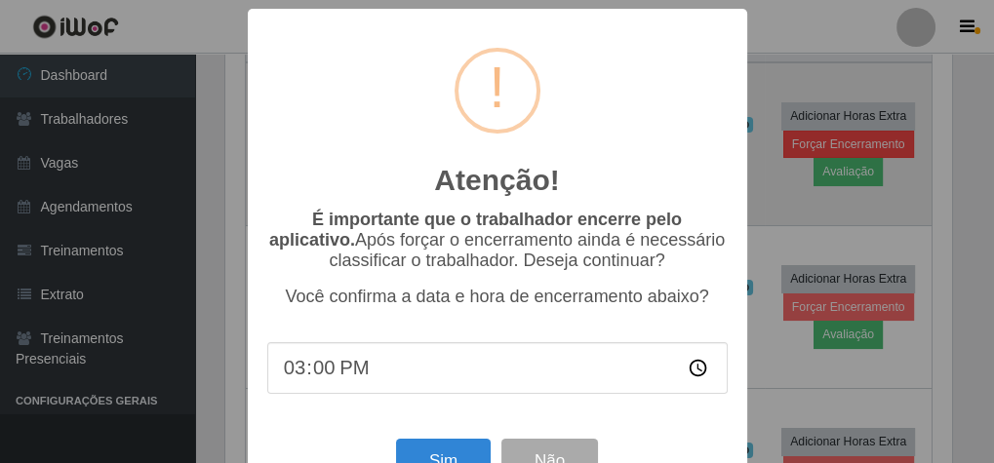
scroll to position [404, 732]
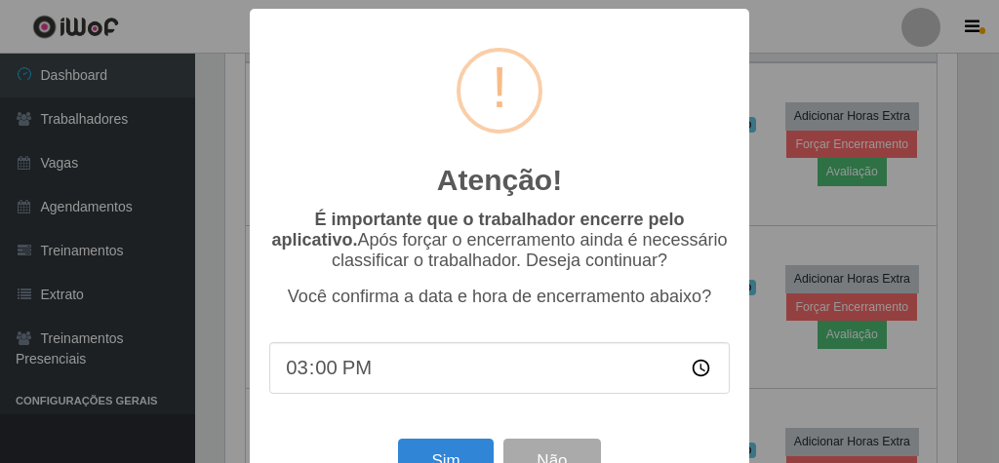
click at [761, 180] on div "Atenção! × É importante que o trabalhador encerre pelo aplicativo. Após forçar …" at bounding box center [499, 231] width 999 height 463
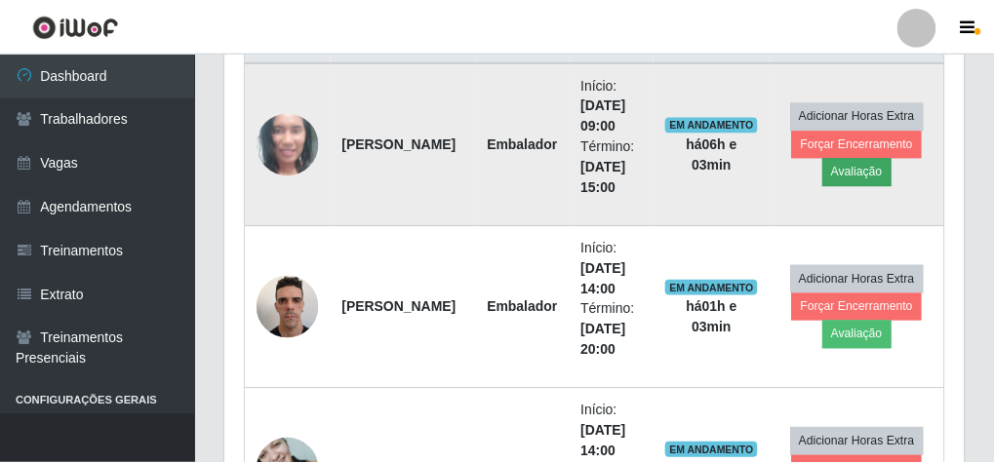
scroll to position [404, 738]
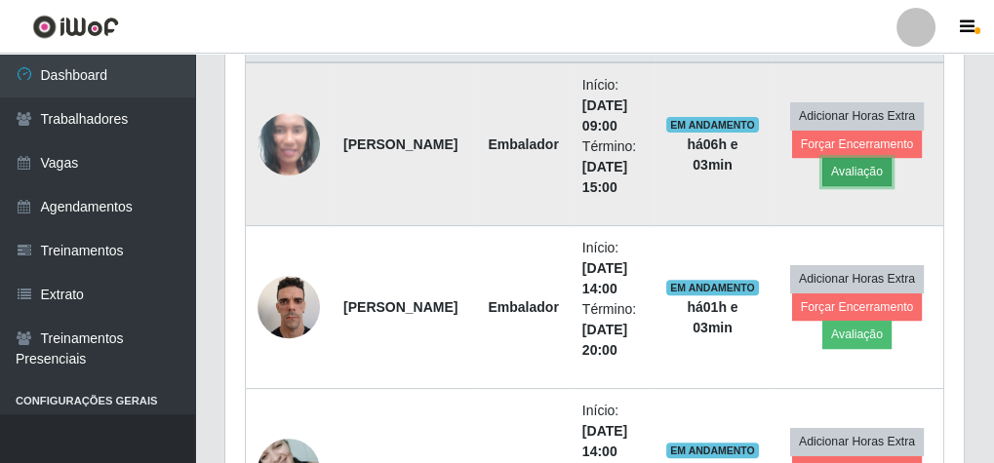
click at [852, 158] on button "Avaliação" at bounding box center [856, 171] width 69 height 27
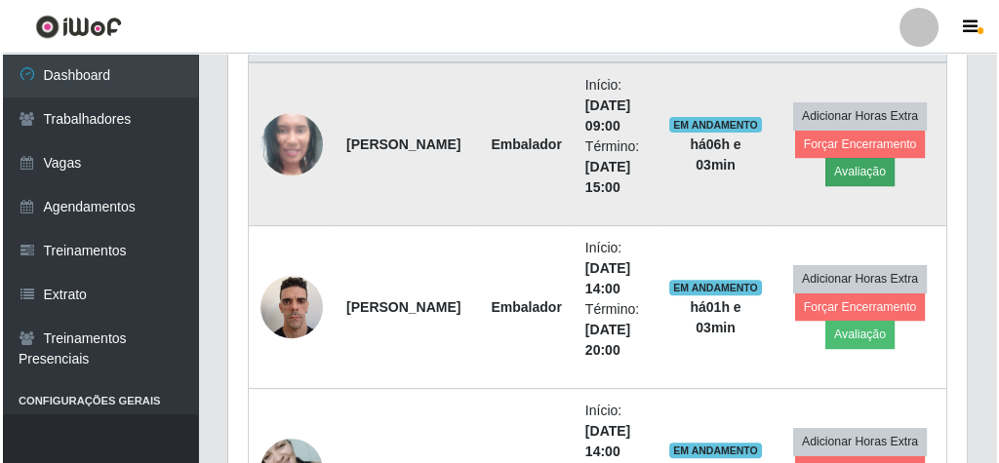
scroll to position [404, 732]
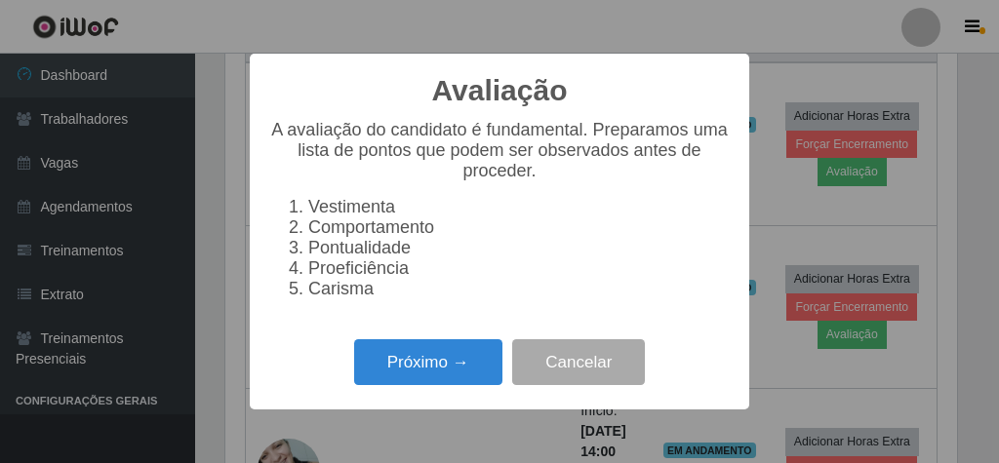
click at [852, 168] on div "Avaliação × A avaliação do candidato é fundamental. Preparamos uma lista de pon…" at bounding box center [499, 231] width 999 height 463
click at [766, 189] on div "Avaliação × A avaliação do candidato é fundamental. Preparamos uma lista de pon…" at bounding box center [499, 231] width 999 height 463
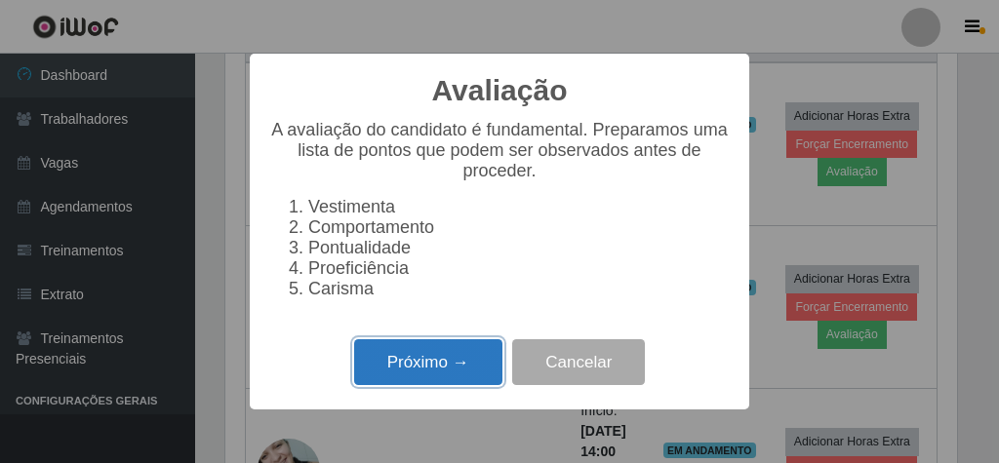
click at [435, 379] on button "Próximo →" at bounding box center [428, 362] width 148 height 46
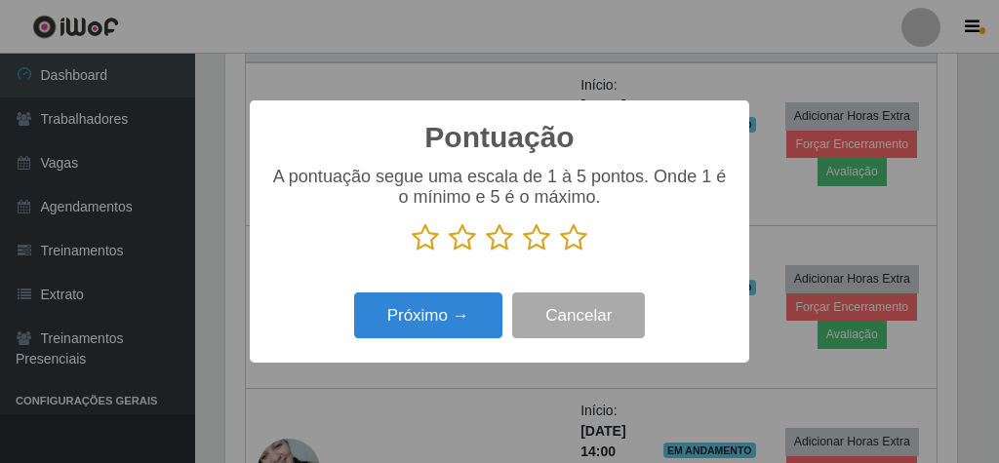
scroll to position [974991, 974663]
click at [579, 241] on icon at bounding box center [573, 237] width 27 height 29
click at [560, 253] on input "radio" at bounding box center [560, 253] width 0 height 0
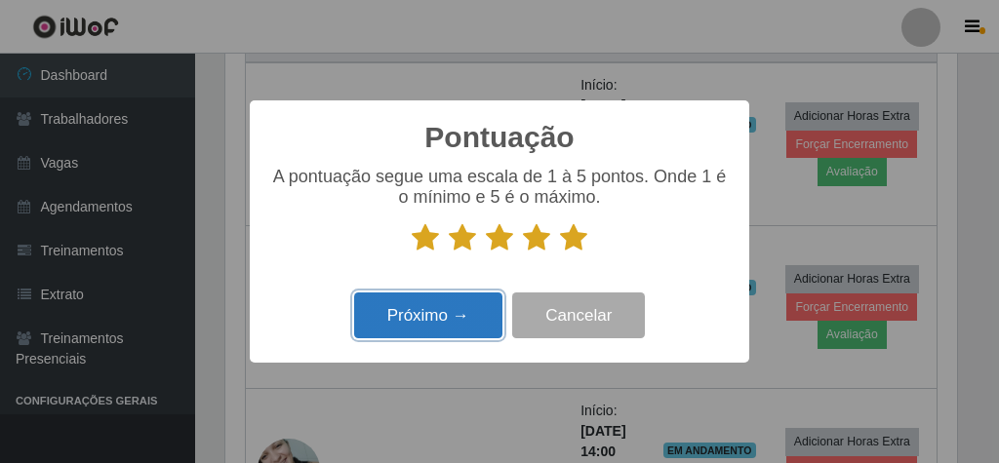
click at [470, 314] on button "Próximo →" at bounding box center [428, 316] width 148 height 46
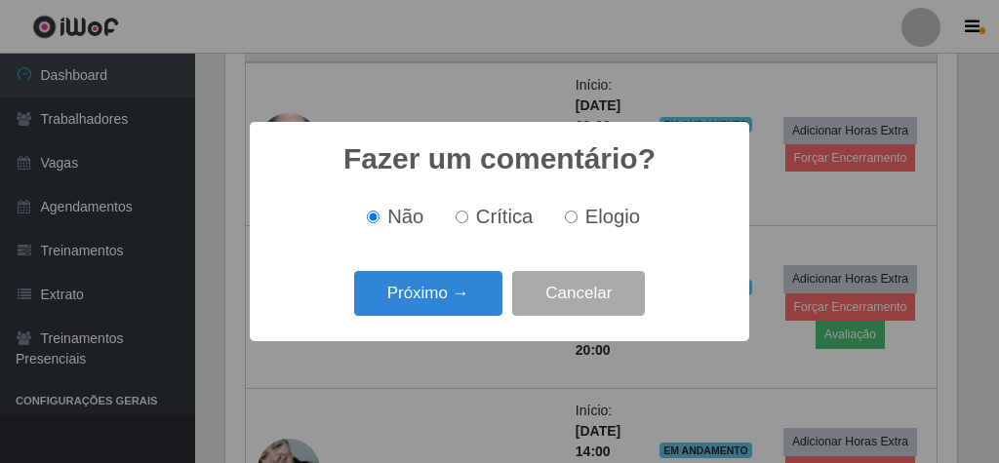
click at [572, 215] on input "Elogio" at bounding box center [571, 217] width 13 height 13
radio input "true"
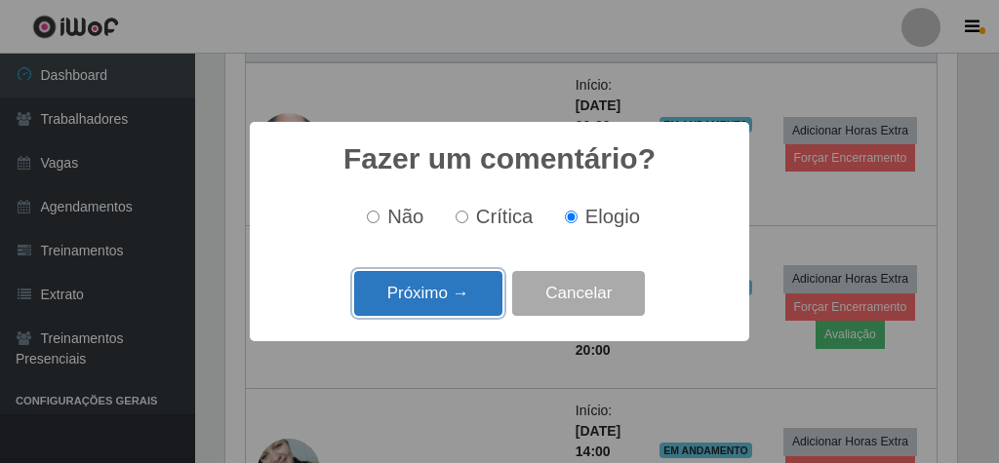
click at [451, 292] on button "Próximo →" at bounding box center [428, 294] width 148 height 46
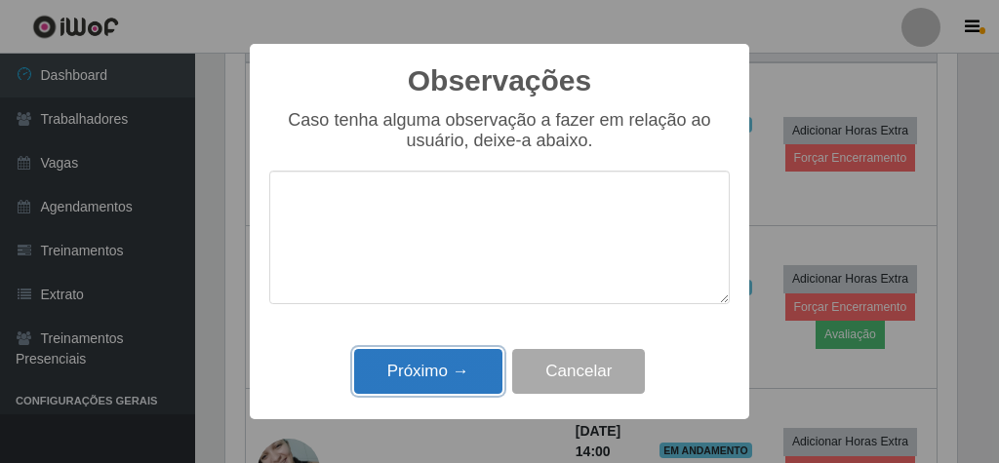
drag, startPoint x: 453, startPoint y: 385, endPoint x: 578, endPoint y: 346, distance: 131.7
click at [454, 385] on button "Próximo →" at bounding box center [428, 372] width 148 height 46
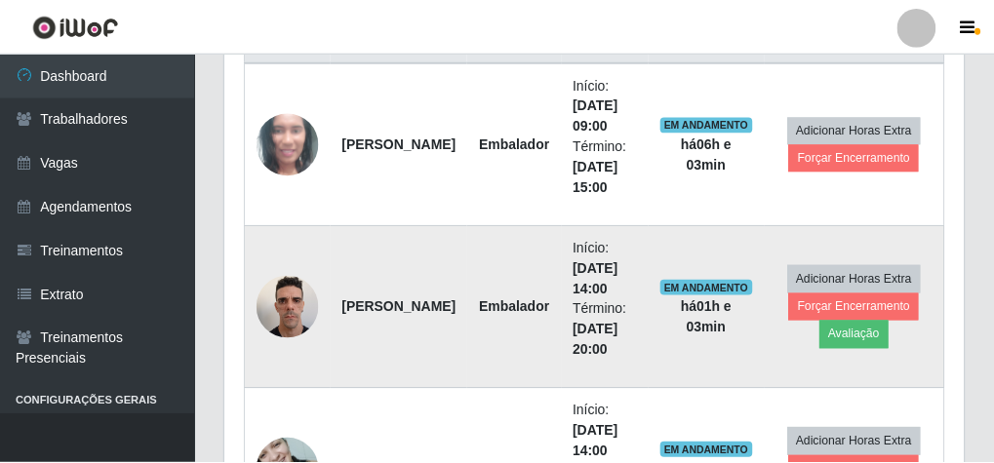
scroll to position [404, 738]
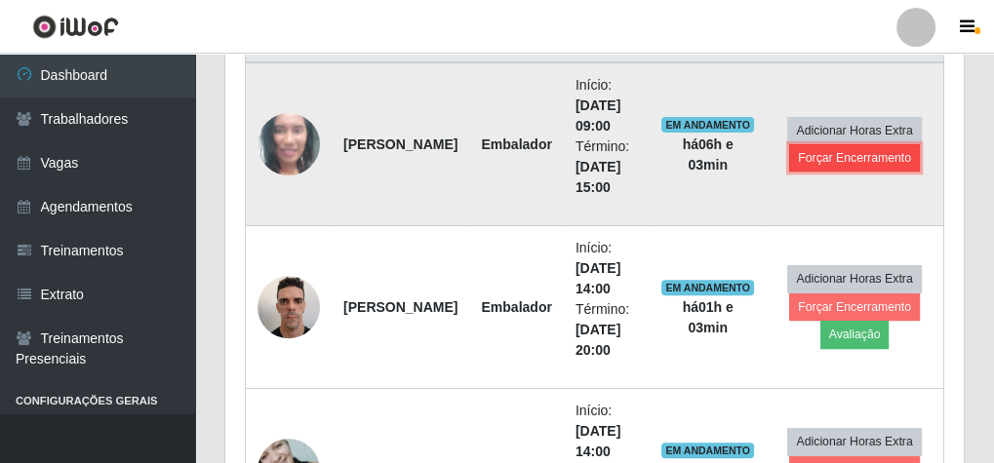
click at [834, 156] on button "Forçar Encerramento" at bounding box center [854, 157] width 131 height 27
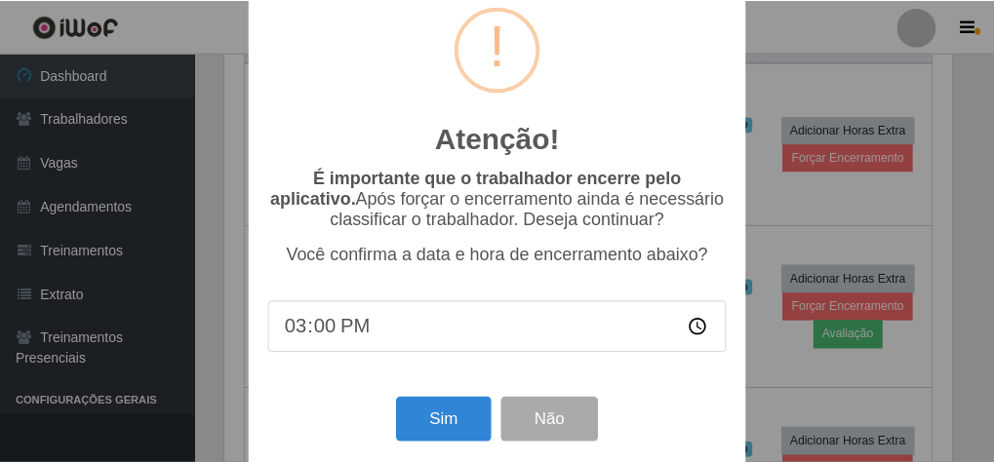
scroll to position [63, 0]
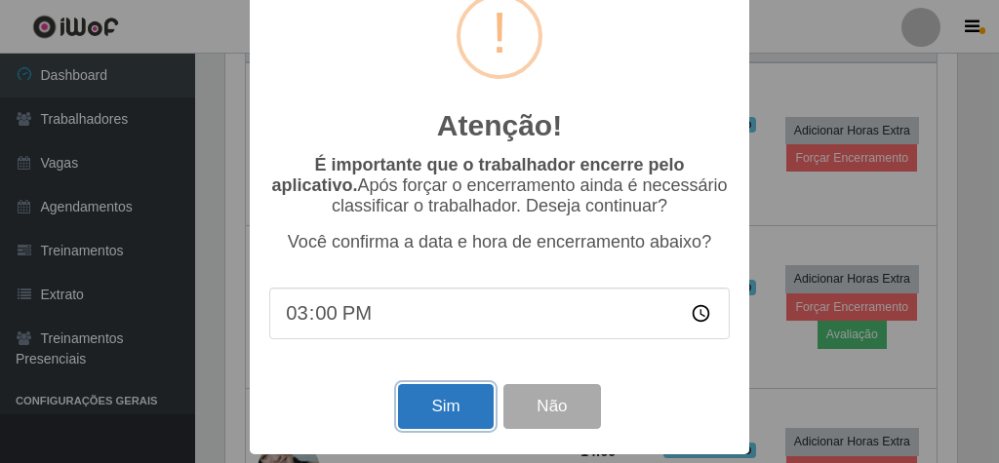
click at [445, 394] on button "Sim" at bounding box center [445, 407] width 95 height 46
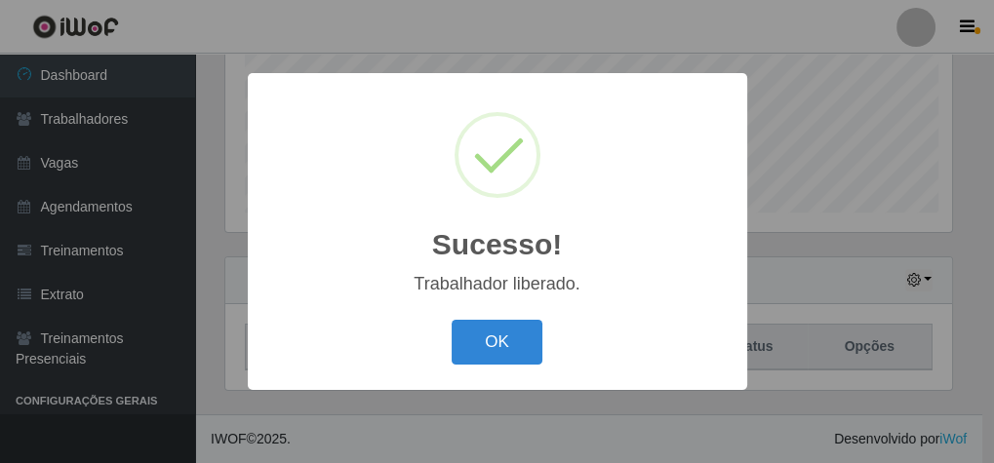
scroll to position [404, 732]
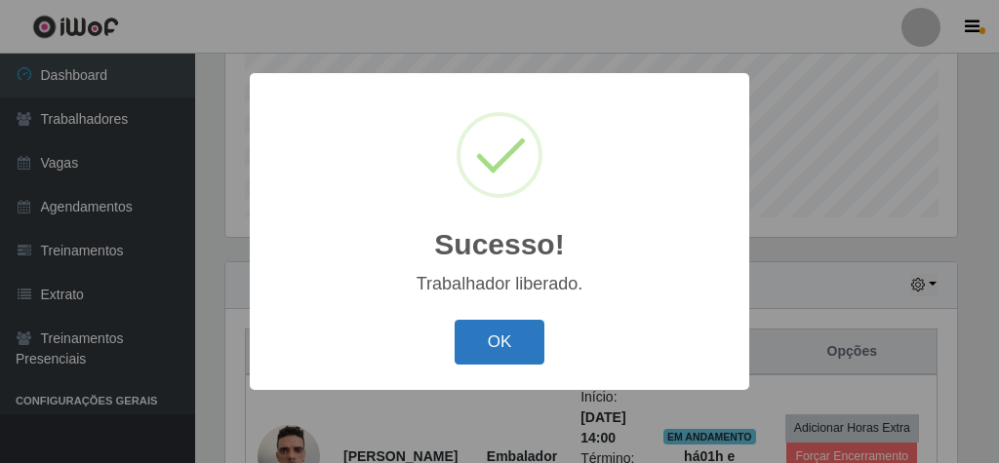
click at [525, 345] on button "OK" at bounding box center [500, 343] width 91 height 46
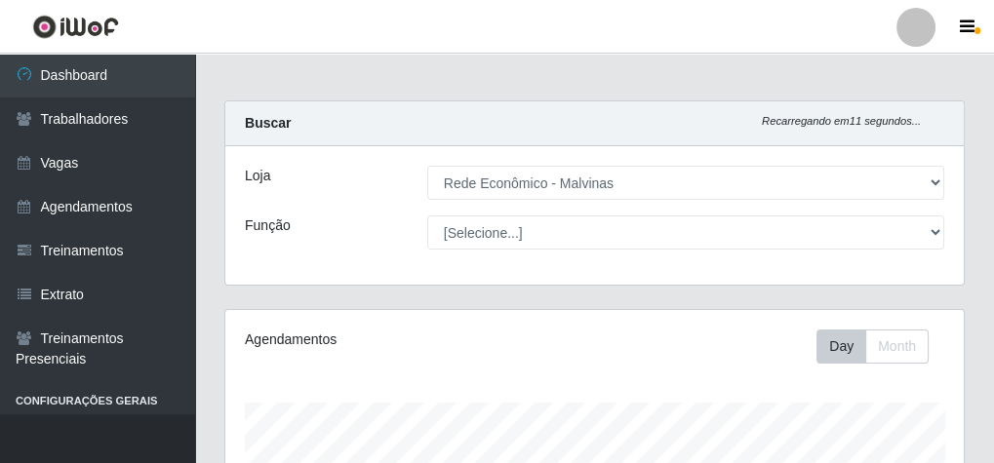
scroll to position [0, 0]
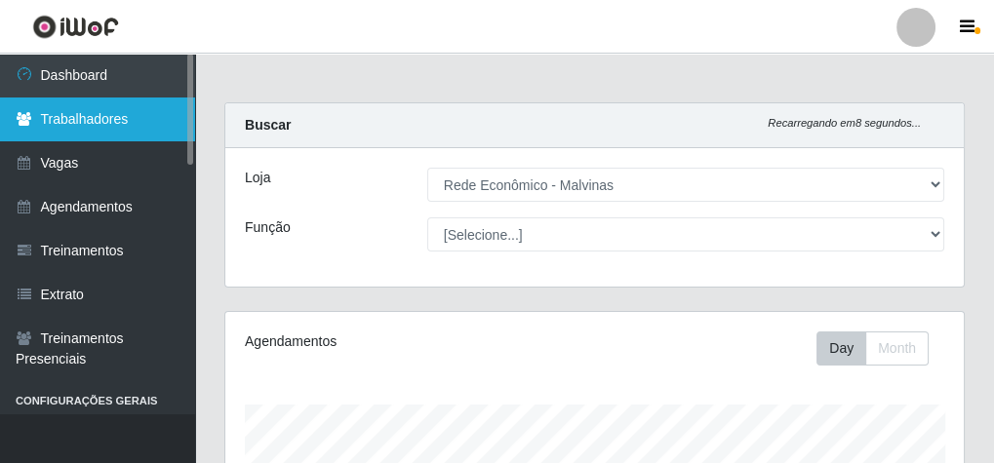
click at [141, 129] on link "Trabalhadores" at bounding box center [97, 120] width 195 height 44
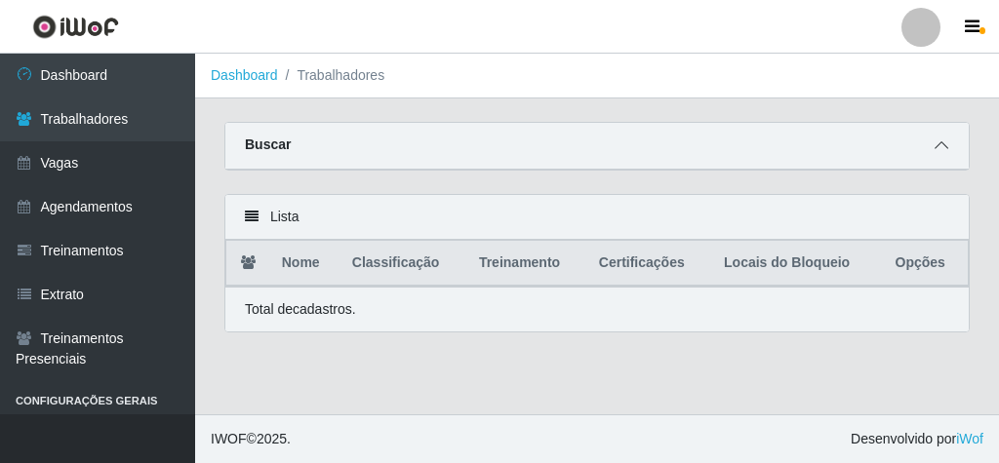
click at [947, 149] on icon at bounding box center [941, 146] width 14 height 14
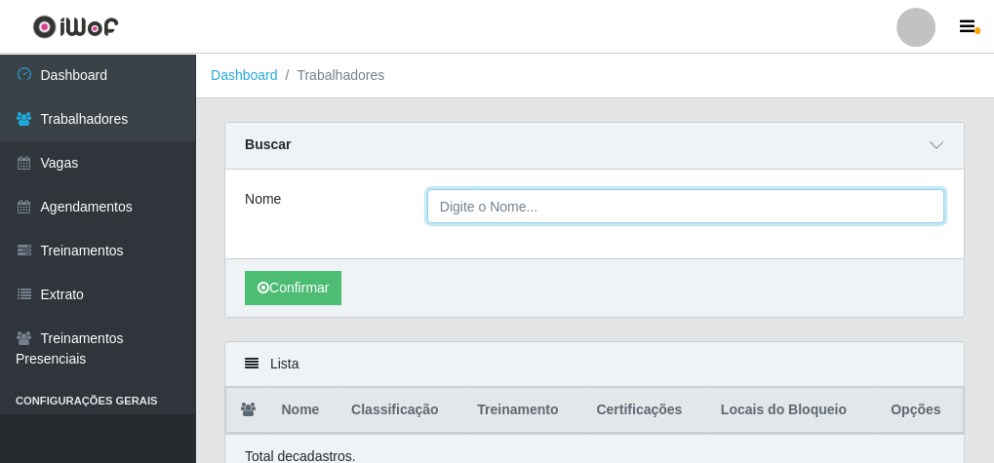
click at [446, 196] on input "Nome" at bounding box center [685, 206] width 517 height 34
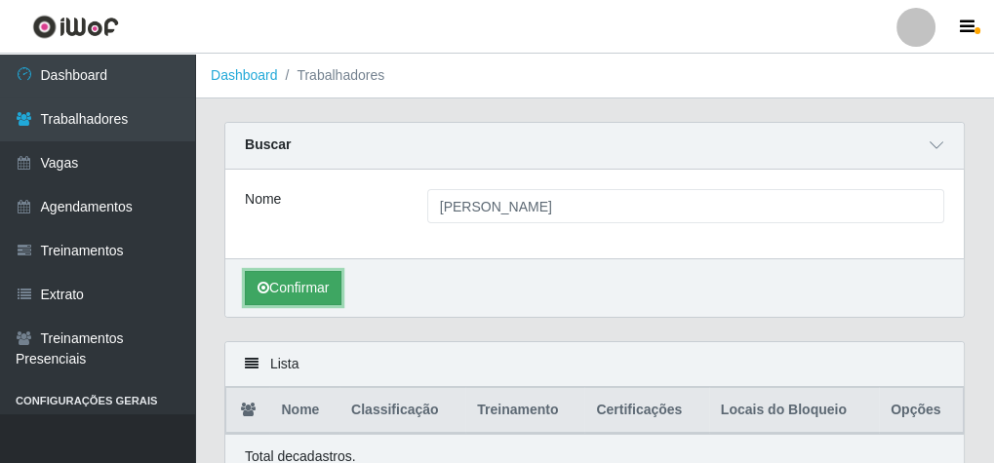
click at [308, 288] on button "Confirmar" at bounding box center [293, 288] width 97 height 34
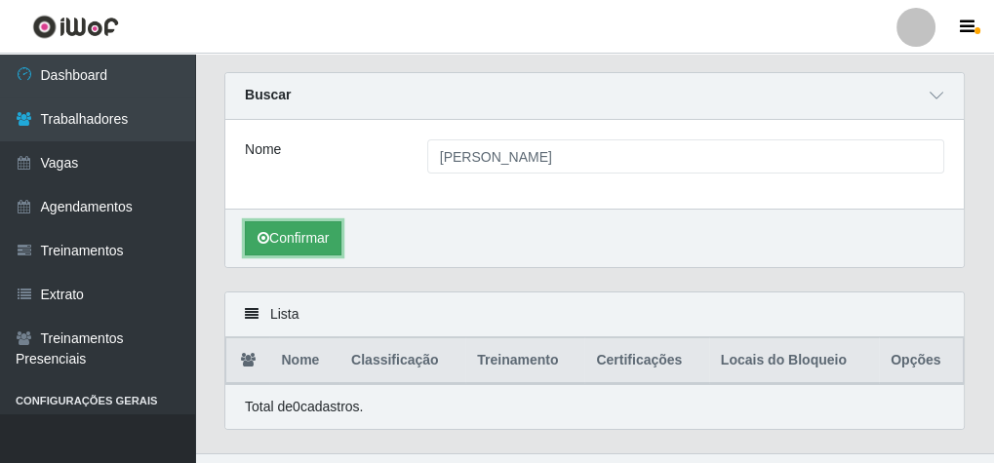
scroll to position [85, 0]
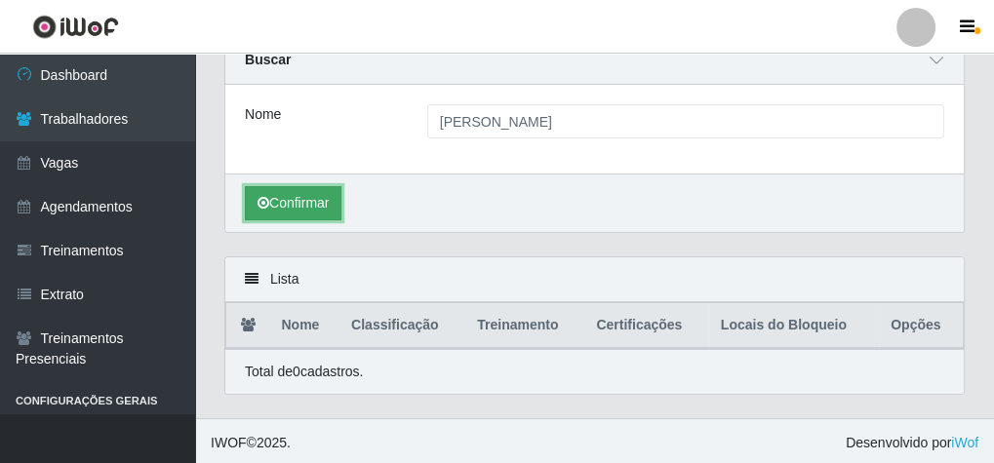
click at [292, 210] on button "Confirmar" at bounding box center [293, 203] width 97 height 34
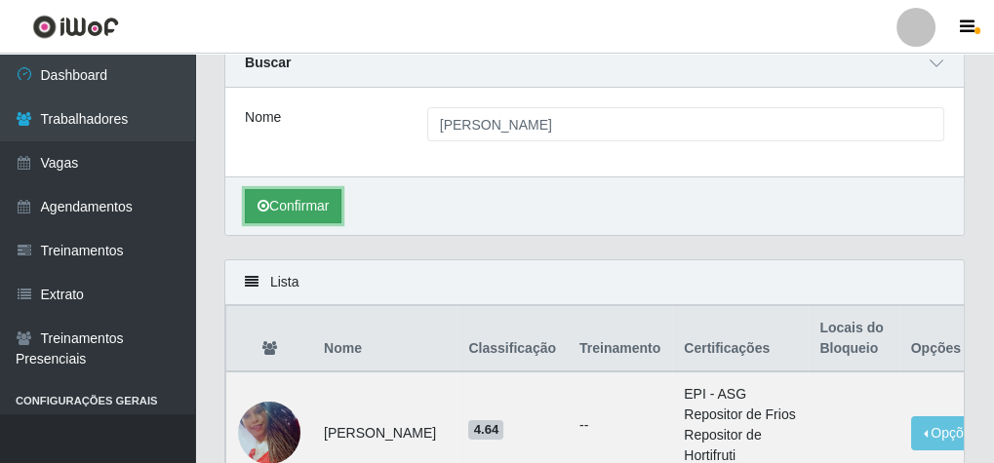
scroll to position [0, 0]
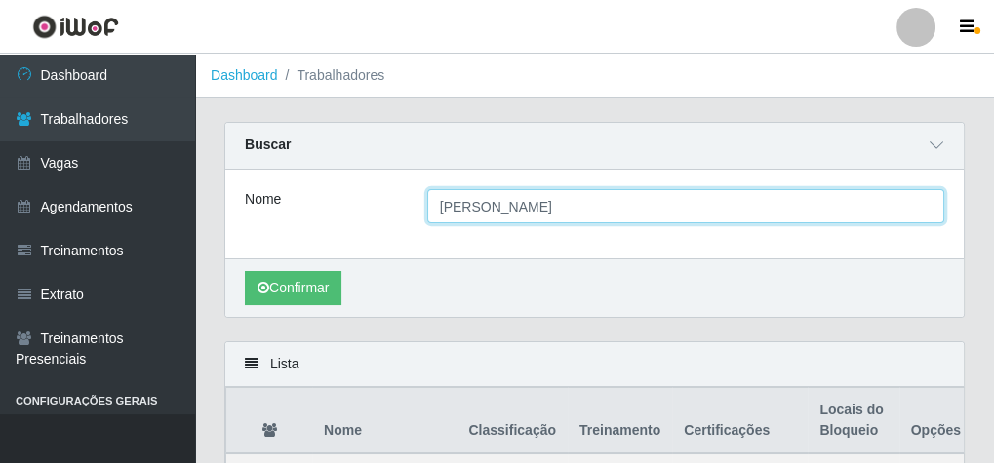
click at [540, 207] on input "[PERSON_NAME]" at bounding box center [685, 206] width 517 height 34
type input "ericlaudo"
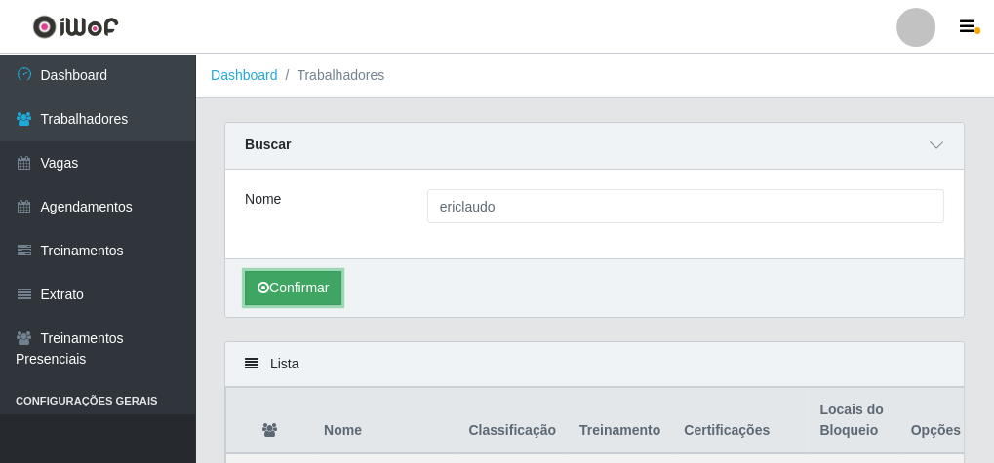
click at [275, 297] on button "Confirmar" at bounding box center [293, 288] width 97 height 34
click at [277, 293] on button "Confirmar" at bounding box center [293, 288] width 97 height 34
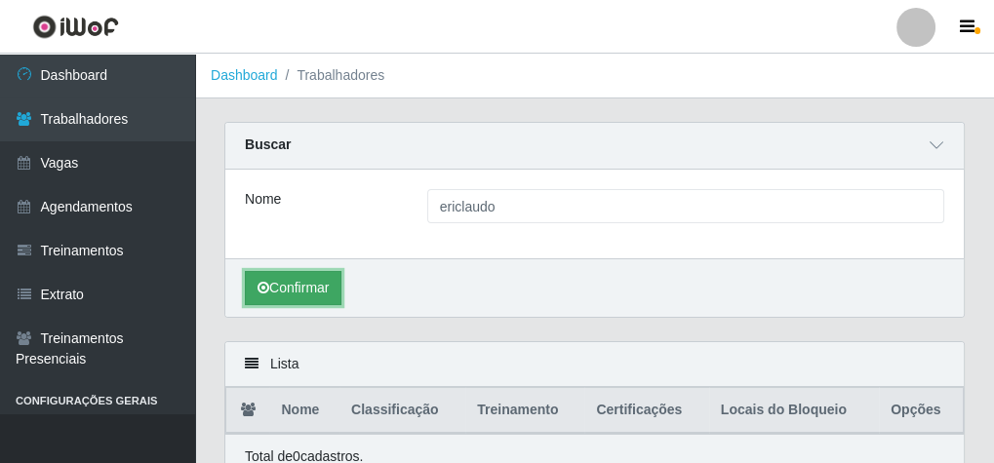
click at [309, 283] on button "Confirmar" at bounding box center [293, 288] width 97 height 34
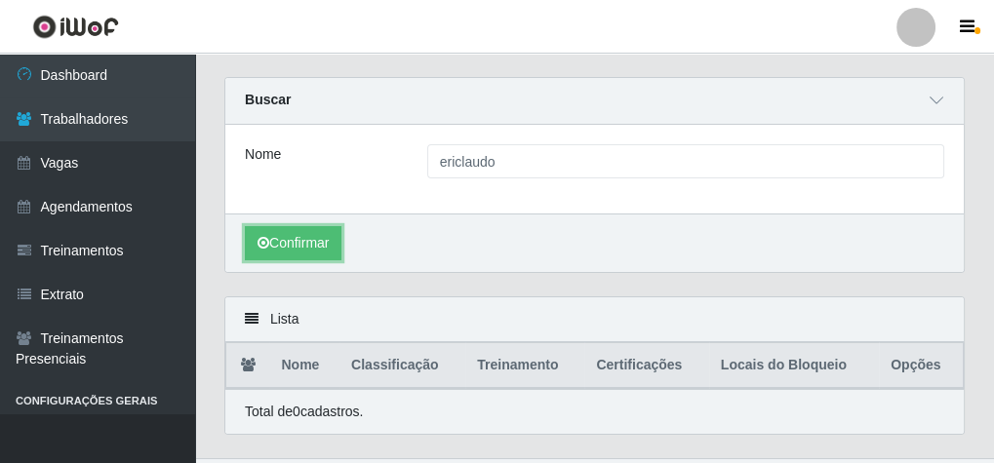
scroll to position [85, 0]
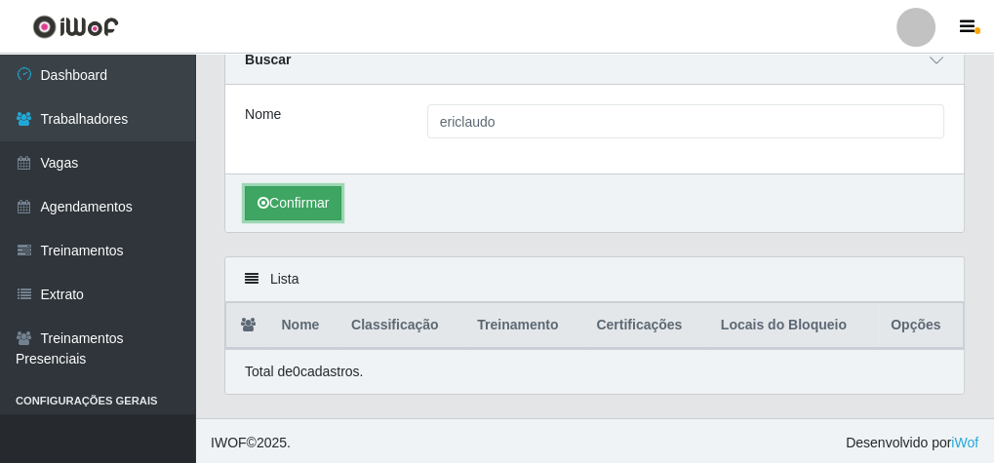
click at [322, 198] on button "Confirmar" at bounding box center [293, 203] width 97 height 34
